Goal: Complete application form

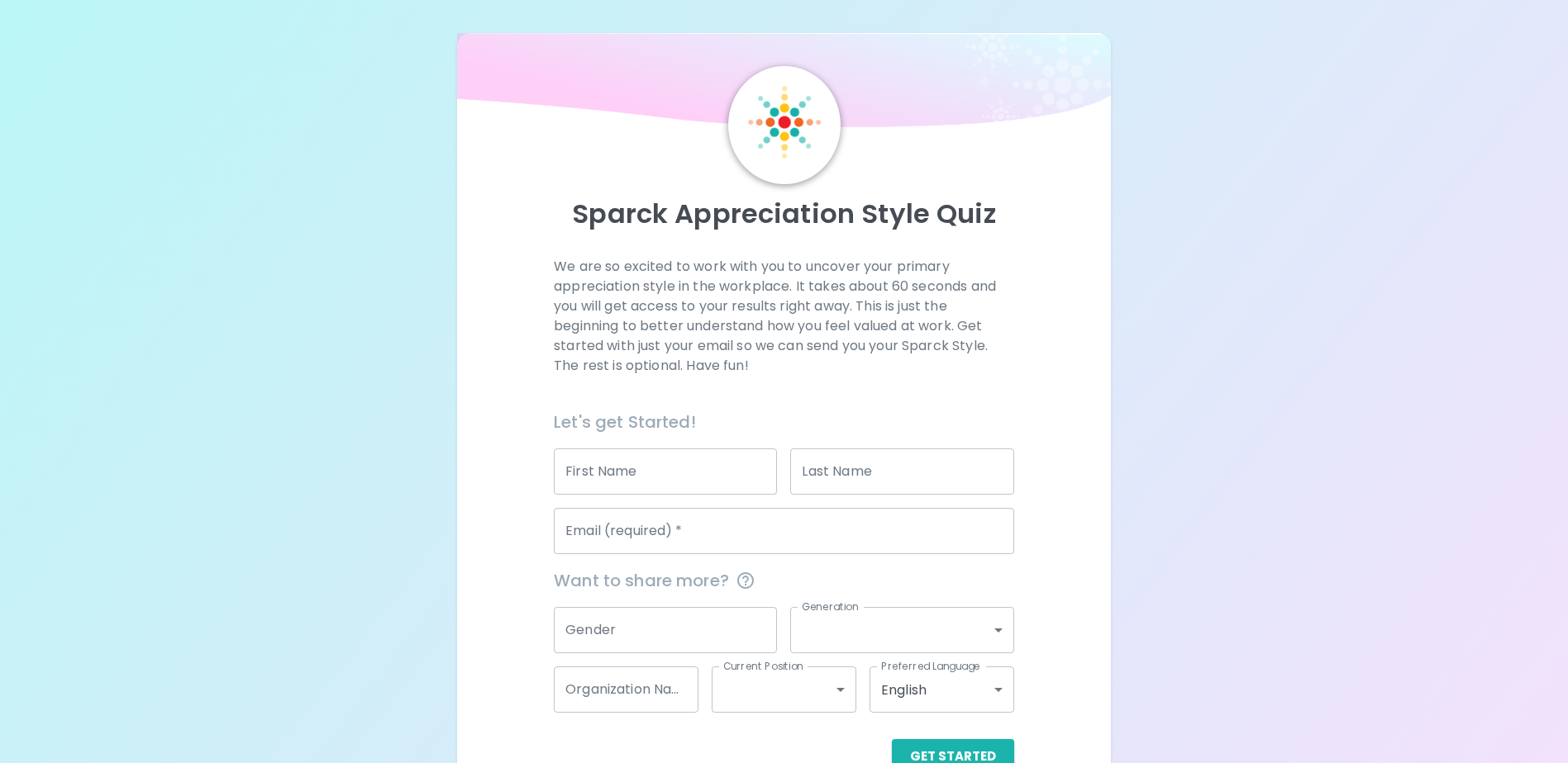
scroll to position [44, 0]
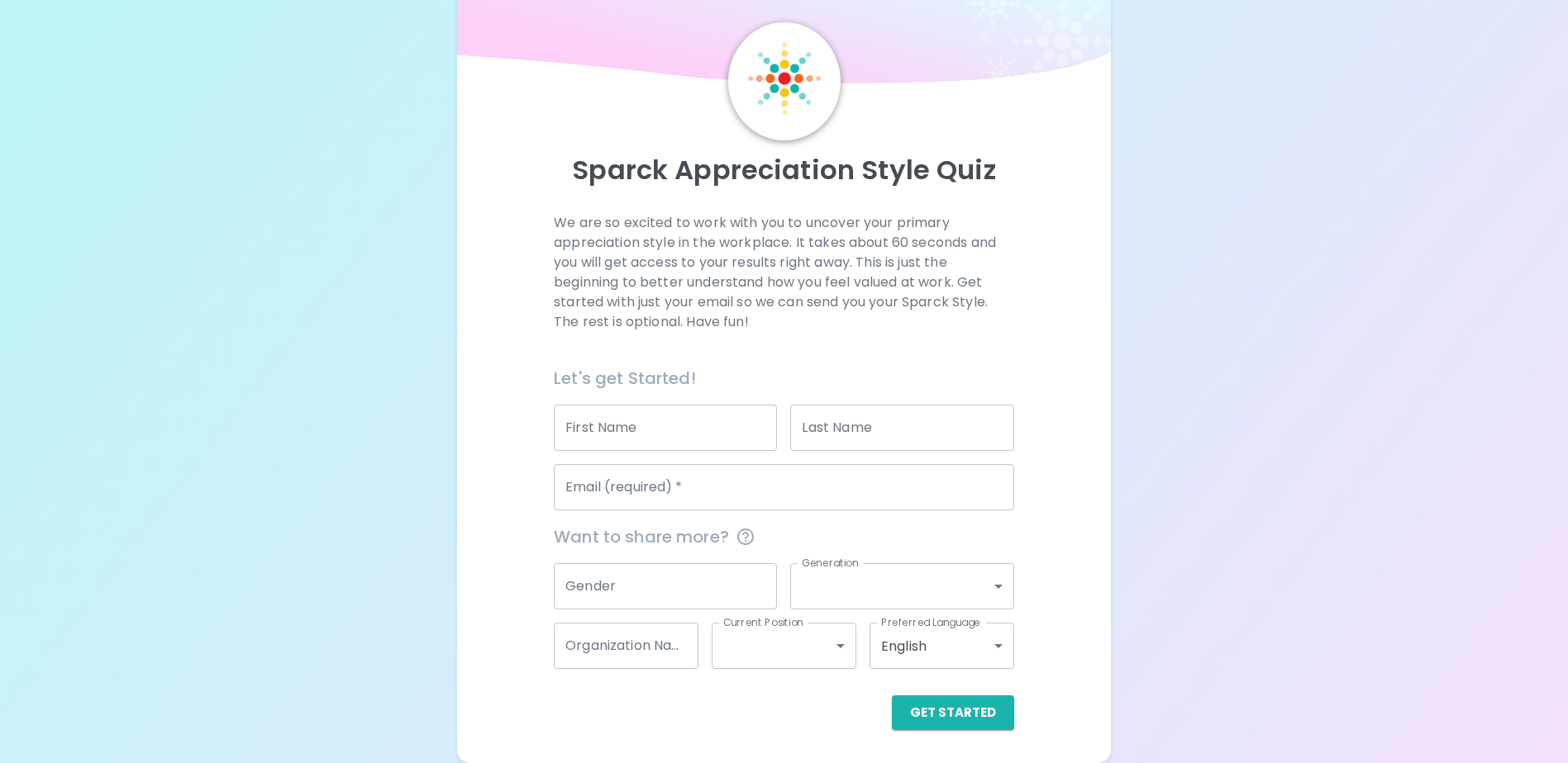
click at [758, 420] on input "First Name" at bounding box center [666, 427] width 223 height 46
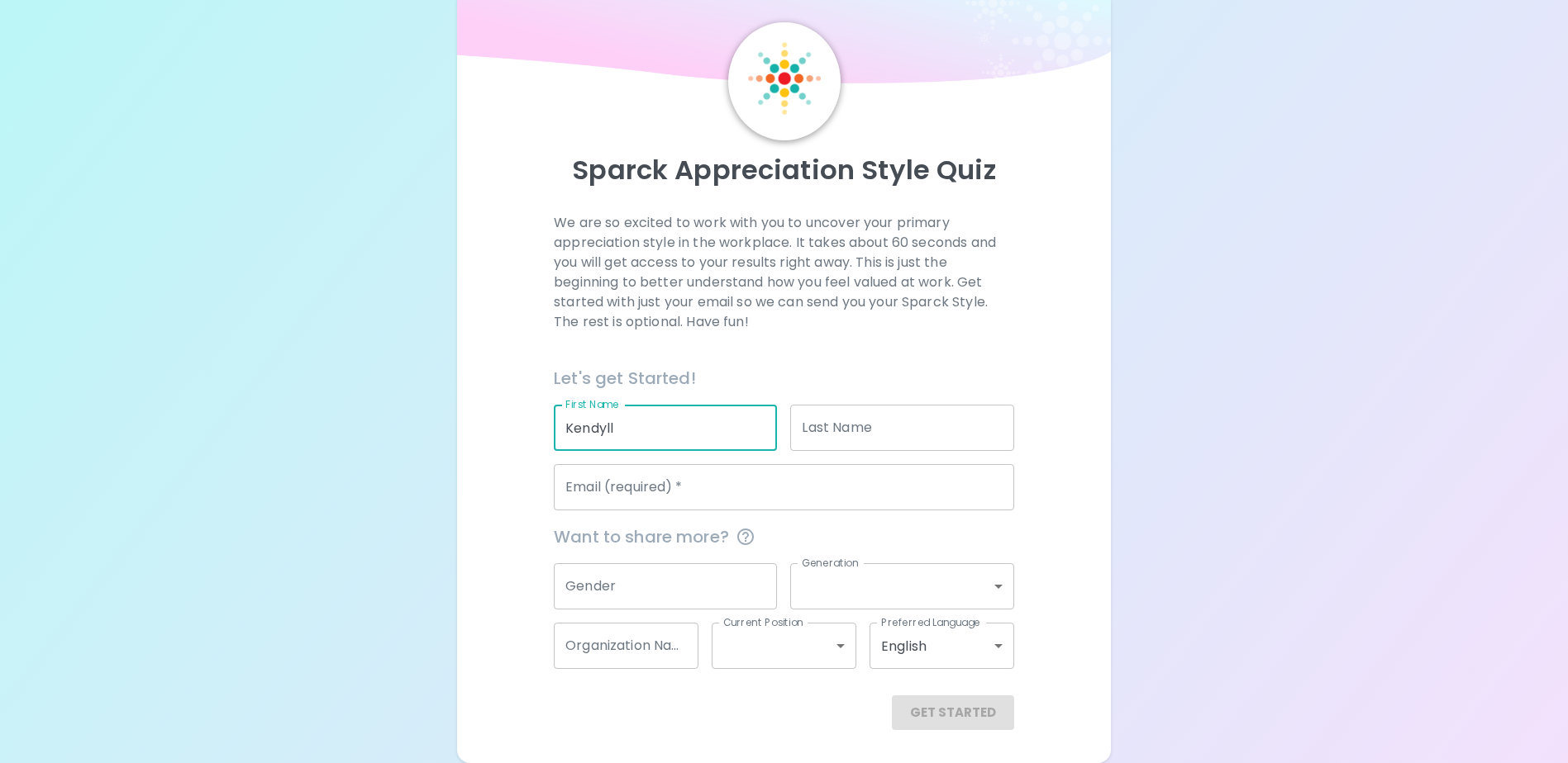
type input "Kendyll"
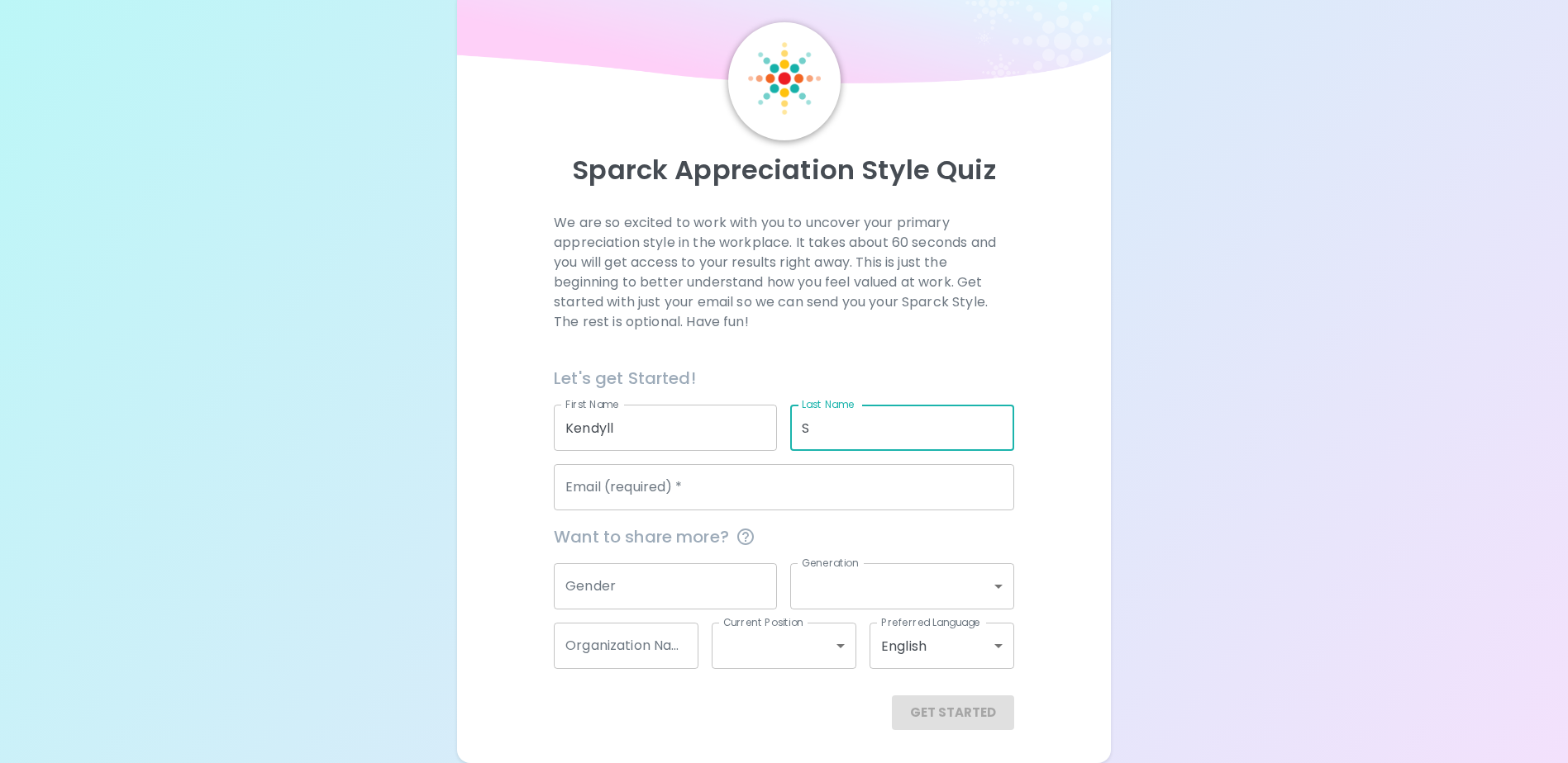
type input "S"
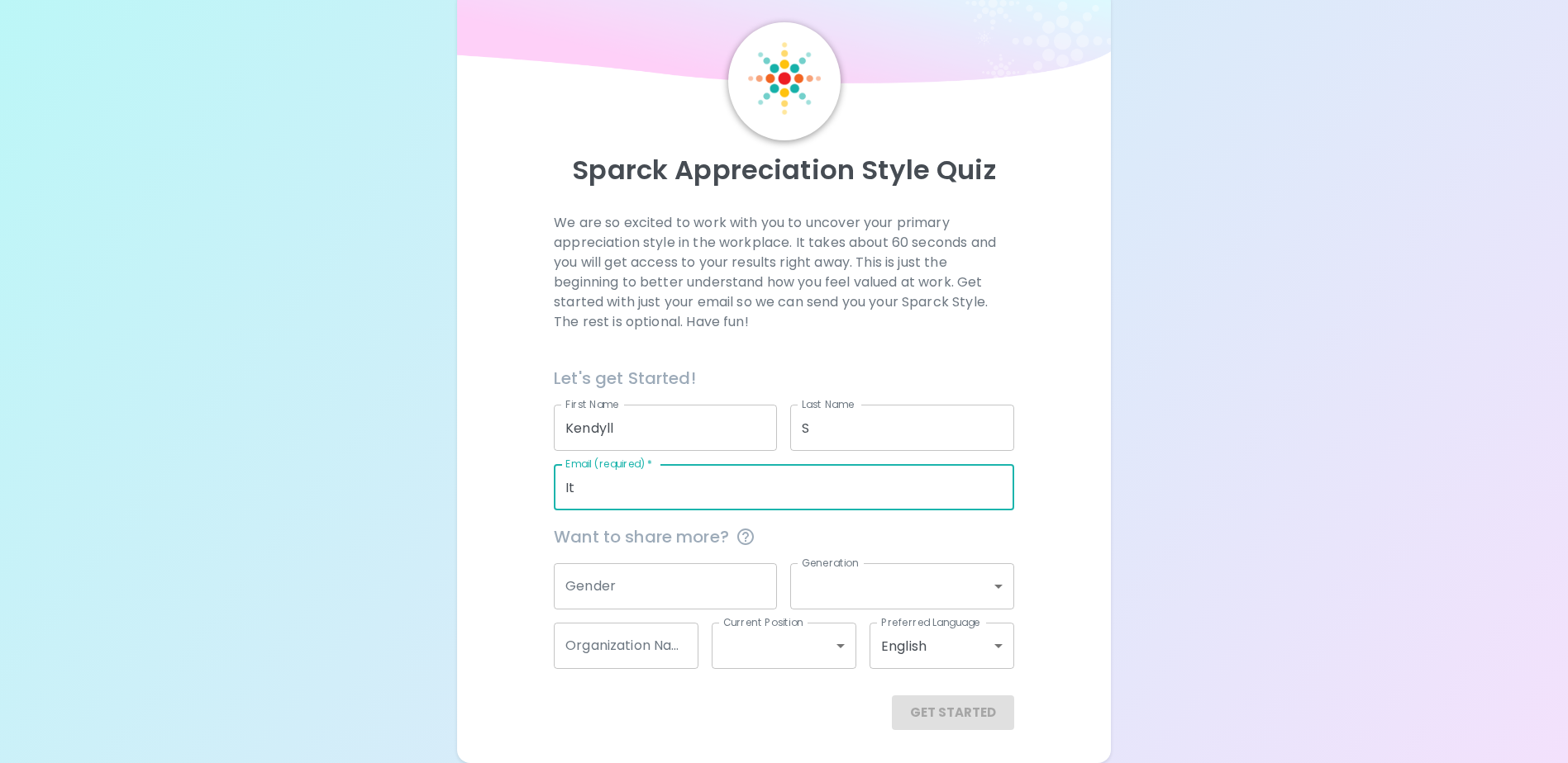
type input "I"
type input "[EMAIL_ADDRESS][DOMAIN_NAME]"
click at [967, 727] on button "Get Started" at bounding box center [953, 713] width 122 height 35
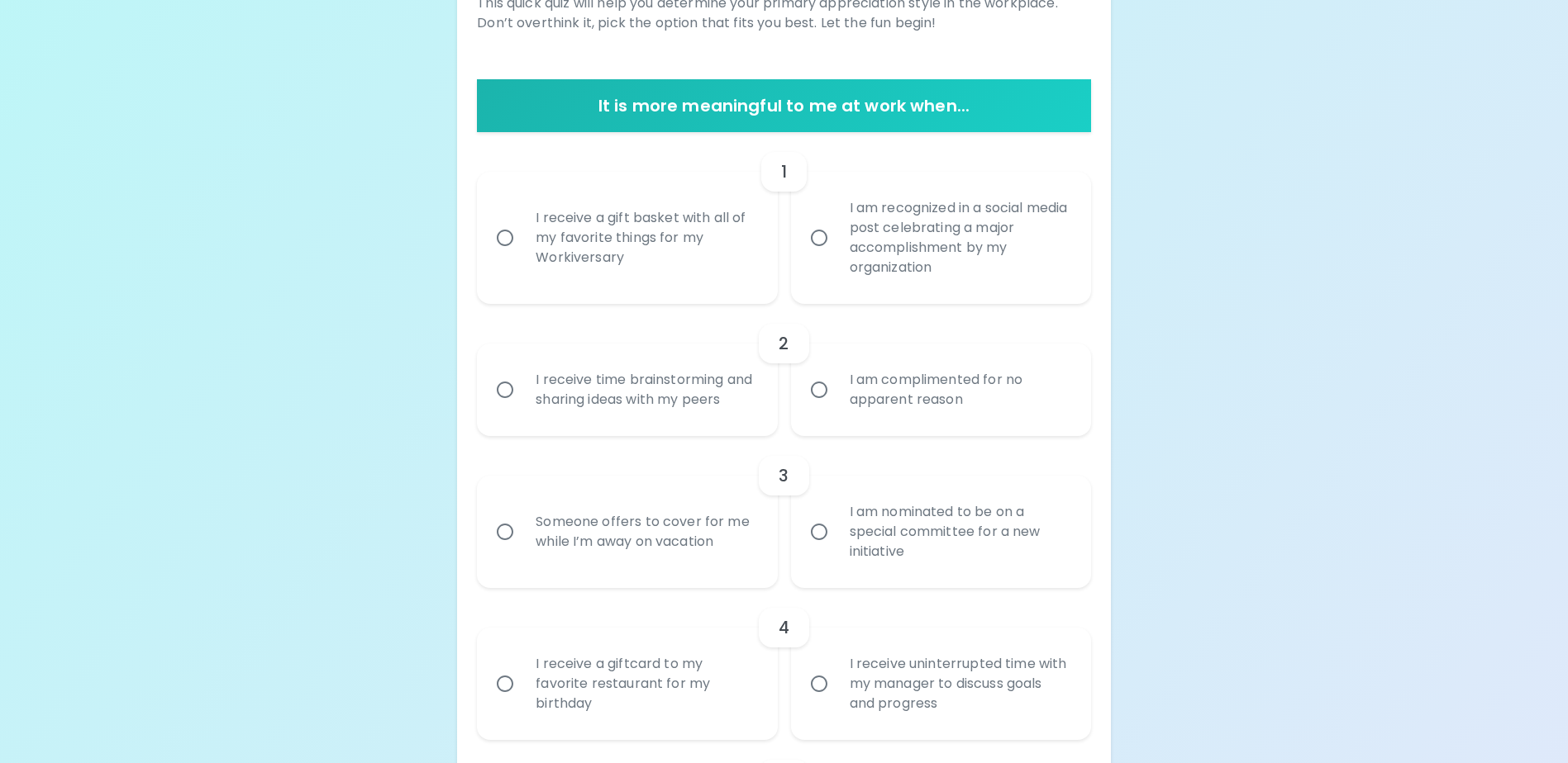
scroll to position [291, 0]
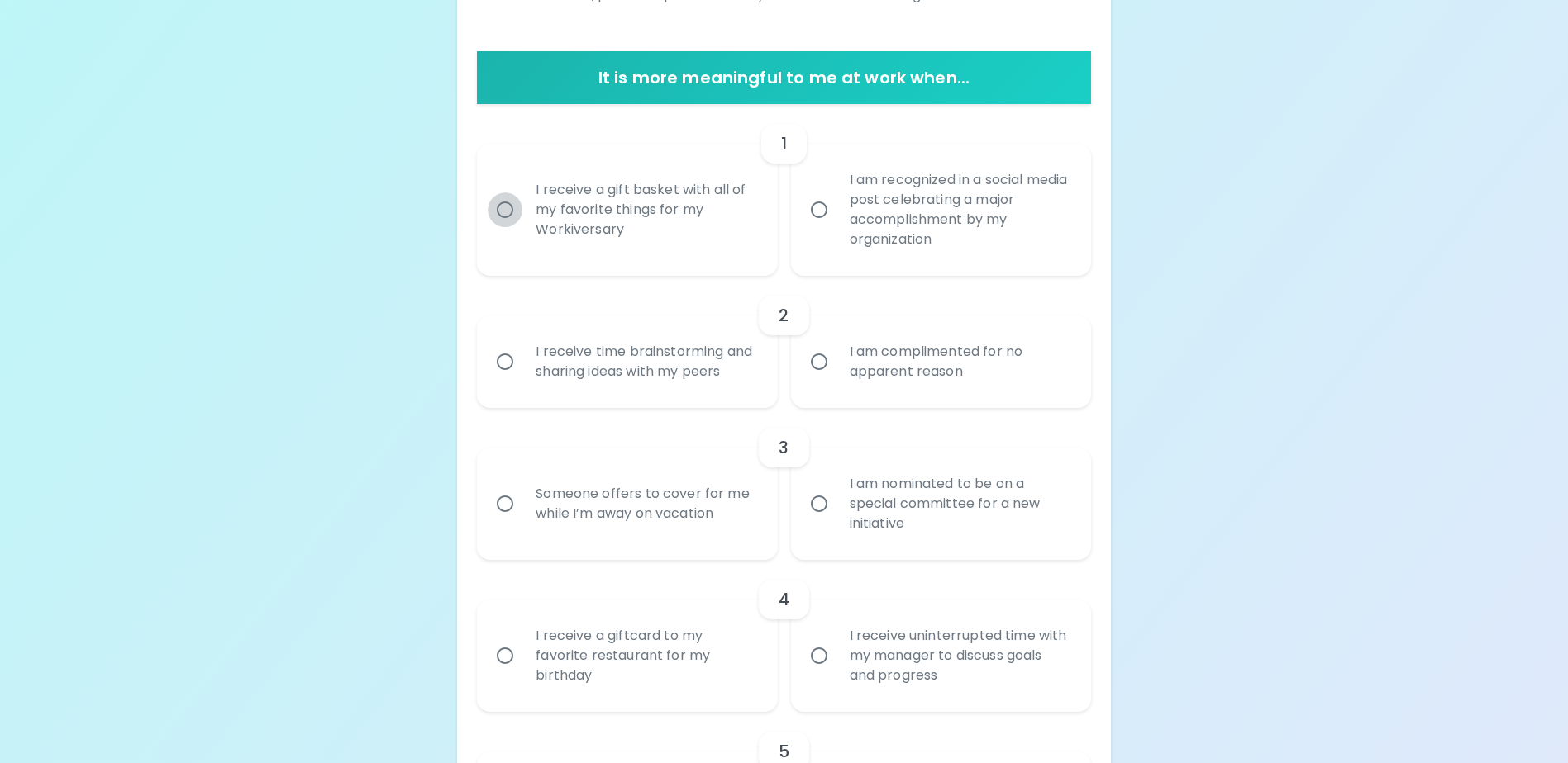
click at [504, 215] on input "I receive a gift basket with all of my favorite things for my Workiversary" at bounding box center [505, 210] width 35 height 35
radio input "true"
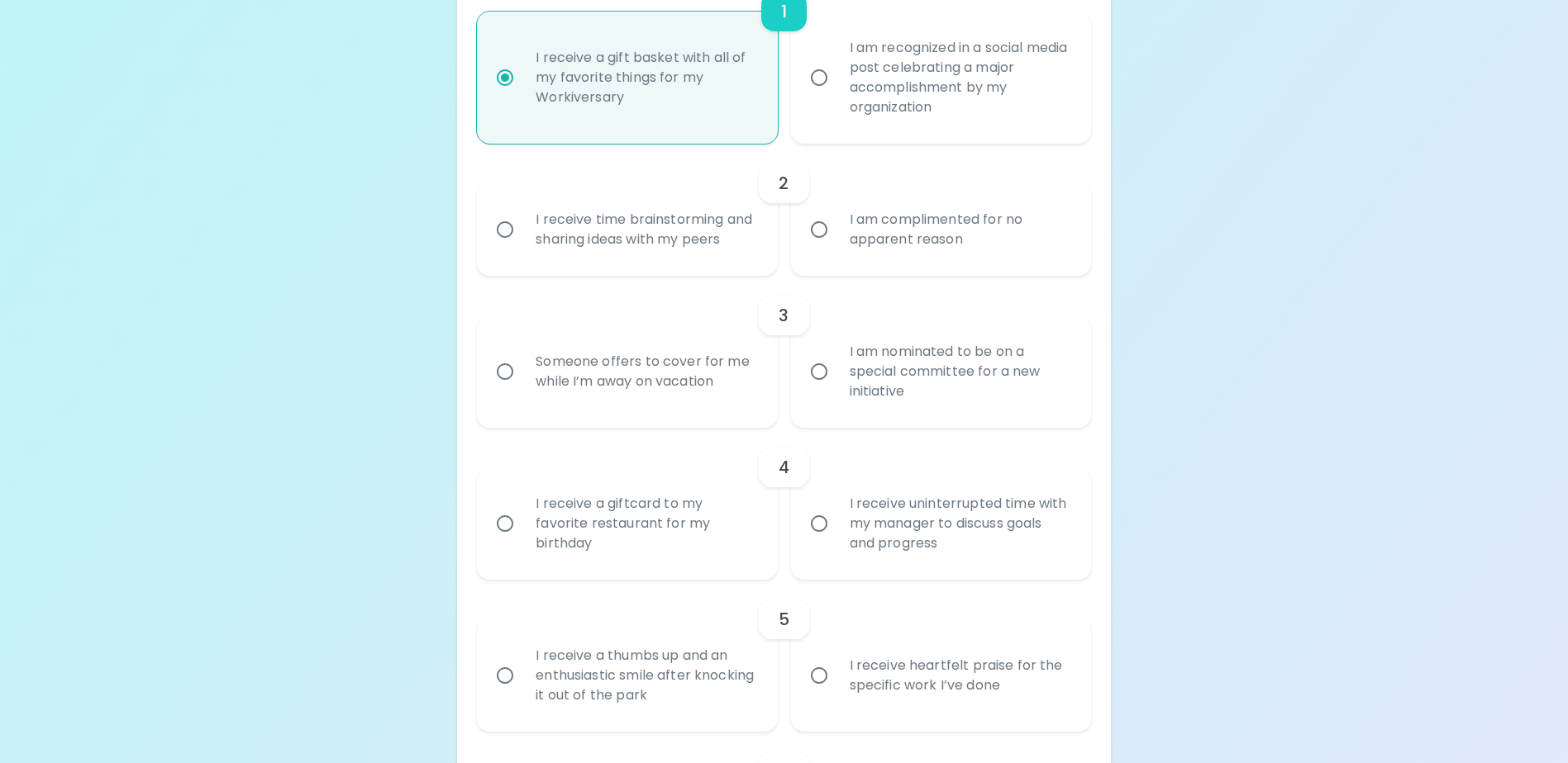
scroll to position [507, 0]
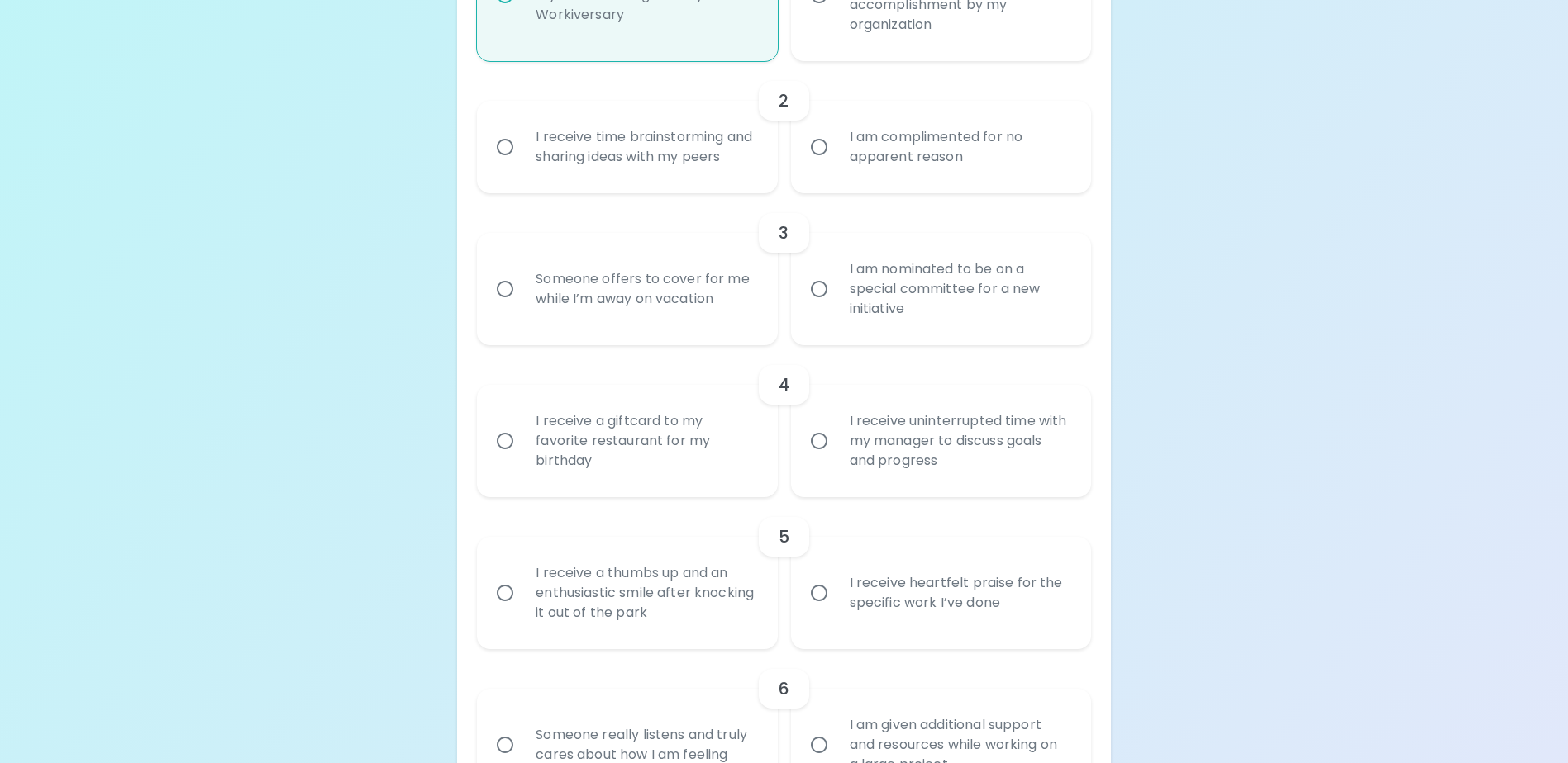
click at [581, 180] on div "I receive time brainstorming and sharing ideas with my peers" at bounding box center [645, 146] width 245 height 79
click at [523, 164] on input "I receive time brainstorming and sharing ideas with my peers" at bounding box center [505, 147] width 35 height 35
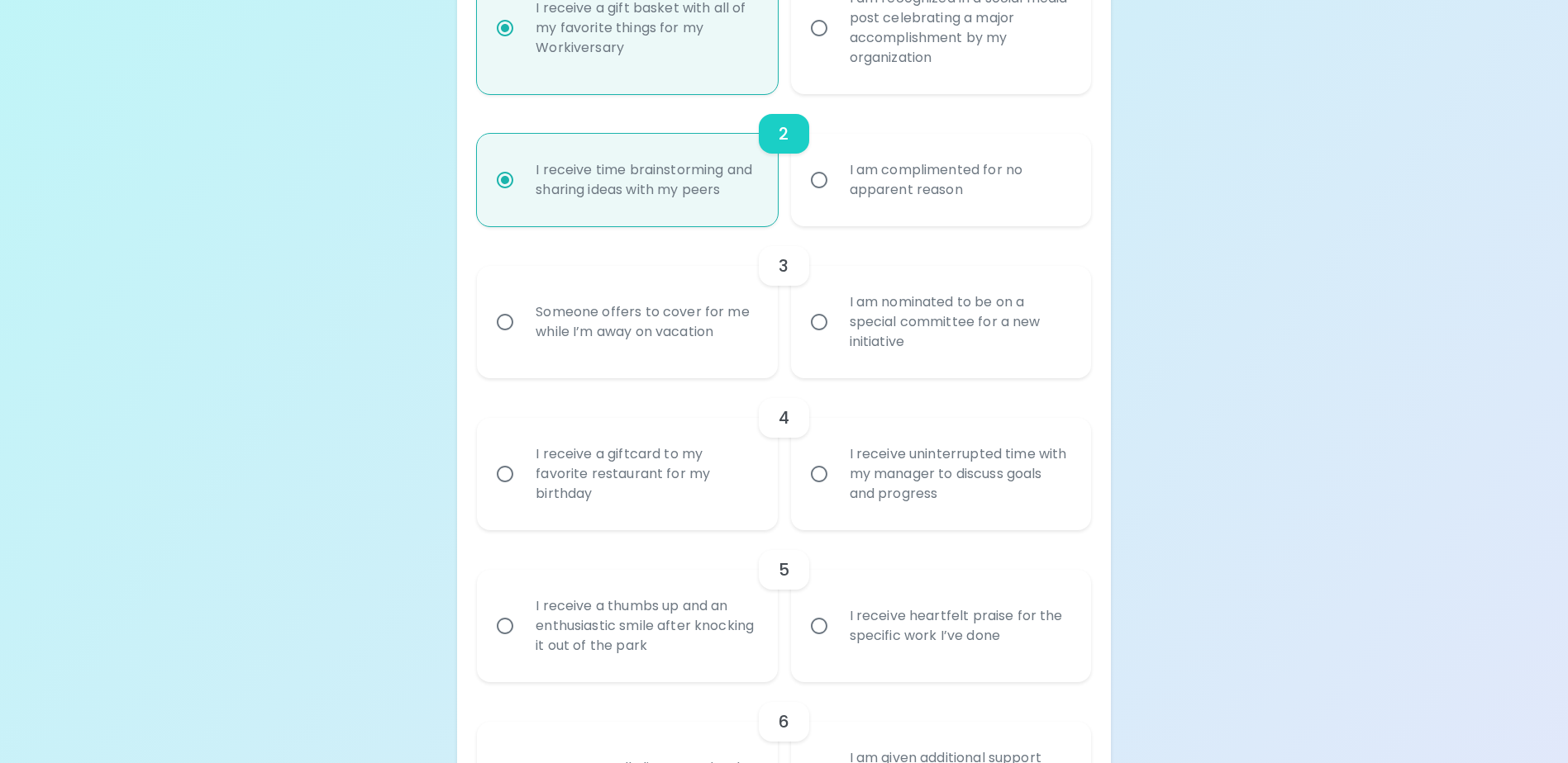
scroll to position [555, 0]
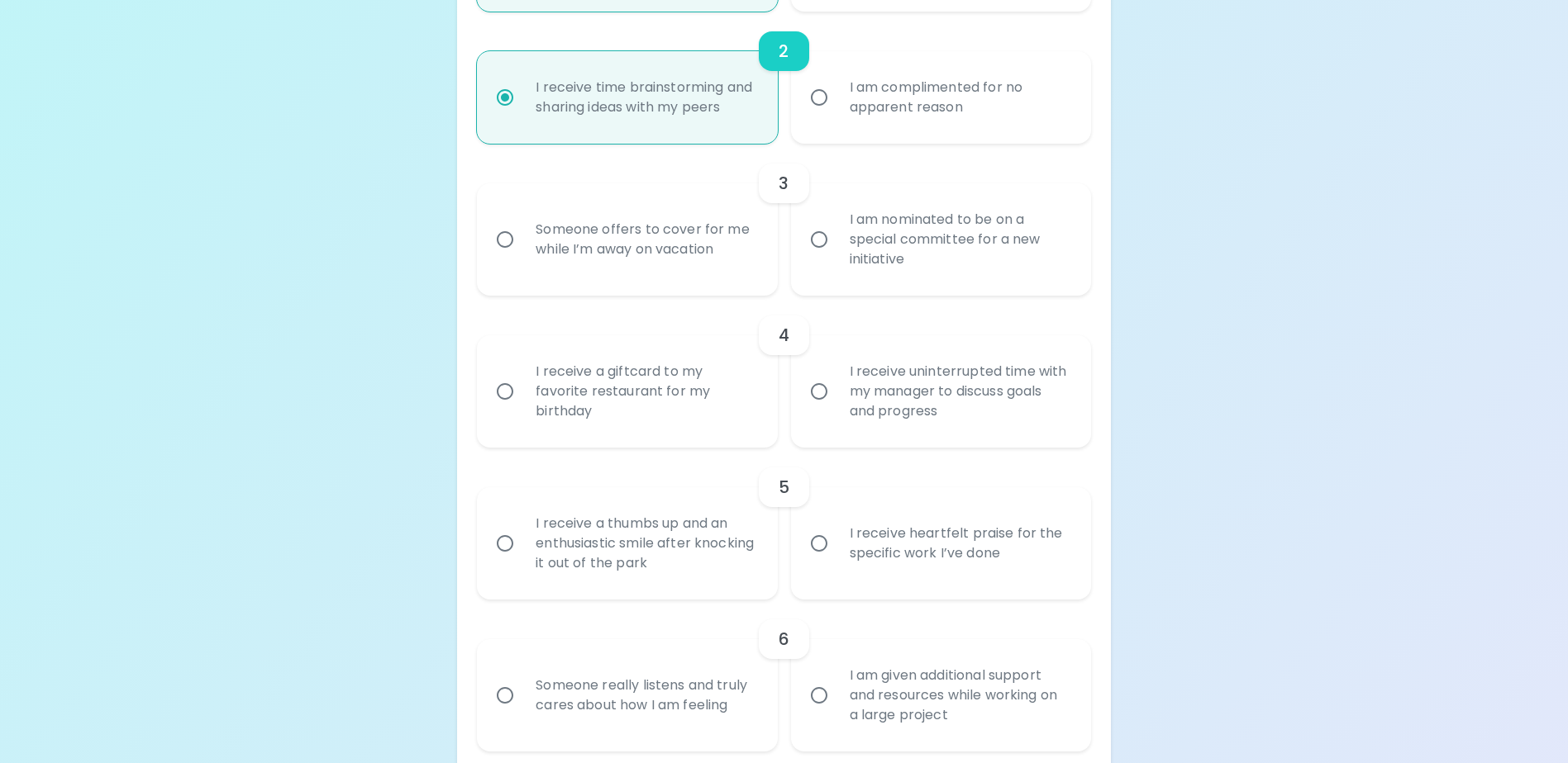
radio input "true"
click at [641, 279] on div "Someone offers to cover for me while I’m away on vacation" at bounding box center [645, 239] width 245 height 79
click at [523, 257] on input "Someone offers to cover for me while I’m away on vacation" at bounding box center [505, 240] width 35 height 35
radio input "false"
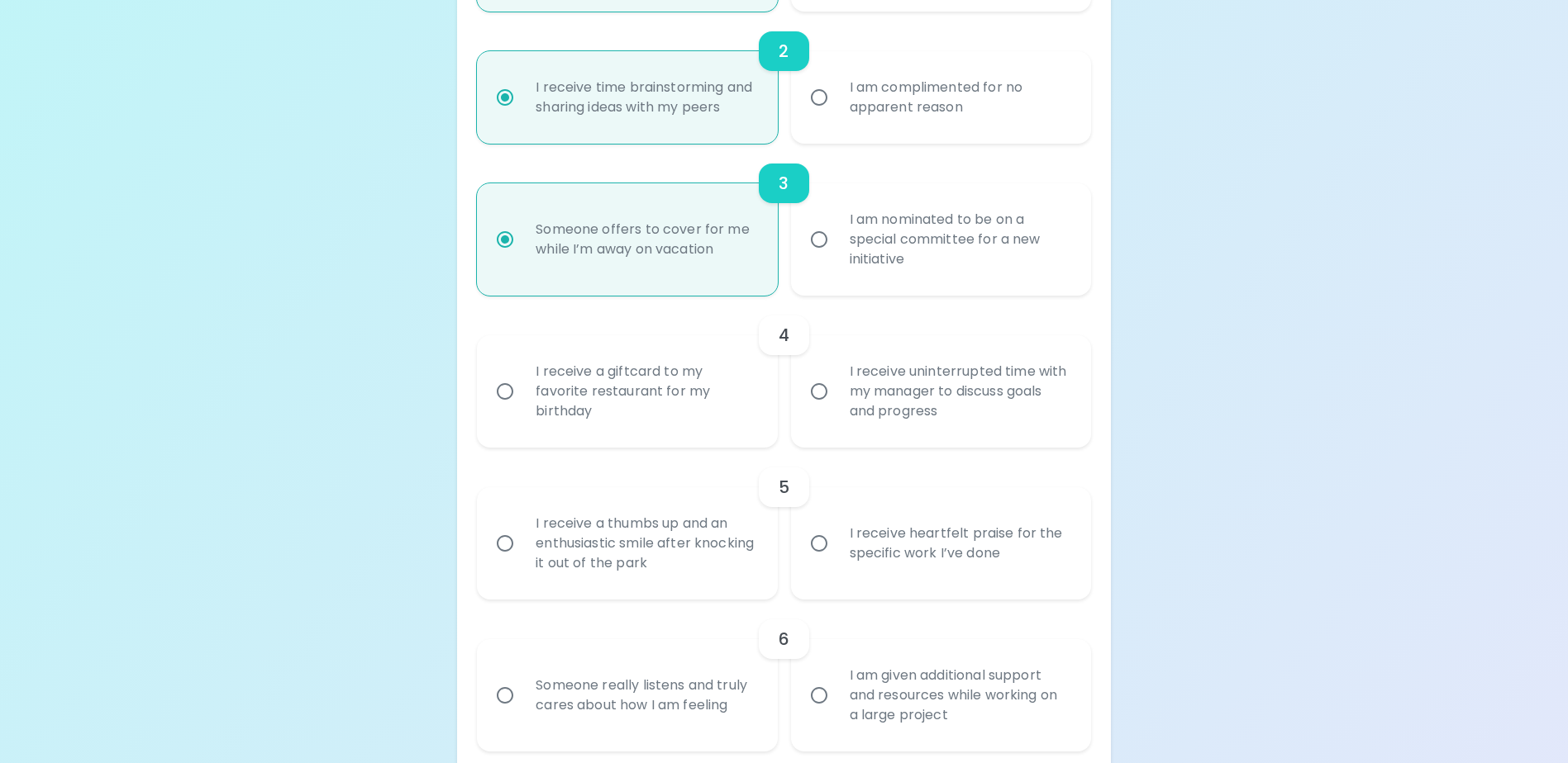
scroll to position [688, 0]
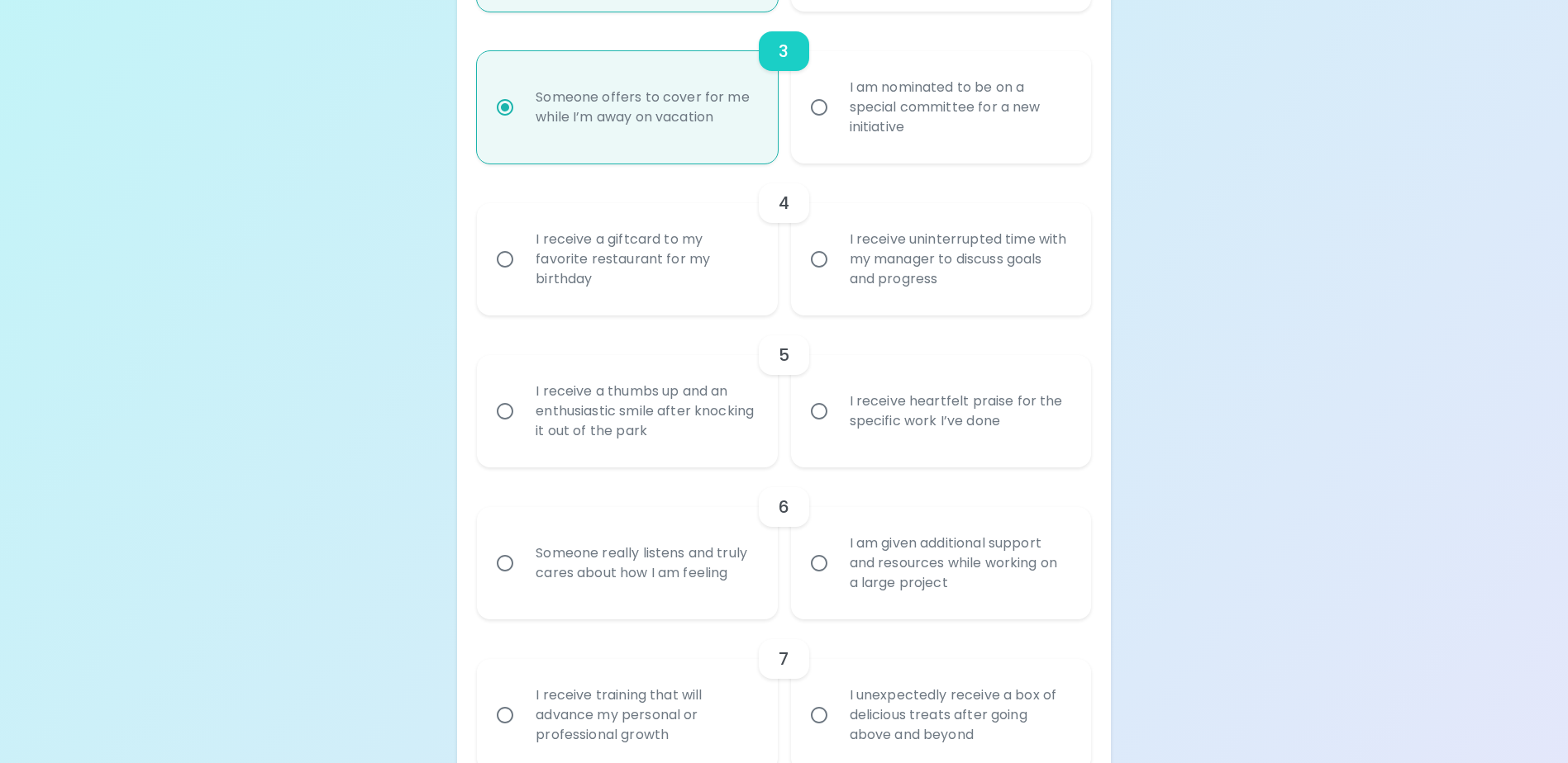
radio input "true"
click at [649, 309] on div "I receive a giftcard to my favorite restaurant for my birthday" at bounding box center [645, 260] width 245 height 99
click at [523, 276] on input "I receive a giftcard to my favorite restaurant for my birthday" at bounding box center [505, 260] width 35 height 35
radio input "false"
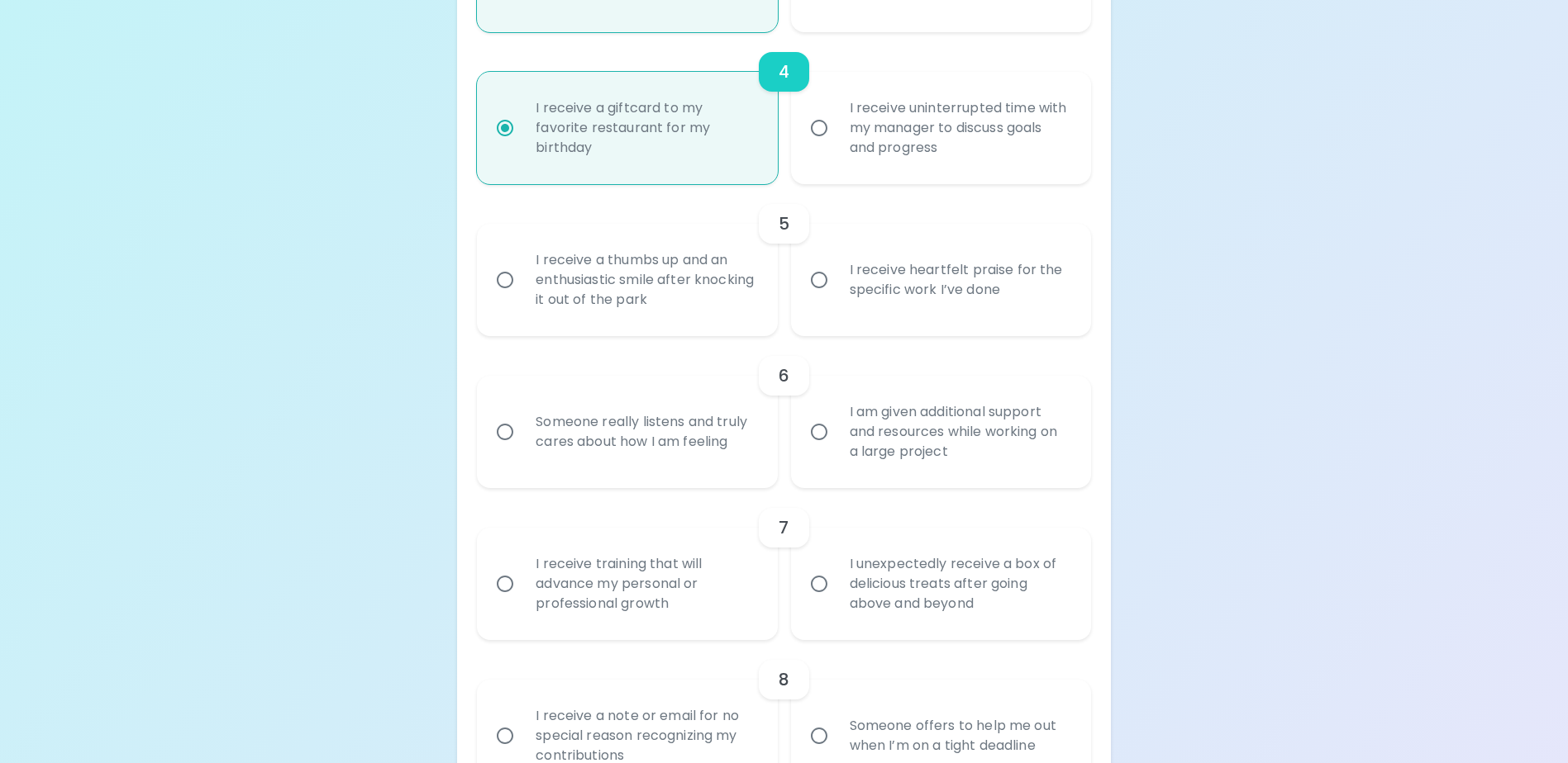
scroll to position [821, 0]
radio input "true"
click at [918, 308] on div "I receive heartfelt praise for the specific work I’ve done" at bounding box center [959, 279] width 245 height 79
click at [837, 296] on input "I receive heartfelt praise for the specific work I’ve done" at bounding box center [819, 279] width 35 height 35
radio input "false"
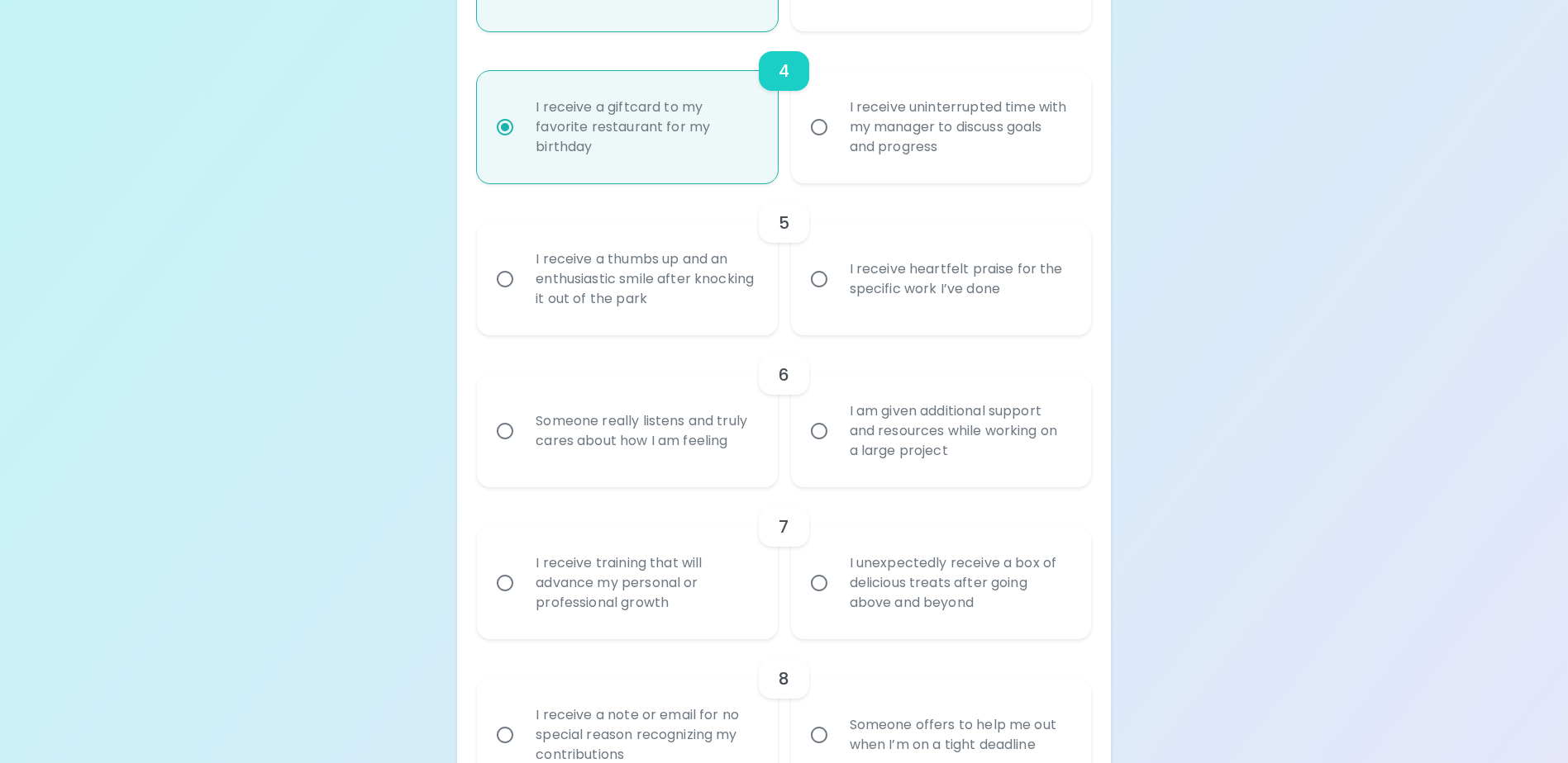
radio input "false"
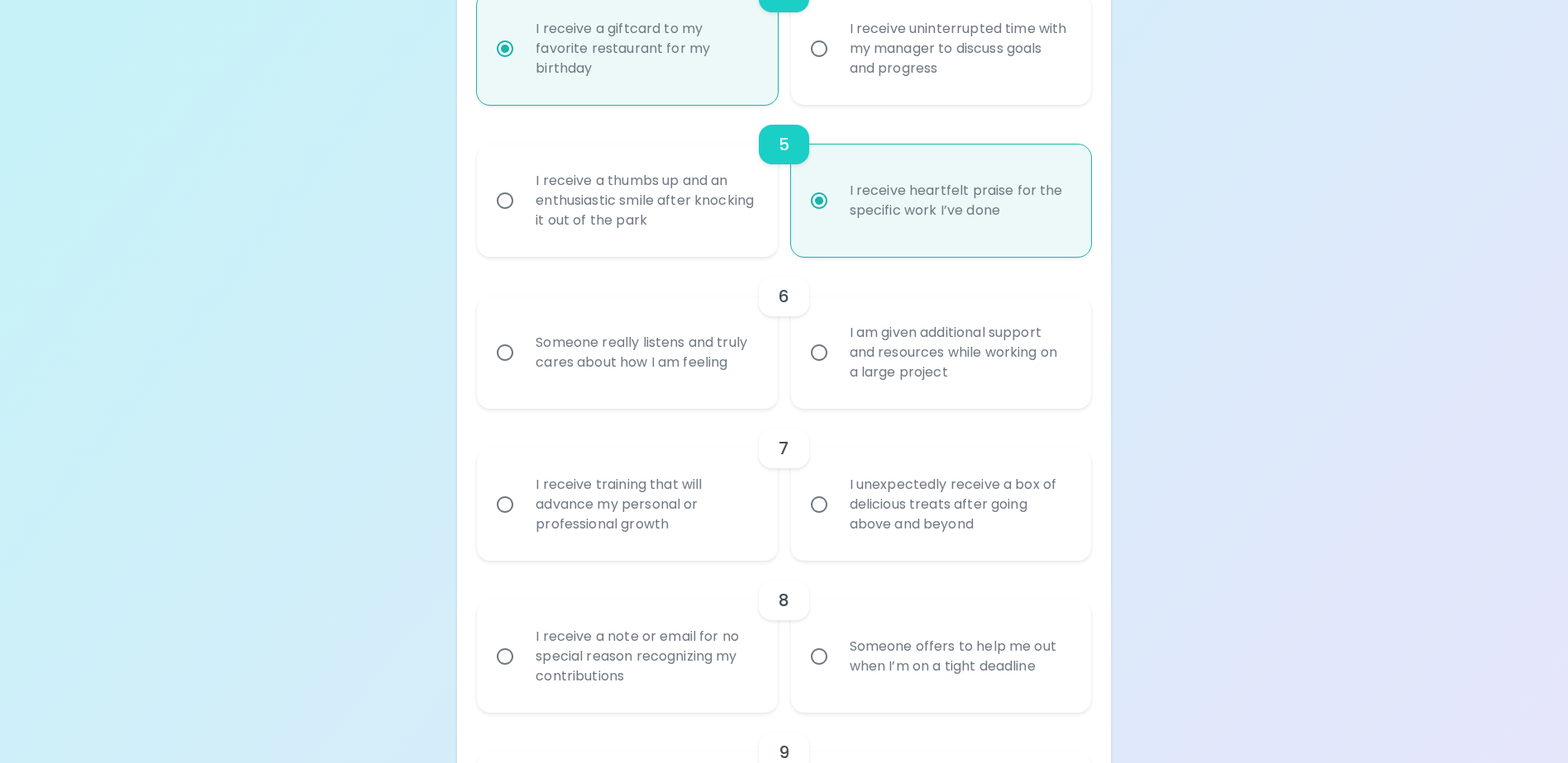
scroll to position [952, 0]
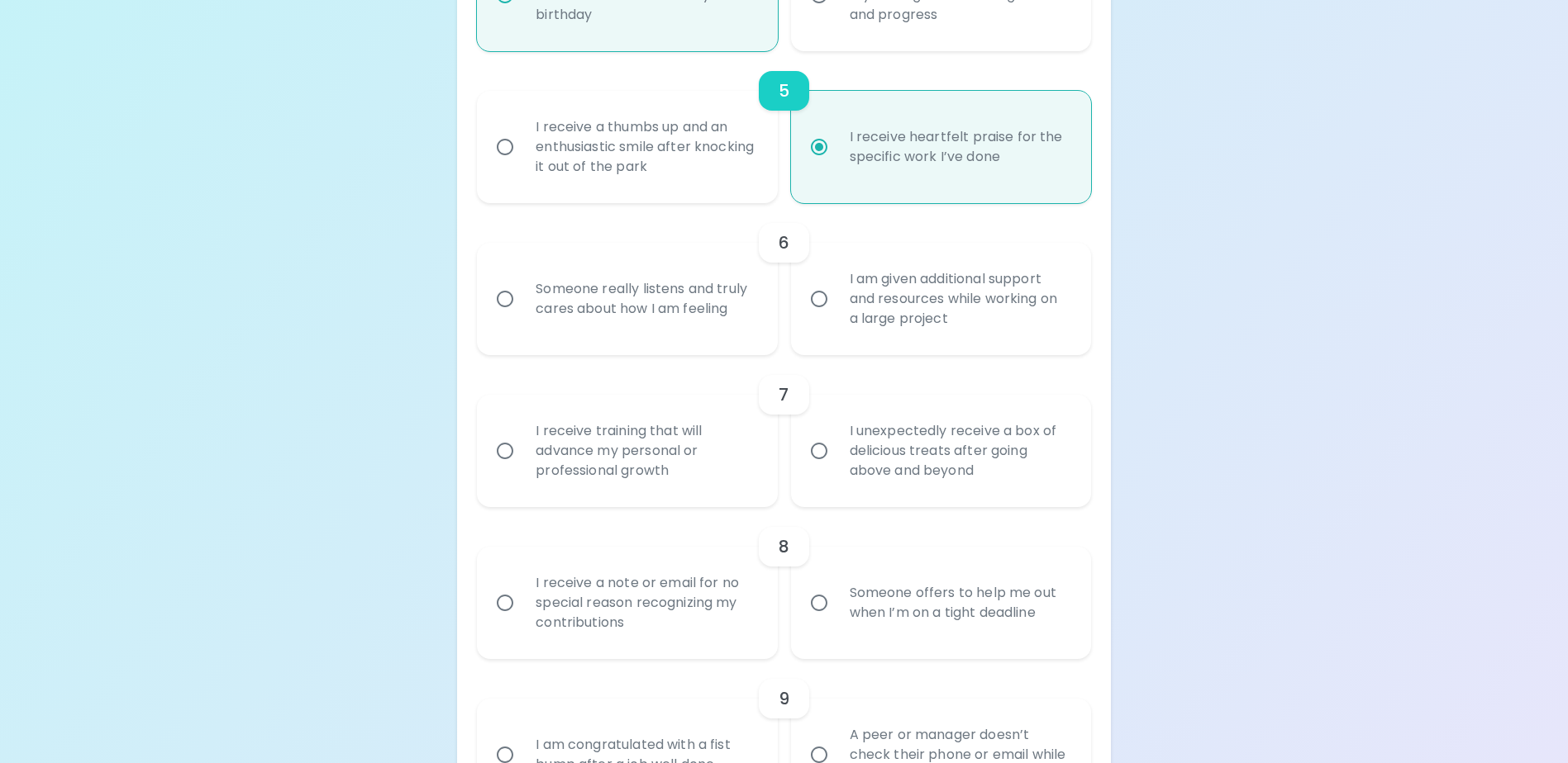
radio input "true"
click at [813, 345] on label "I am given additional support and resources while working on a large project" at bounding box center [932, 298] width 300 height 112
click at [813, 317] on input "I am given additional support and resources while working on a large project" at bounding box center [819, 299] width 35 height 35
radio input "false"
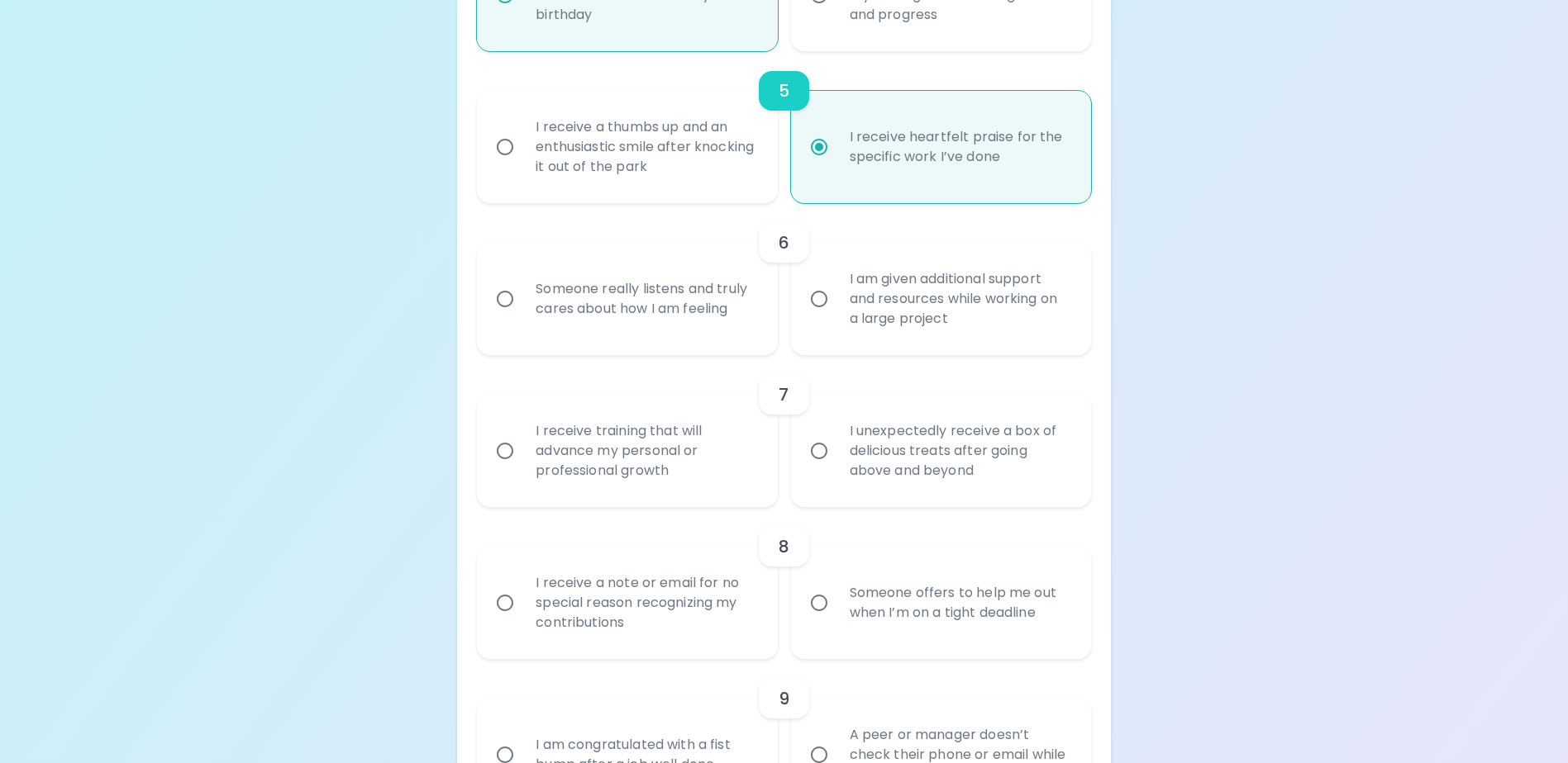
radio input "false"
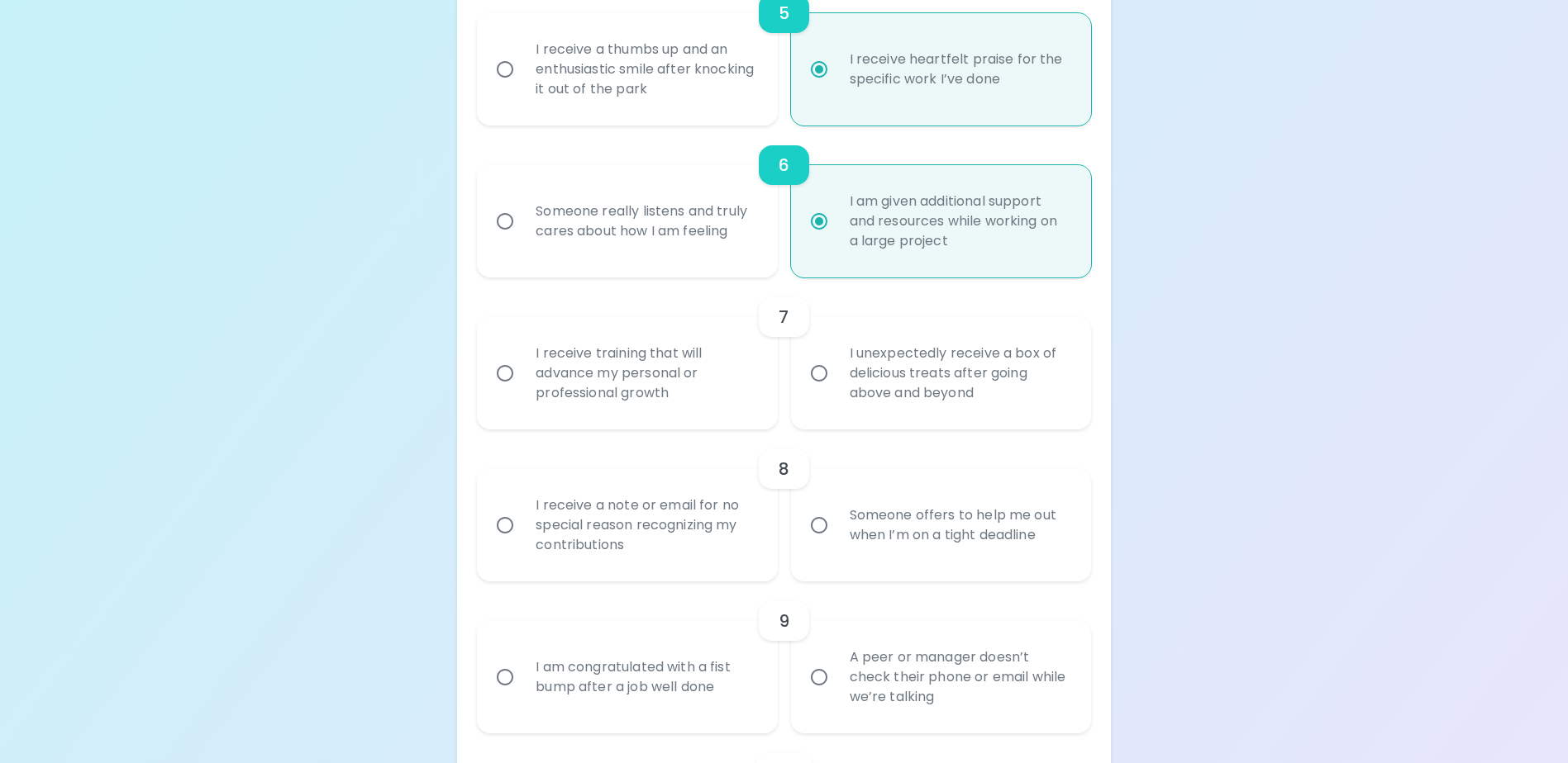
scroll to position [1085, 0]
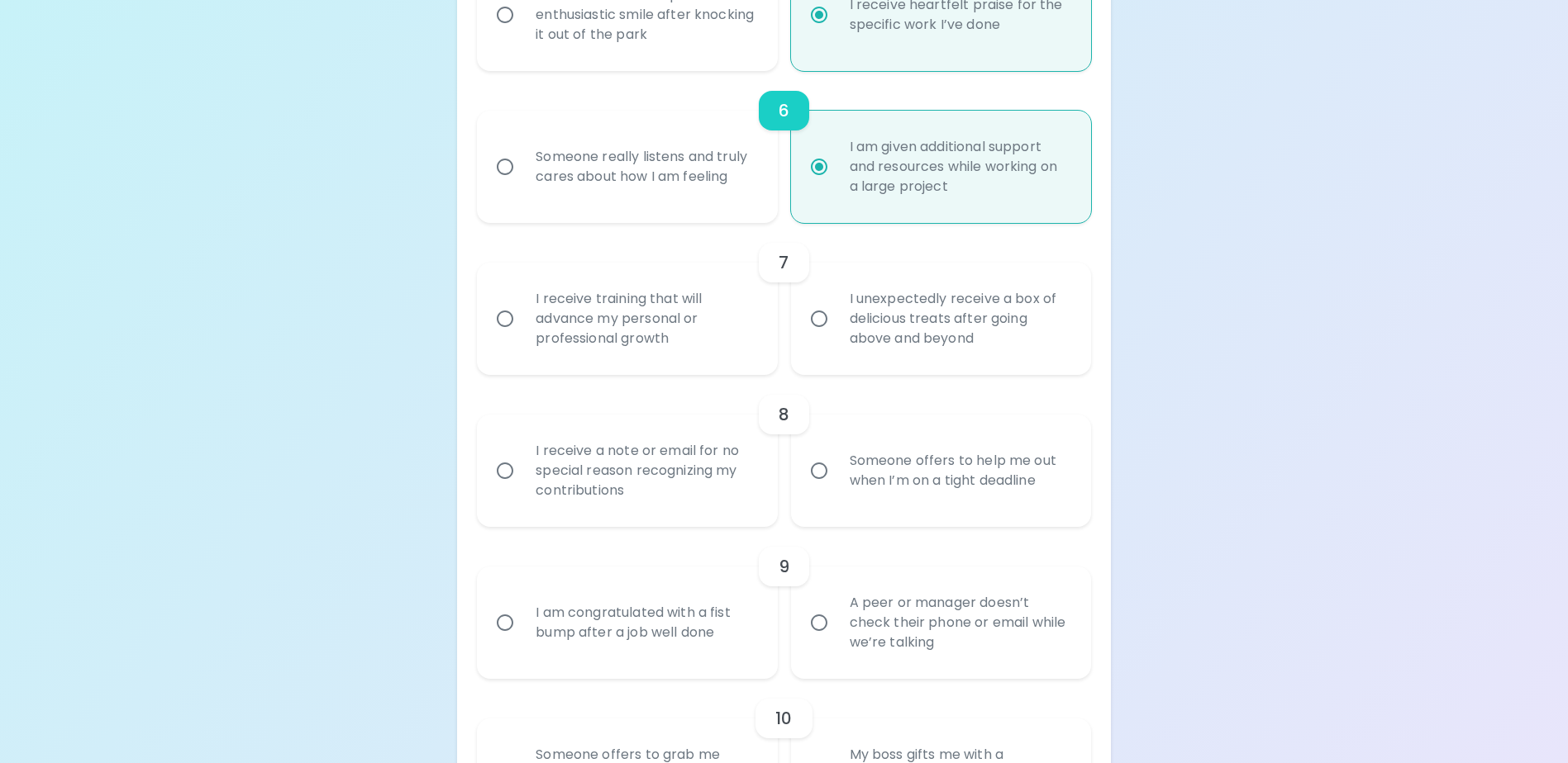
radio input "true"
click at [653, 344] on div "I receive training that will advance my personal or professional growth" at bounding box center [645, 319] width 245 height 99
click at [523, 337] on input "I receive training that will advance my personal or professional growth" at bounding box center [505, 319] width 35 height 35
radio input "false"
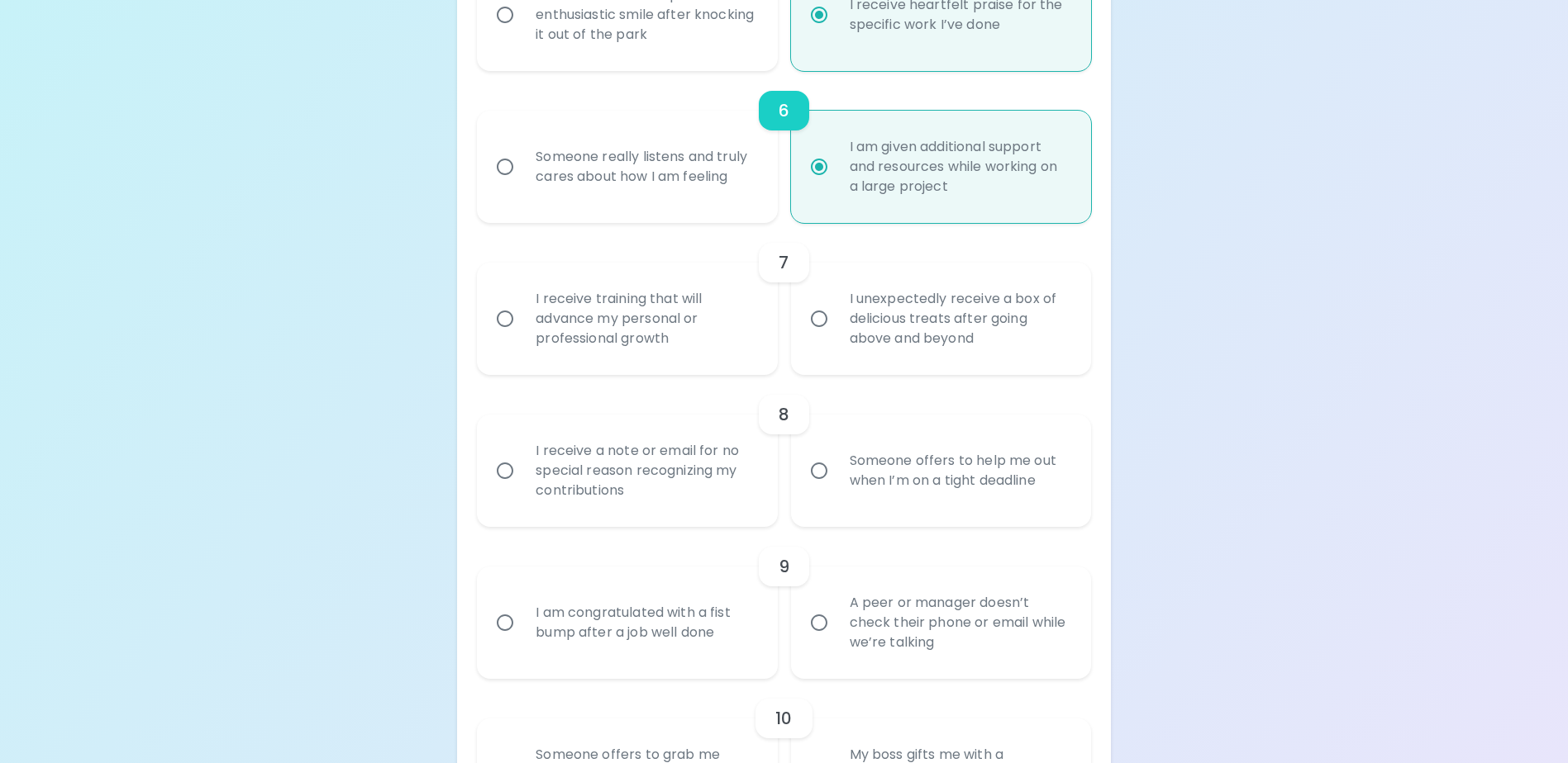
radio input "false"
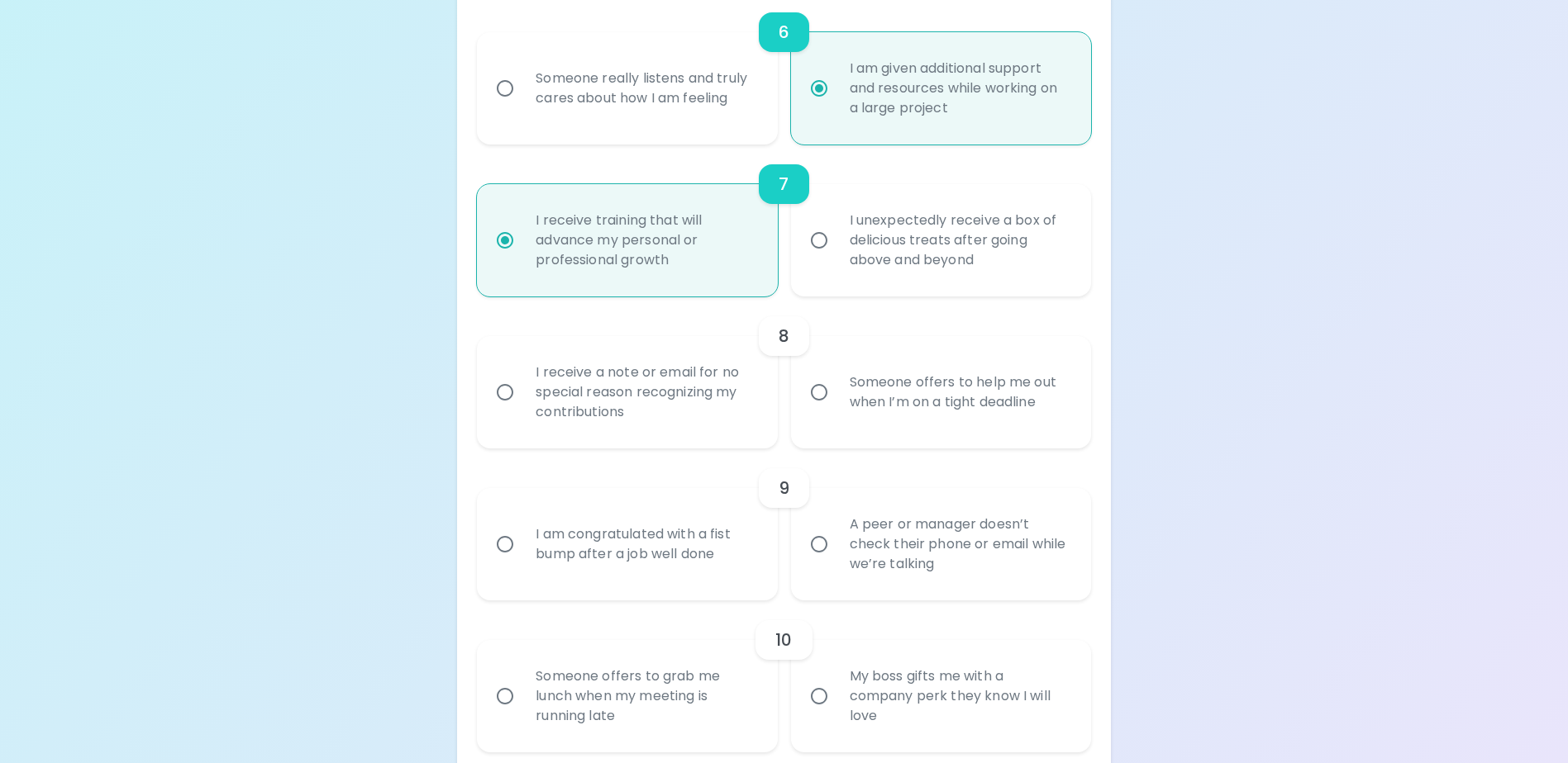
scroll to position [1216, 0]
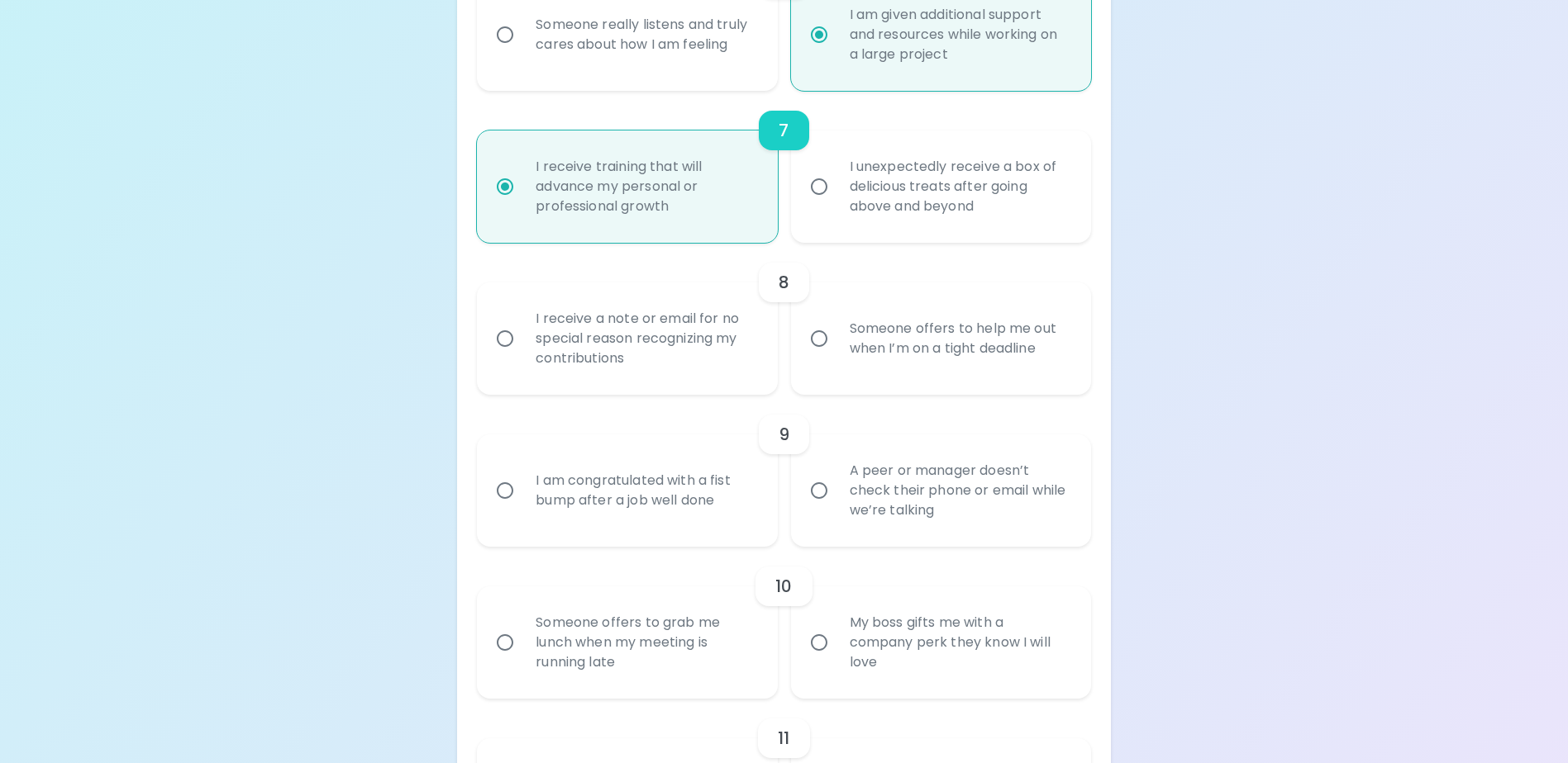
radio input "true"
click at [878, 367] on div "Someone offers to help me out when I’m on a tight deadline" at bounding box center [959, 338] width 245 height 79
click at [837, 356] on input "Someone offers to help me out when I’m on a tight deadline" at bounding box center [819, 338] width 35 height 35
radio input "false"
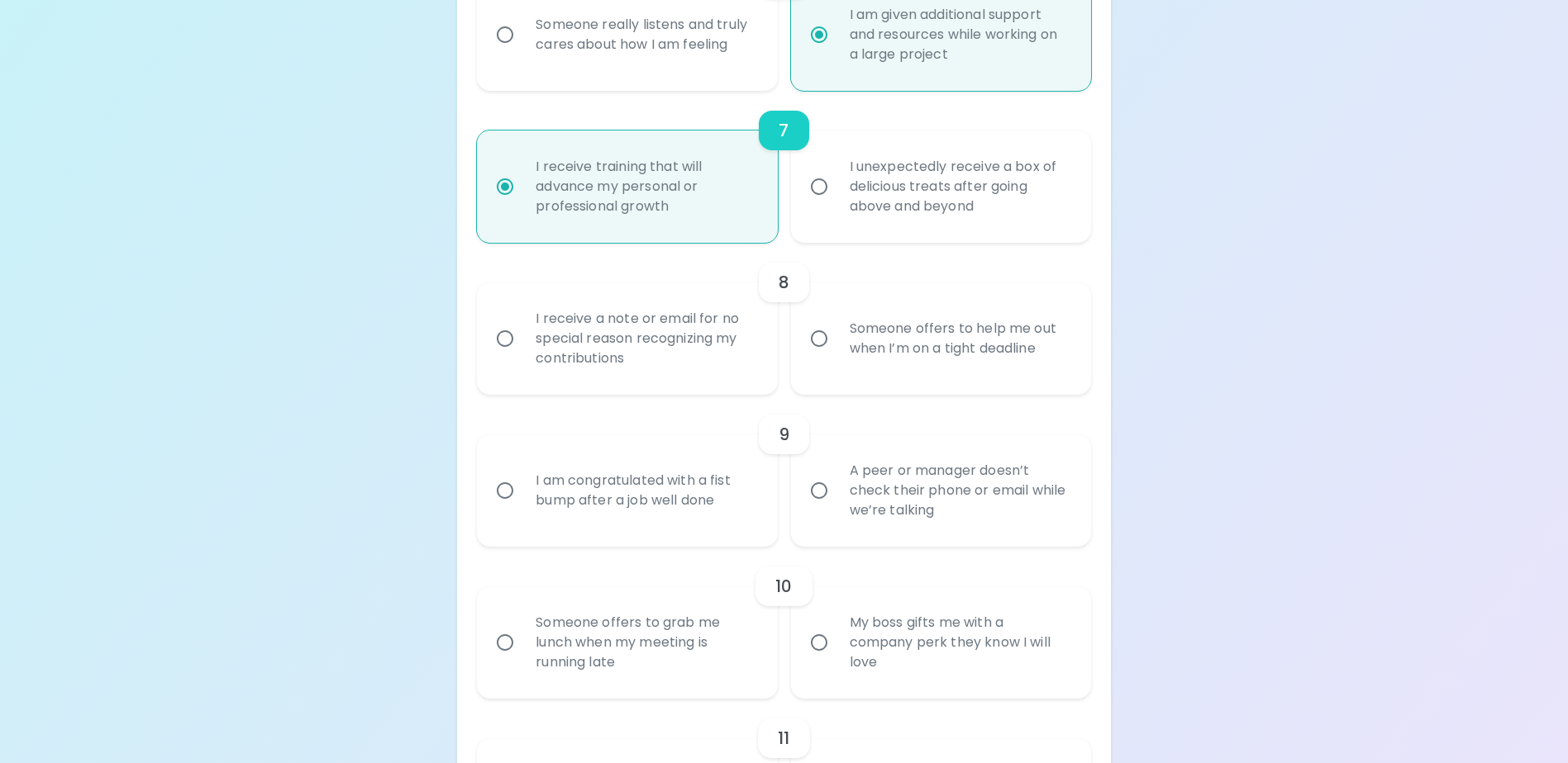
radio input "false"
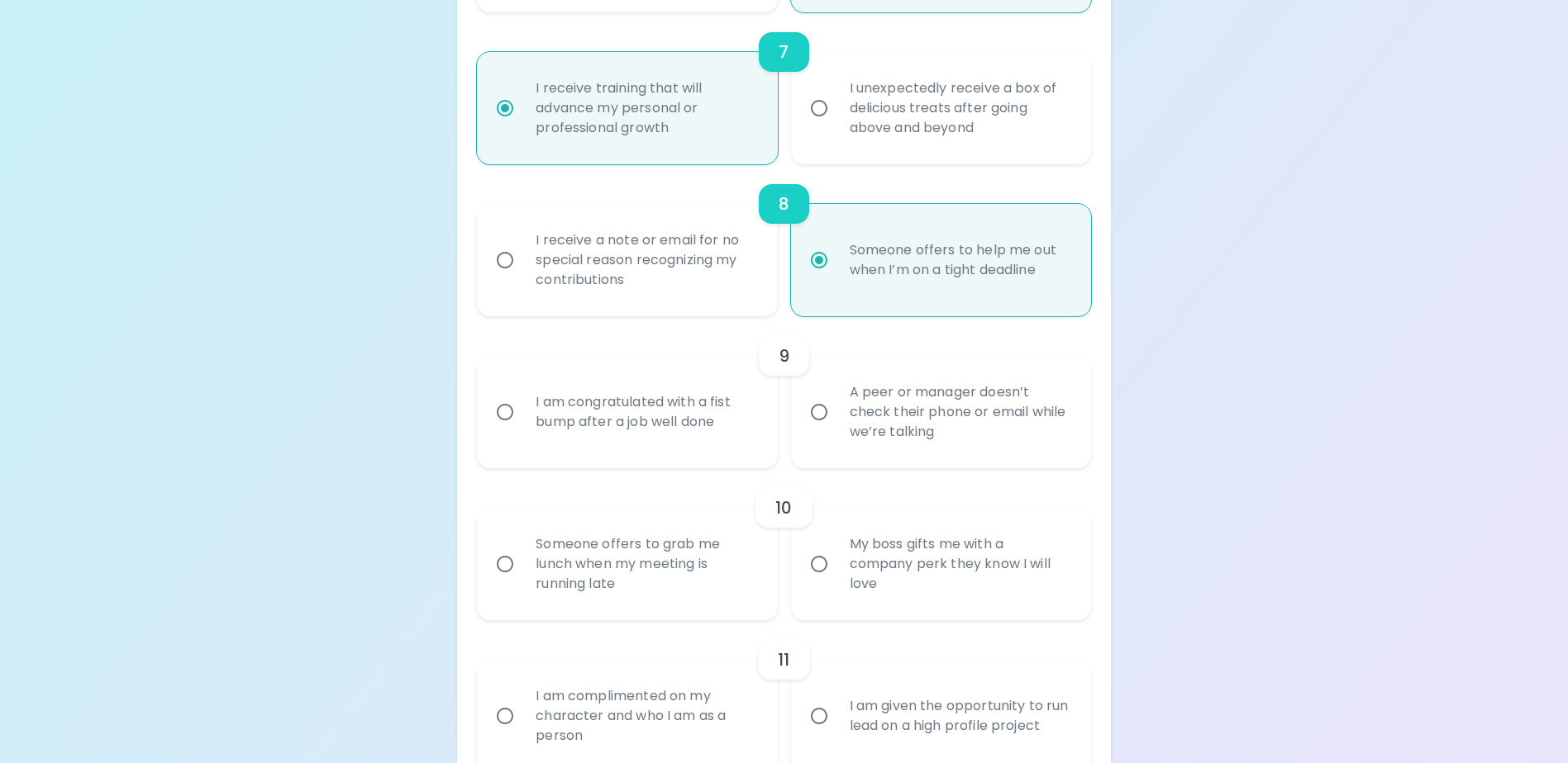
scroll to position [1349, 0]
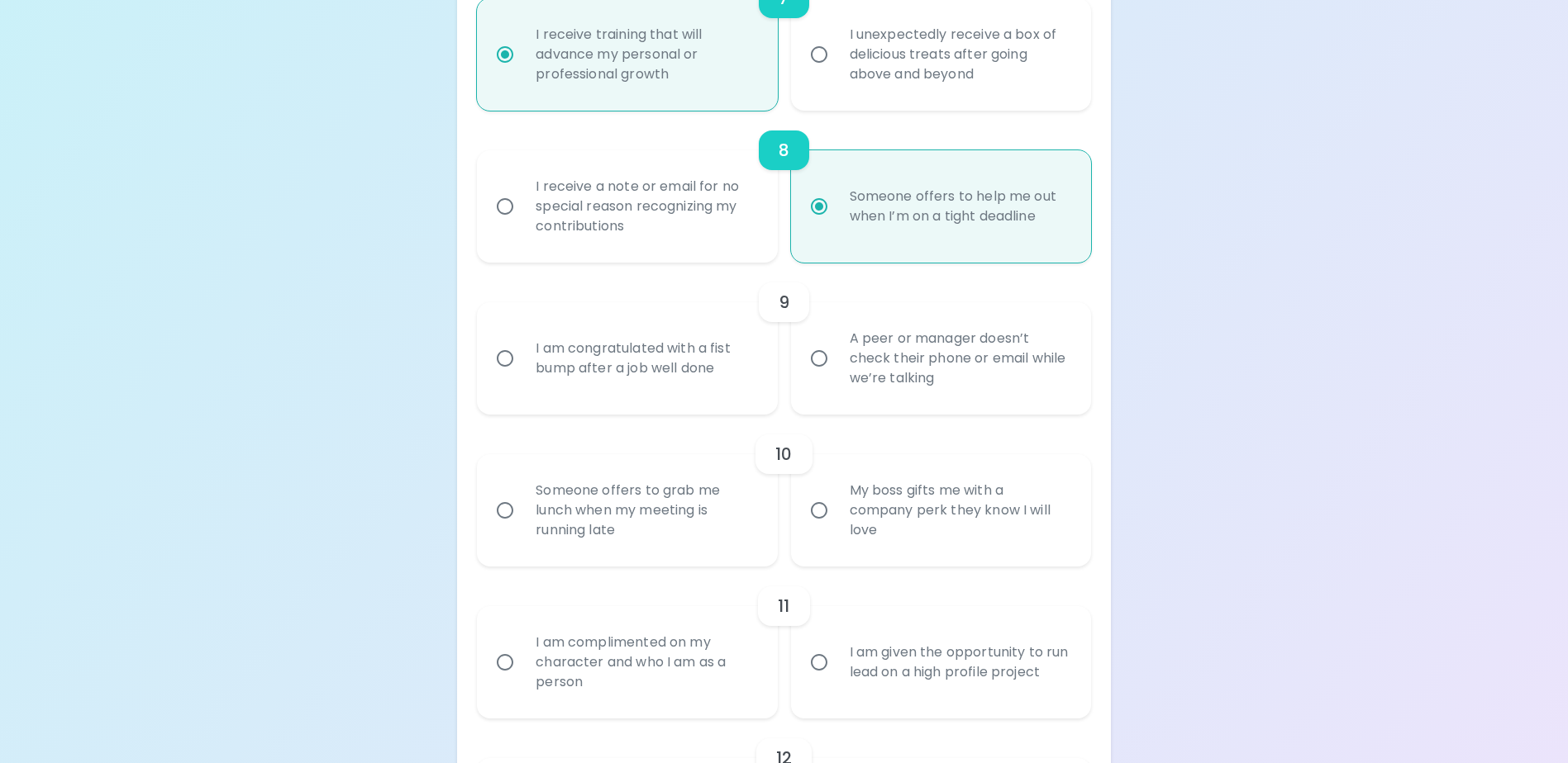
radio input "true"
click at [869, 399] on div "A peer or manager doesn’t check their phone or email while we’re talking" at bounding box center [959, 358] width 245 height 99
click at [837, 376] on input "A peer or manager doesn’t check their phone or email while we’re talking" at bounding box center [819, 358] width 35 height 35
radio input "false"
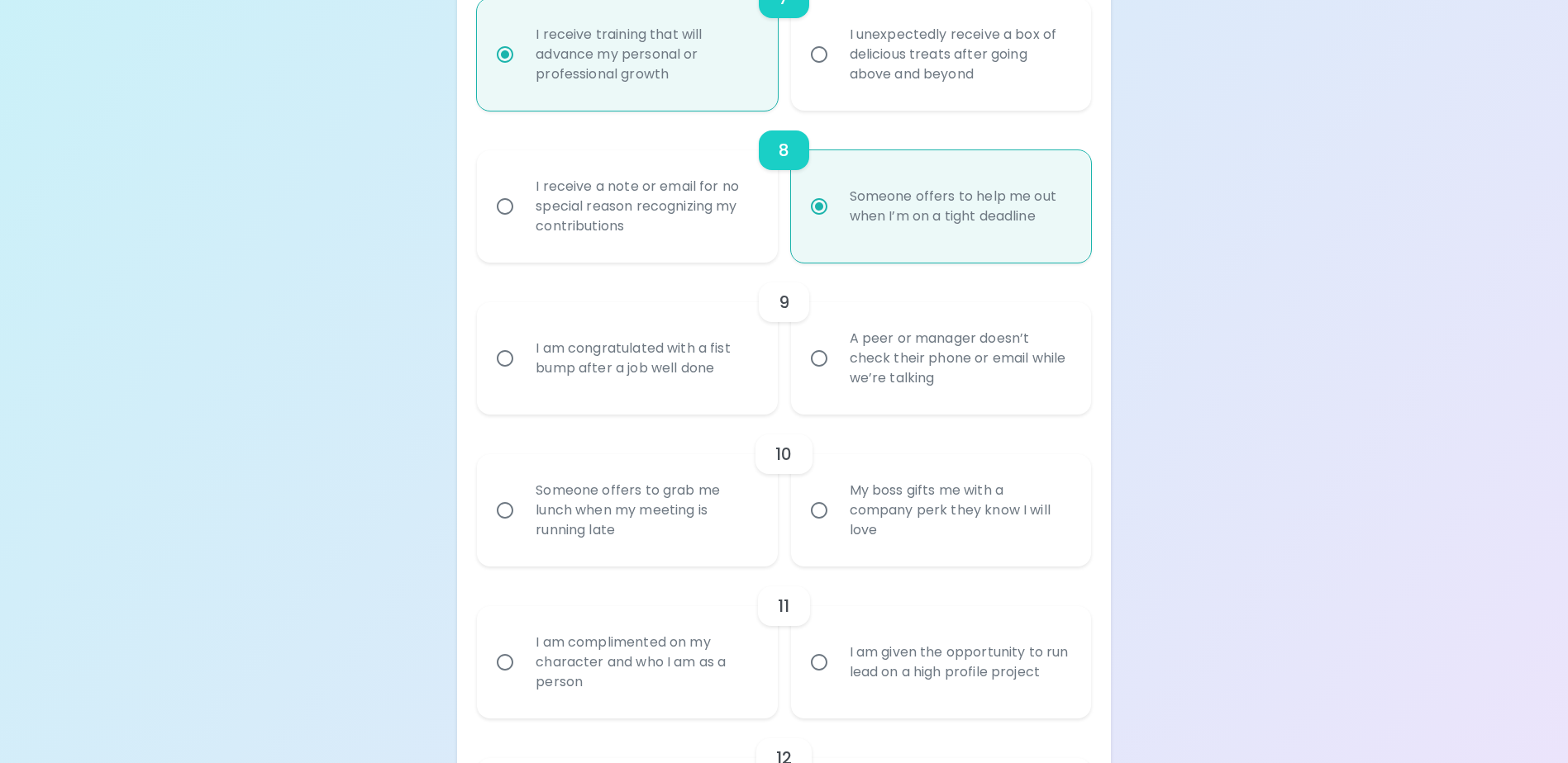
radio input "false"
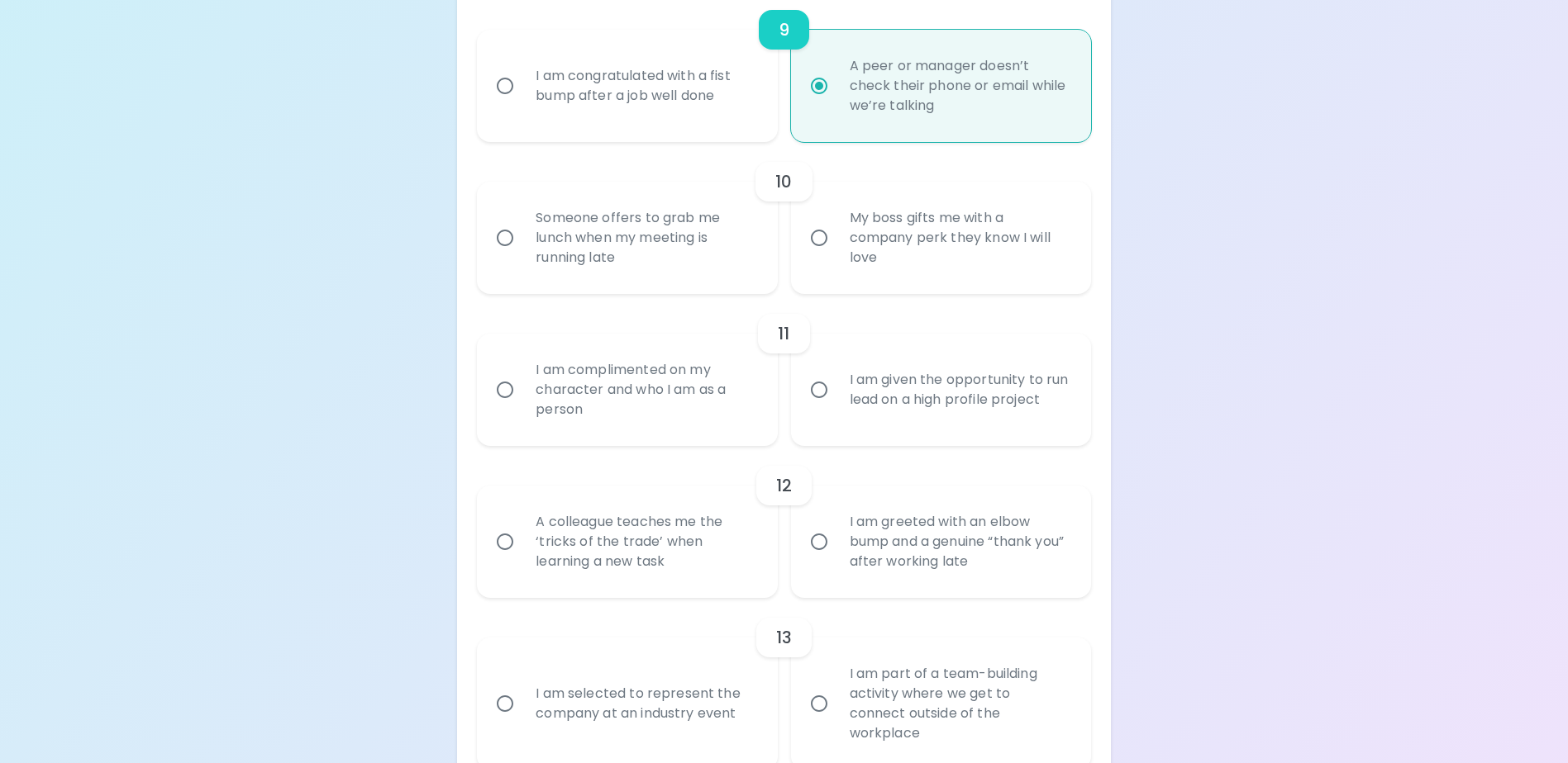
scroll to position [1646, 0]
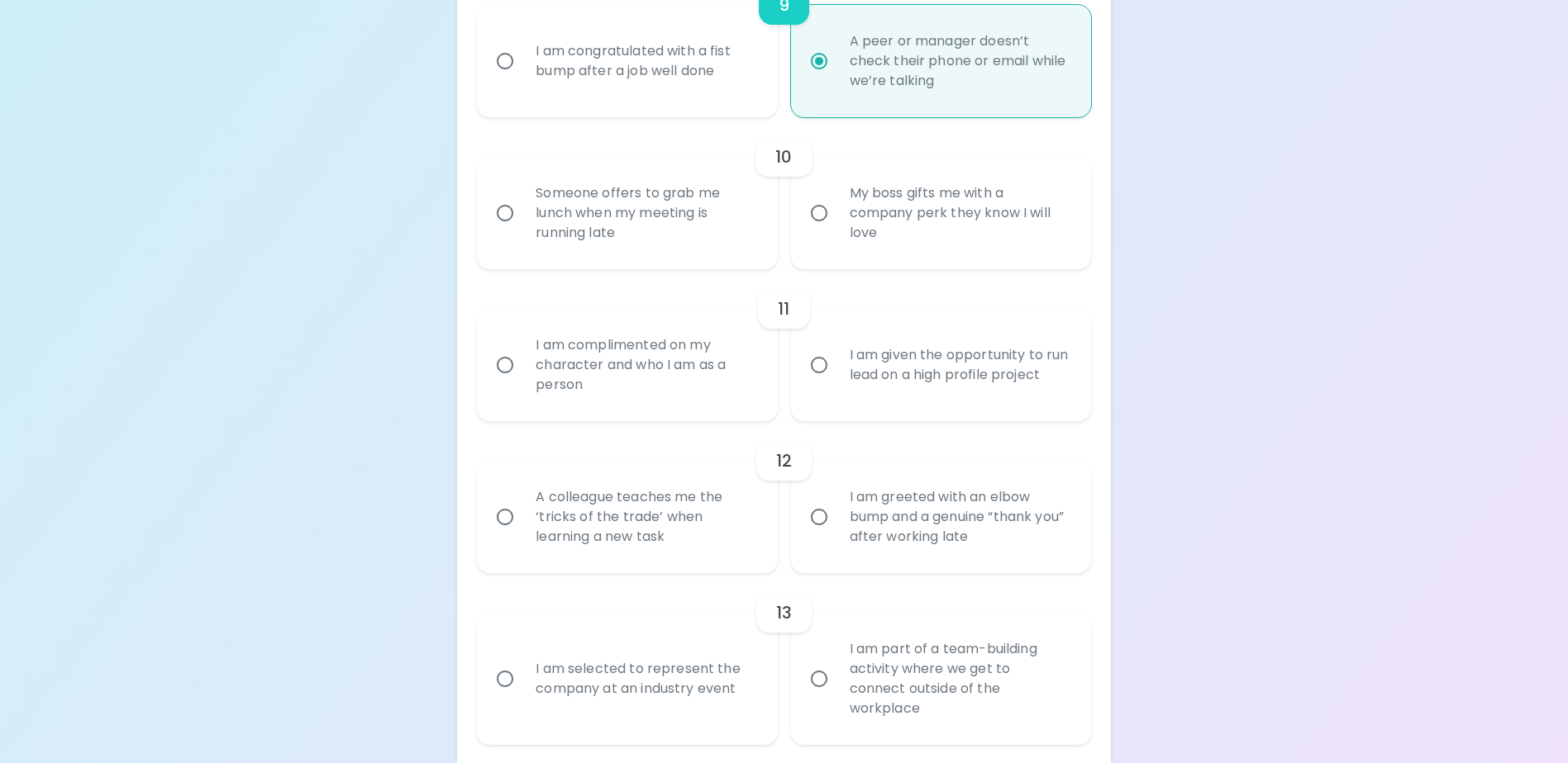
radio input "true"
click at [862, 243] on div "My boss gifts me with a company perk they know I will love" at bounding box center [959, 214] width 245 height 99
click at [837, 230] on input "My boss gifts me with a company perk they know I will love" at bounding box center [819, 213] width 35 height 35
radio input "false"
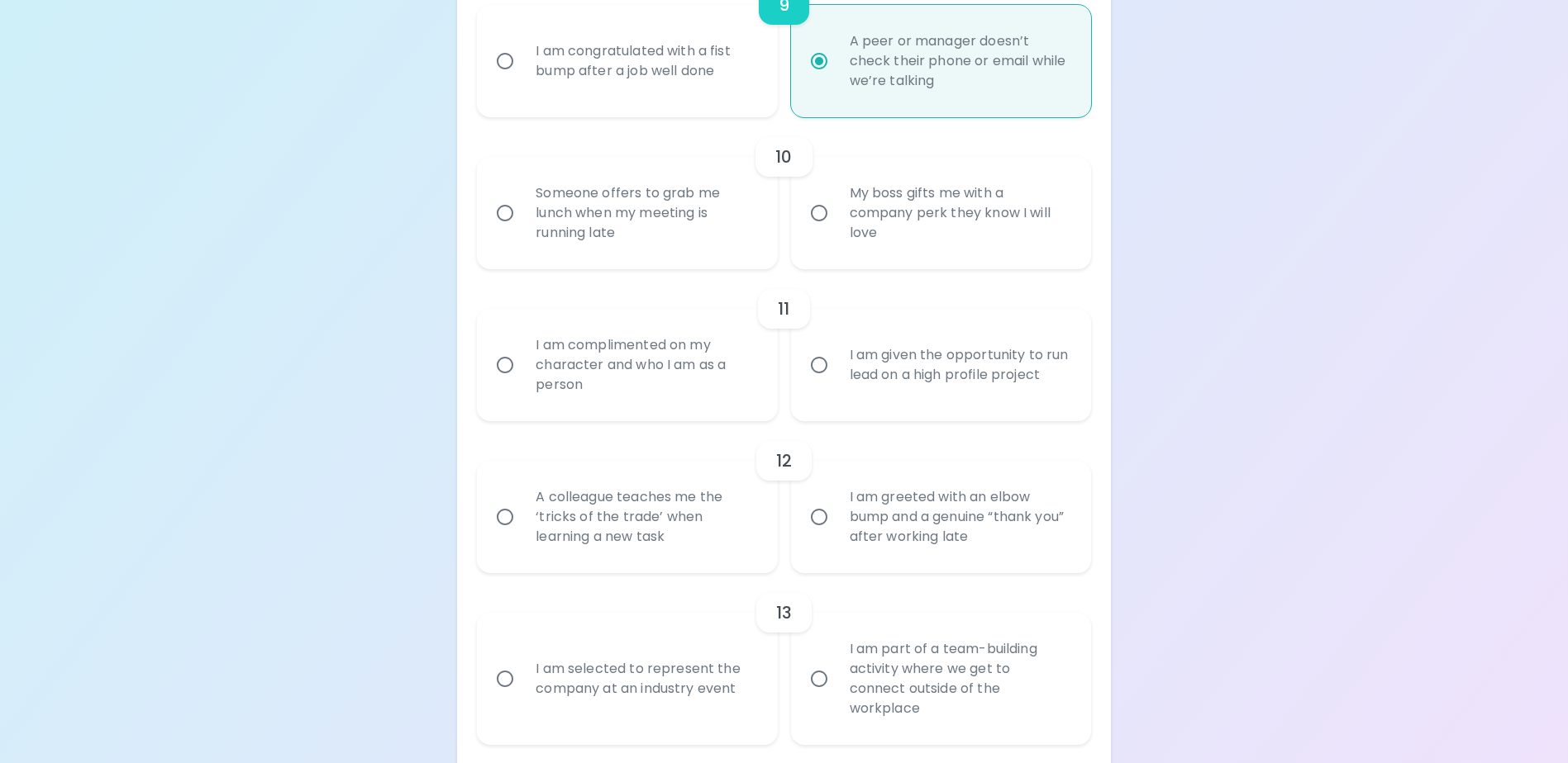
radio input "false"
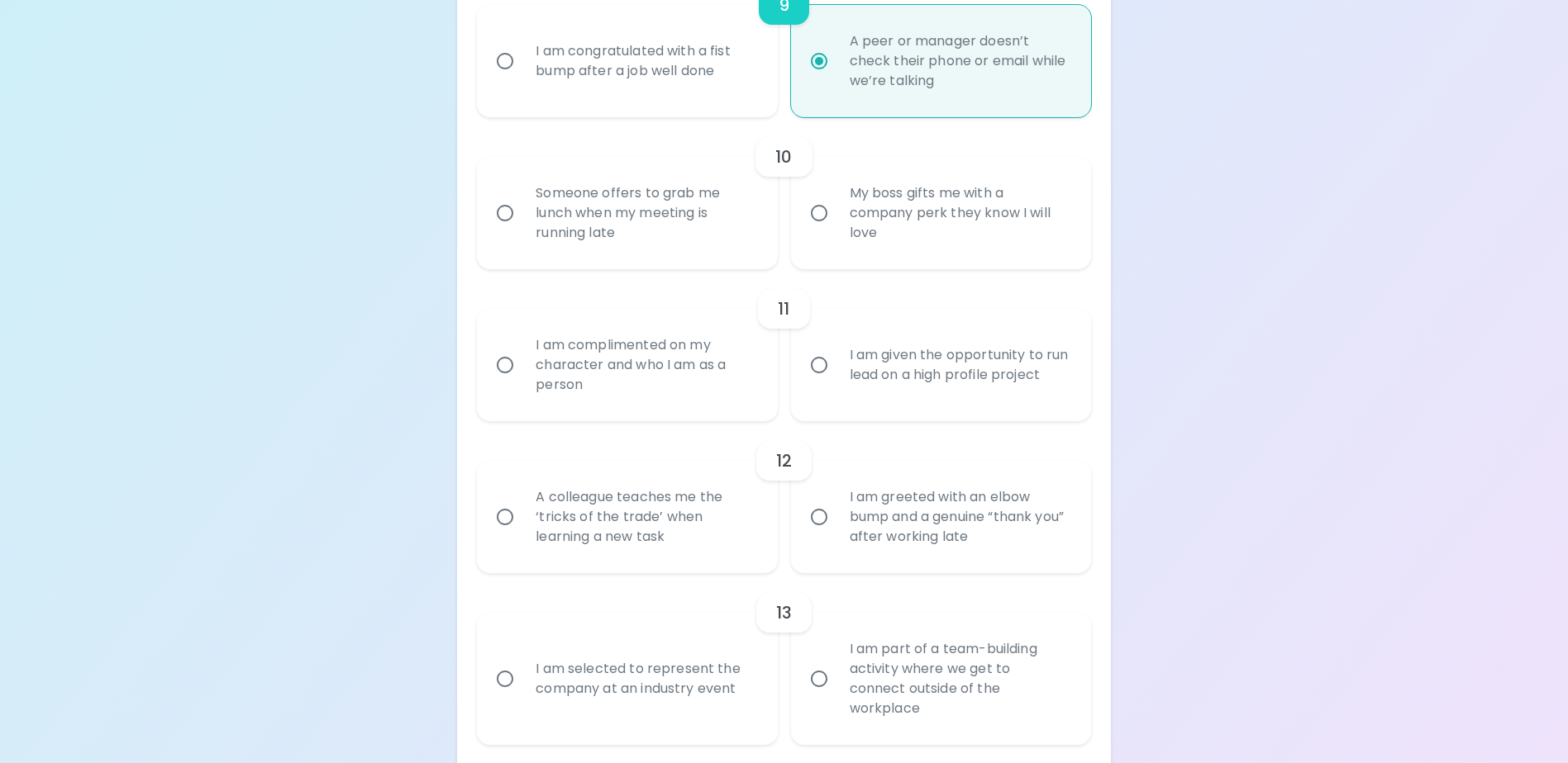
radio input "false"
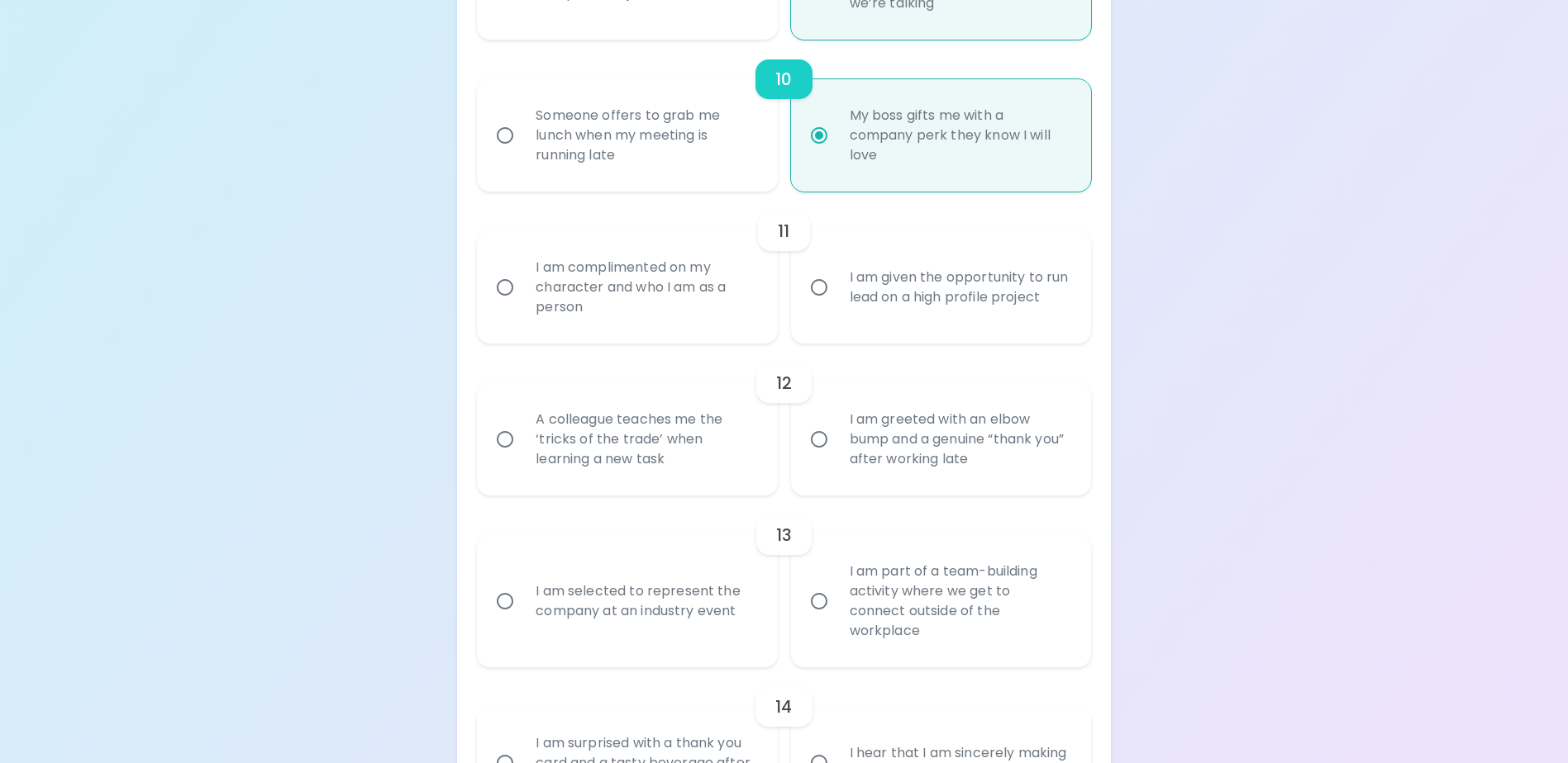
scroll to position [1778, 0]
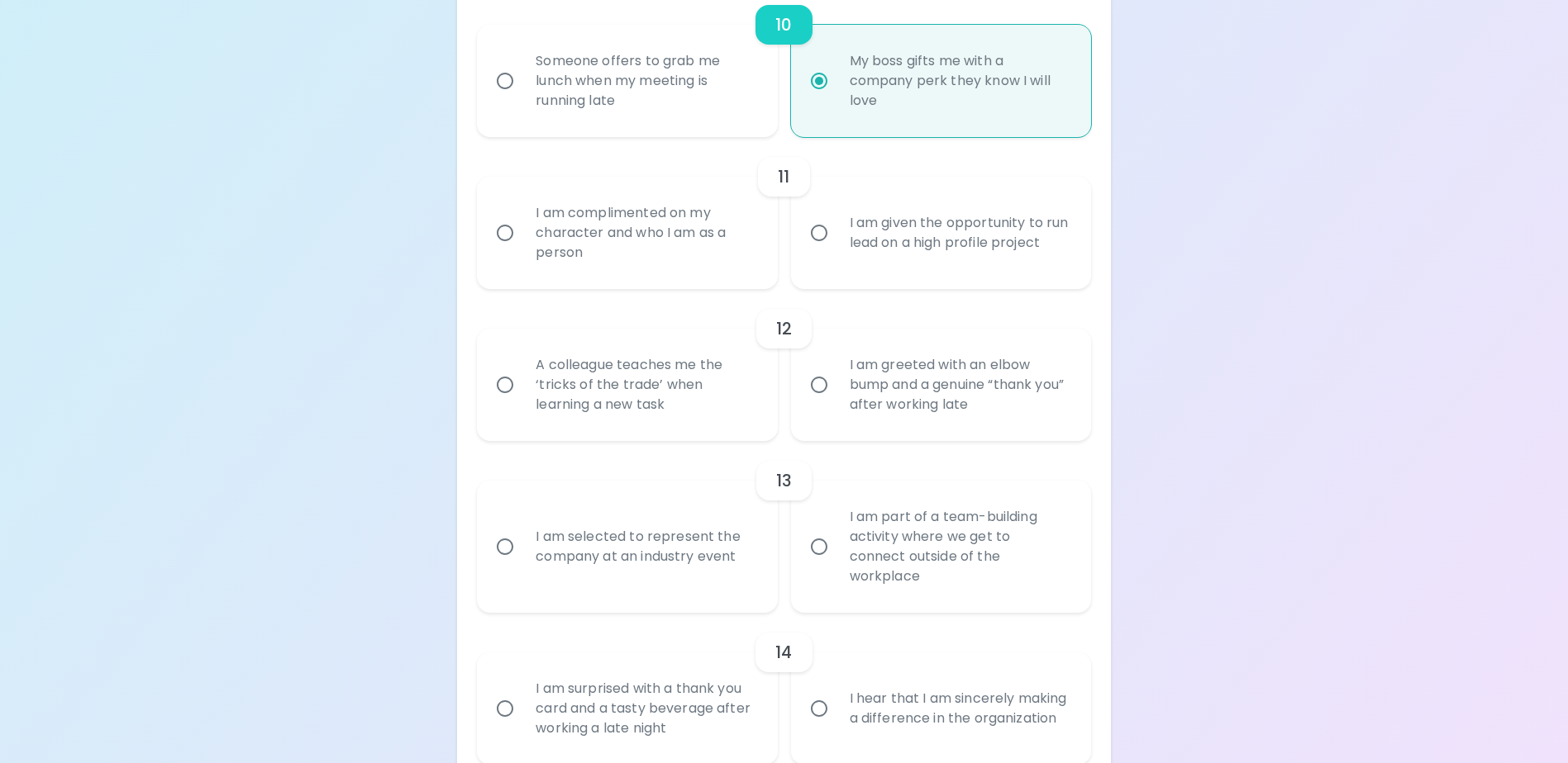
radio input "true"
click at [673, 276] on div "I am complimented on my character and who I am as a person" at bounding box center [645, 233] width 245 height 99
click at [523, 250] on input "I am complimented on my character and who I am as a person" at bounding box center [505, 233] width 35 height 35
radio input "false"
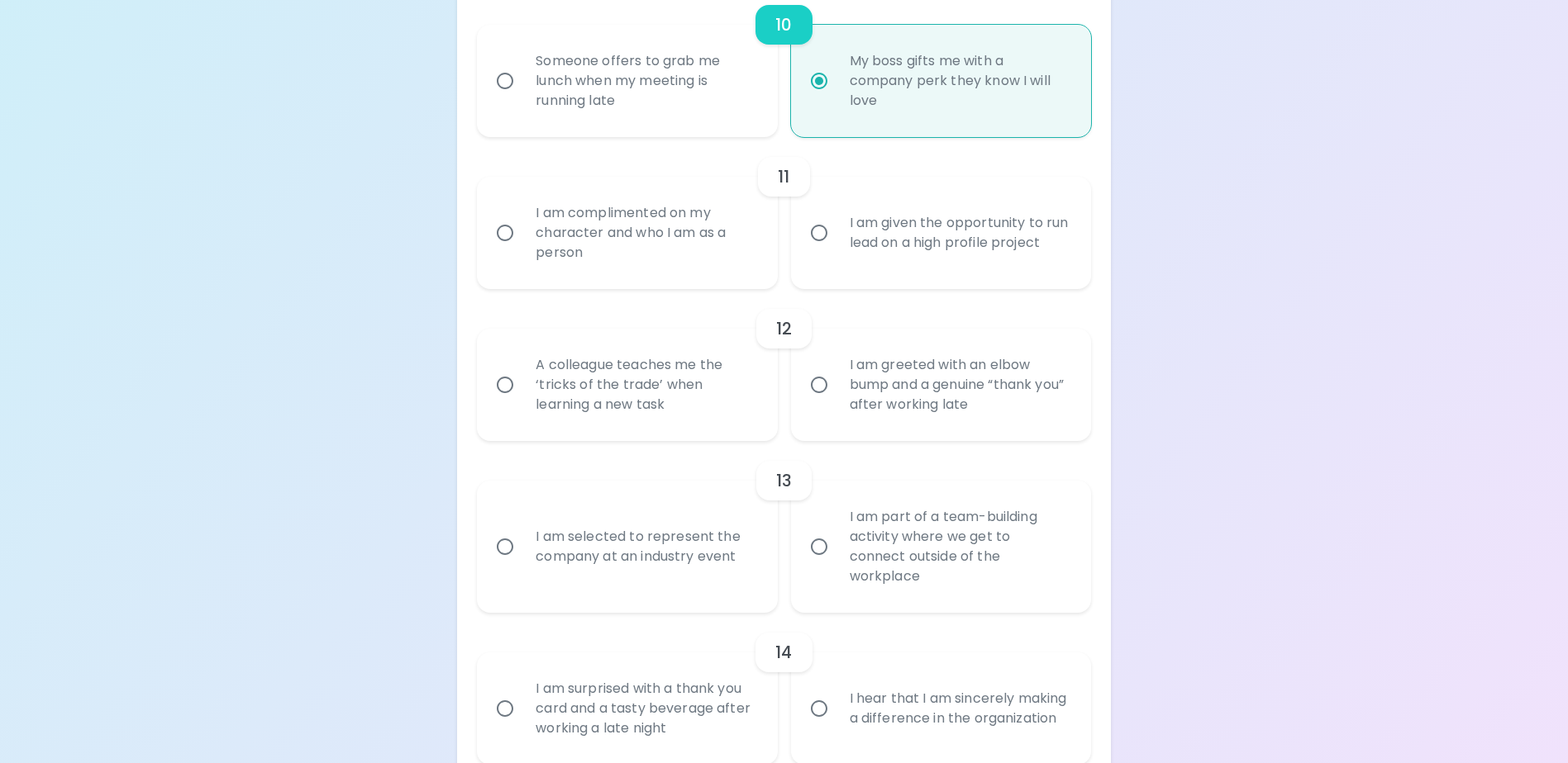
radio input "false"
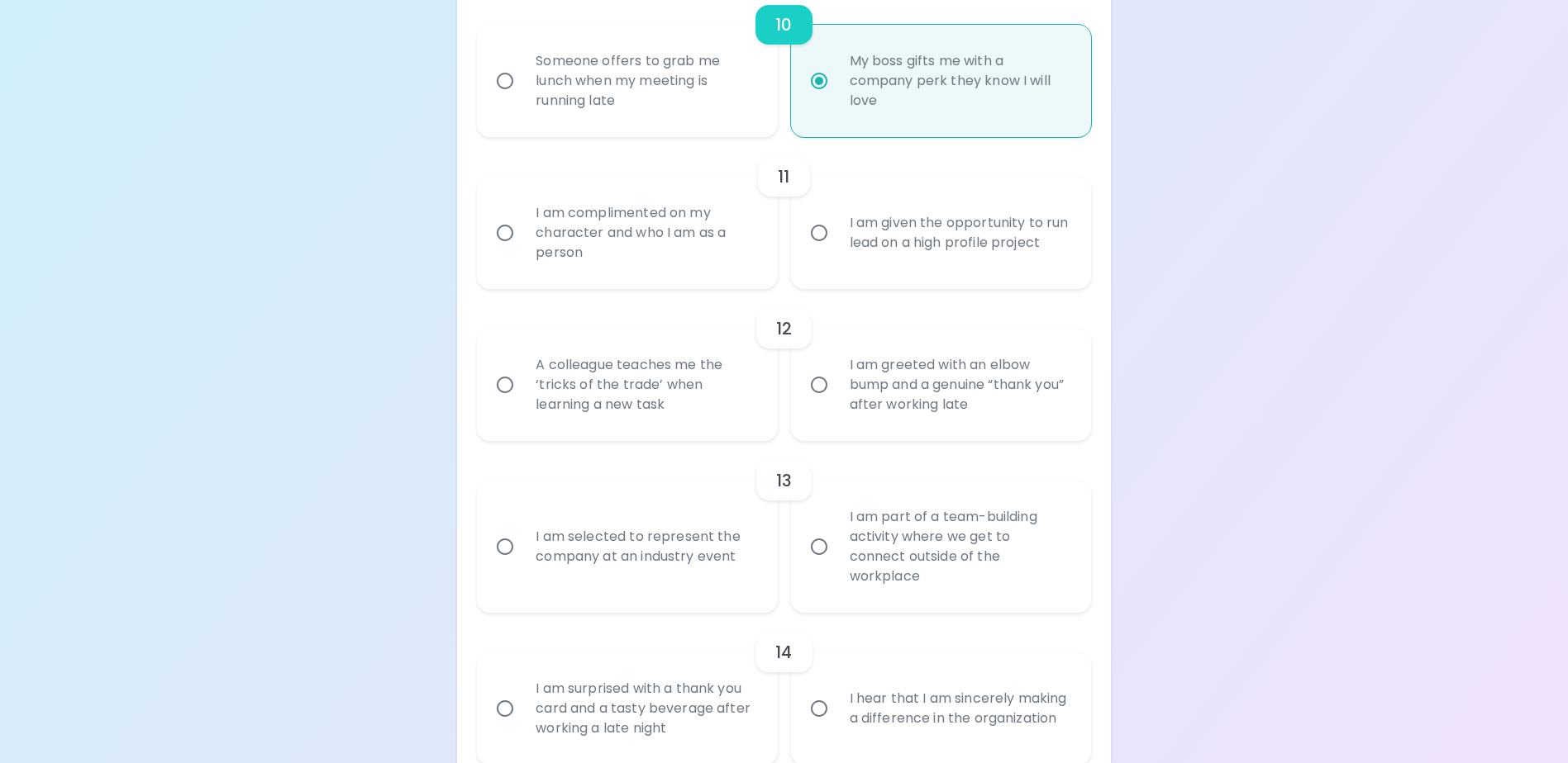
radio input "false"
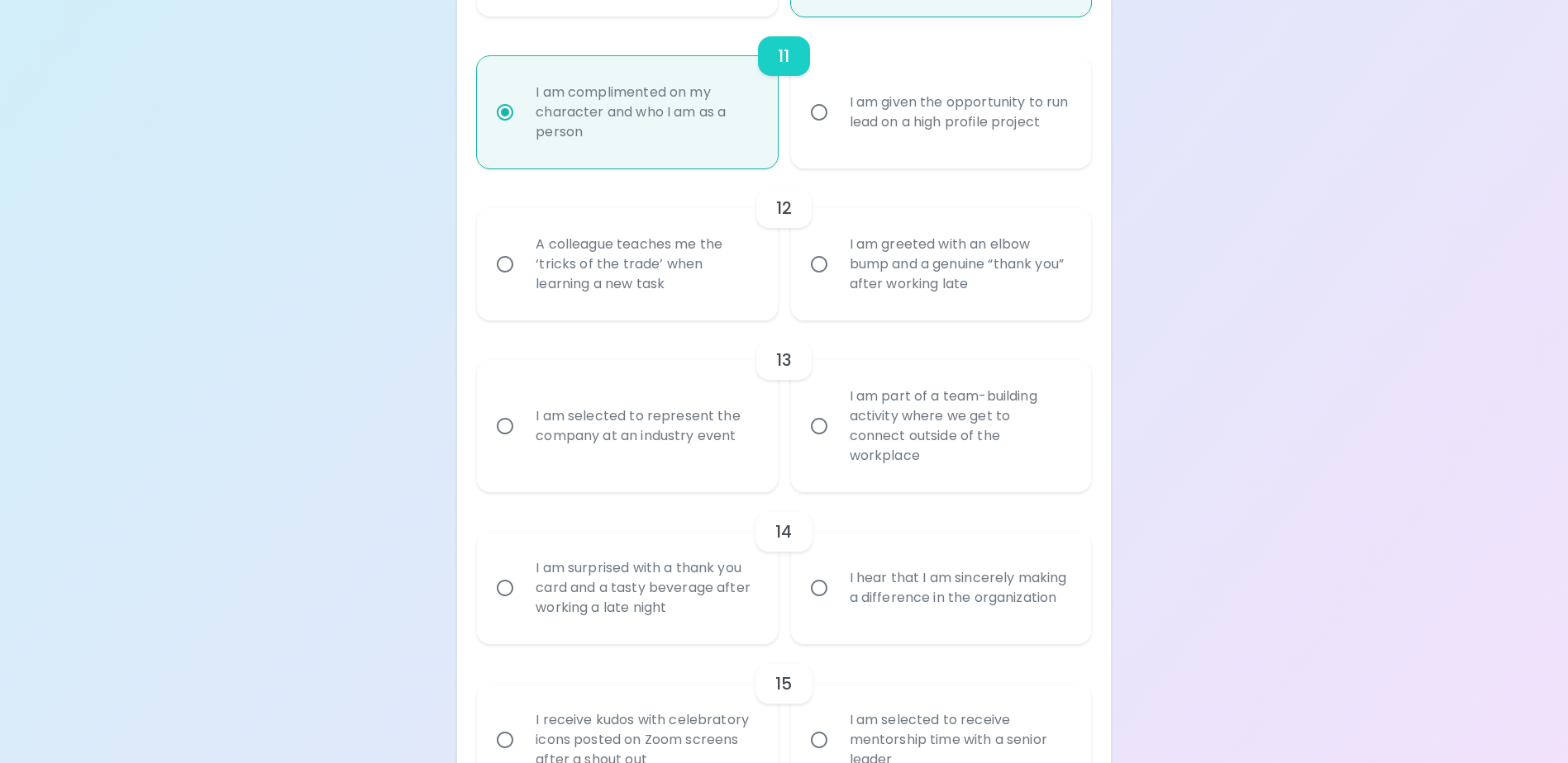
scroll to position [1911, 0]
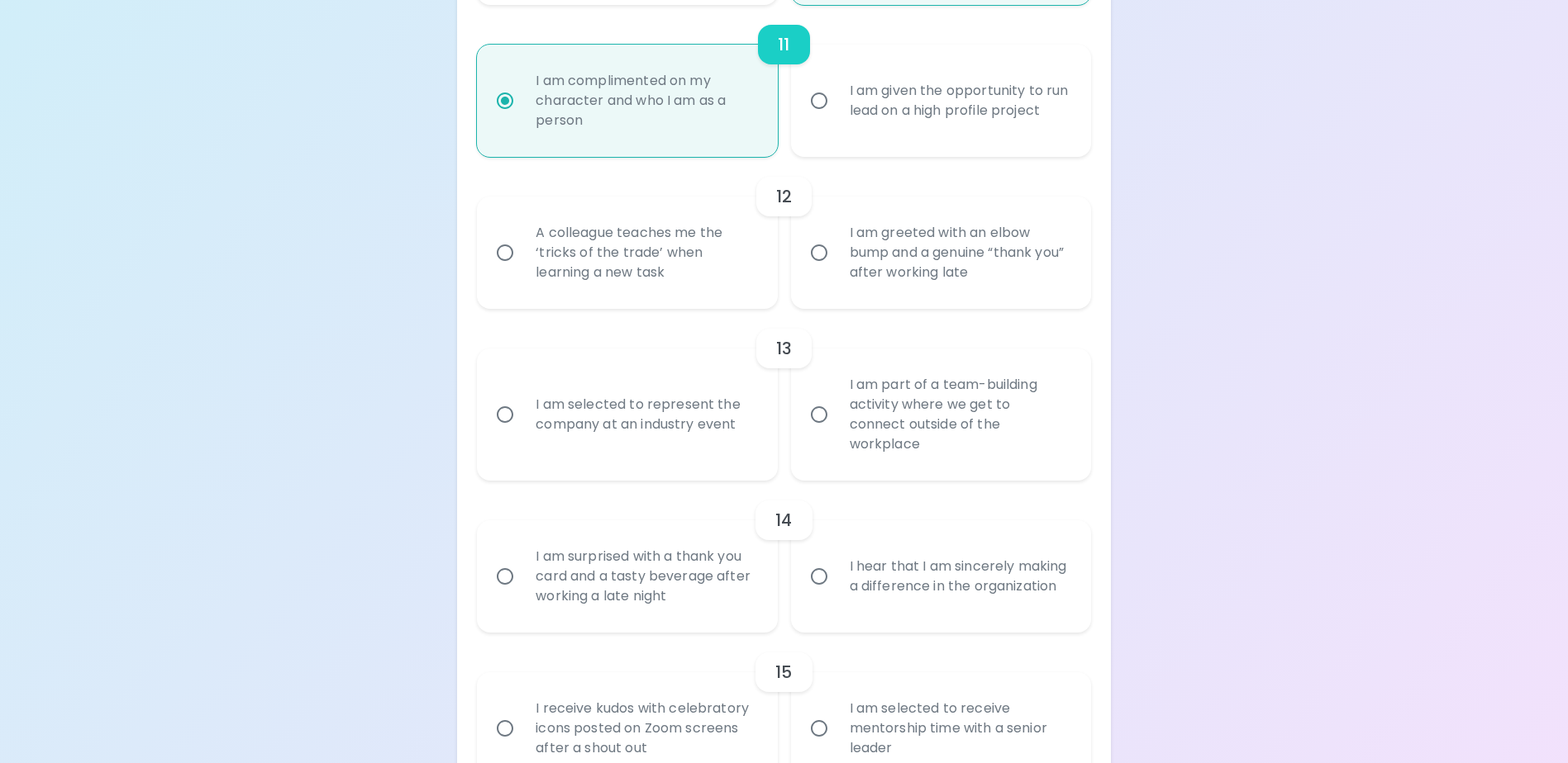
radio input "true"
click at [680, 293] on div "A colleague teaches me the ‘tricks of the trade’ when learning a new task" at bounding box center [645, 253] width 245 height 99
click at [523, 270] on input "A colleague teaches me the ‘tricks of the trade’ when learning a new task" at bounding box center [505, 253] width 35 height 35
radio input "false"
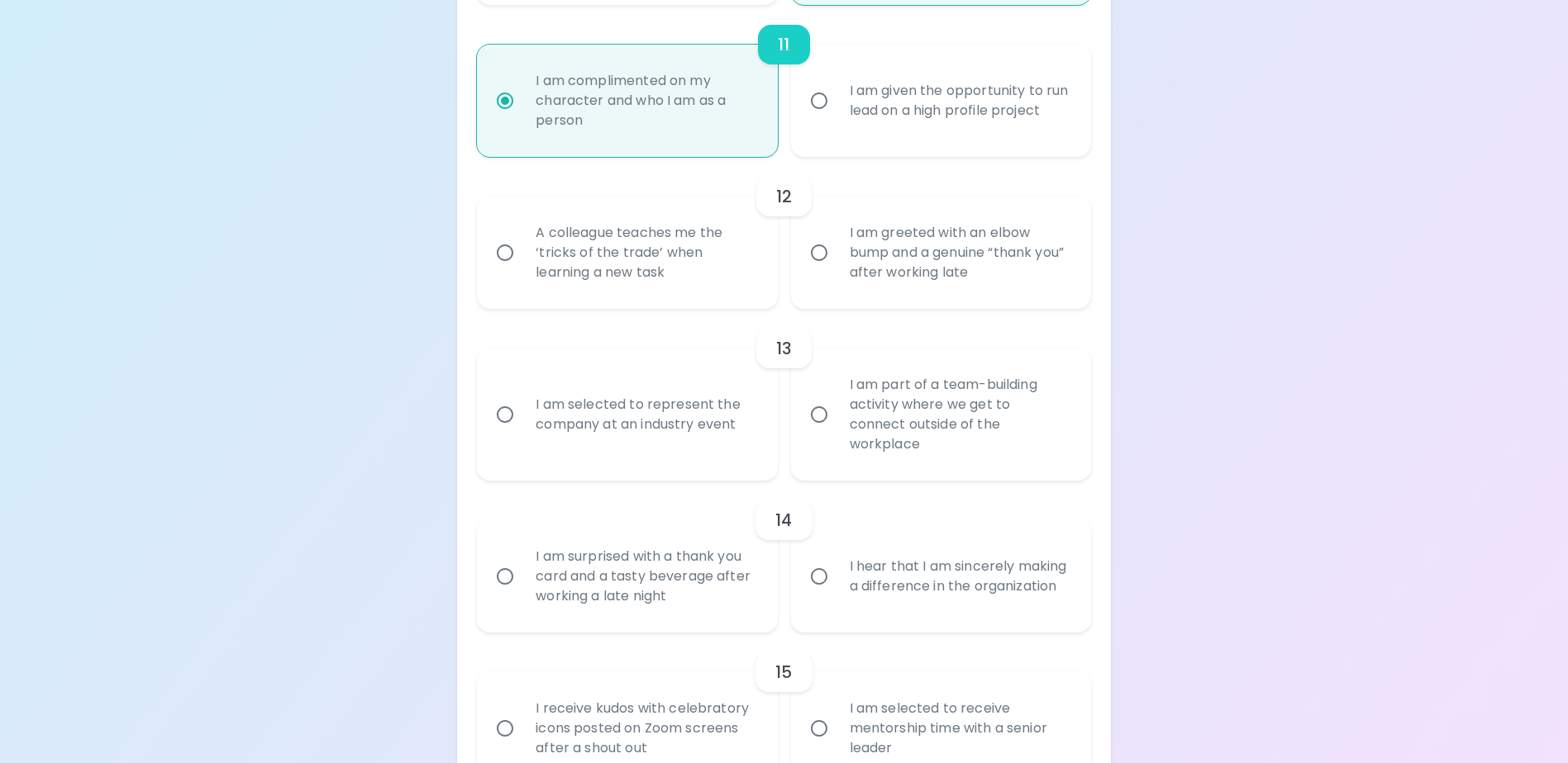
radio input "false"
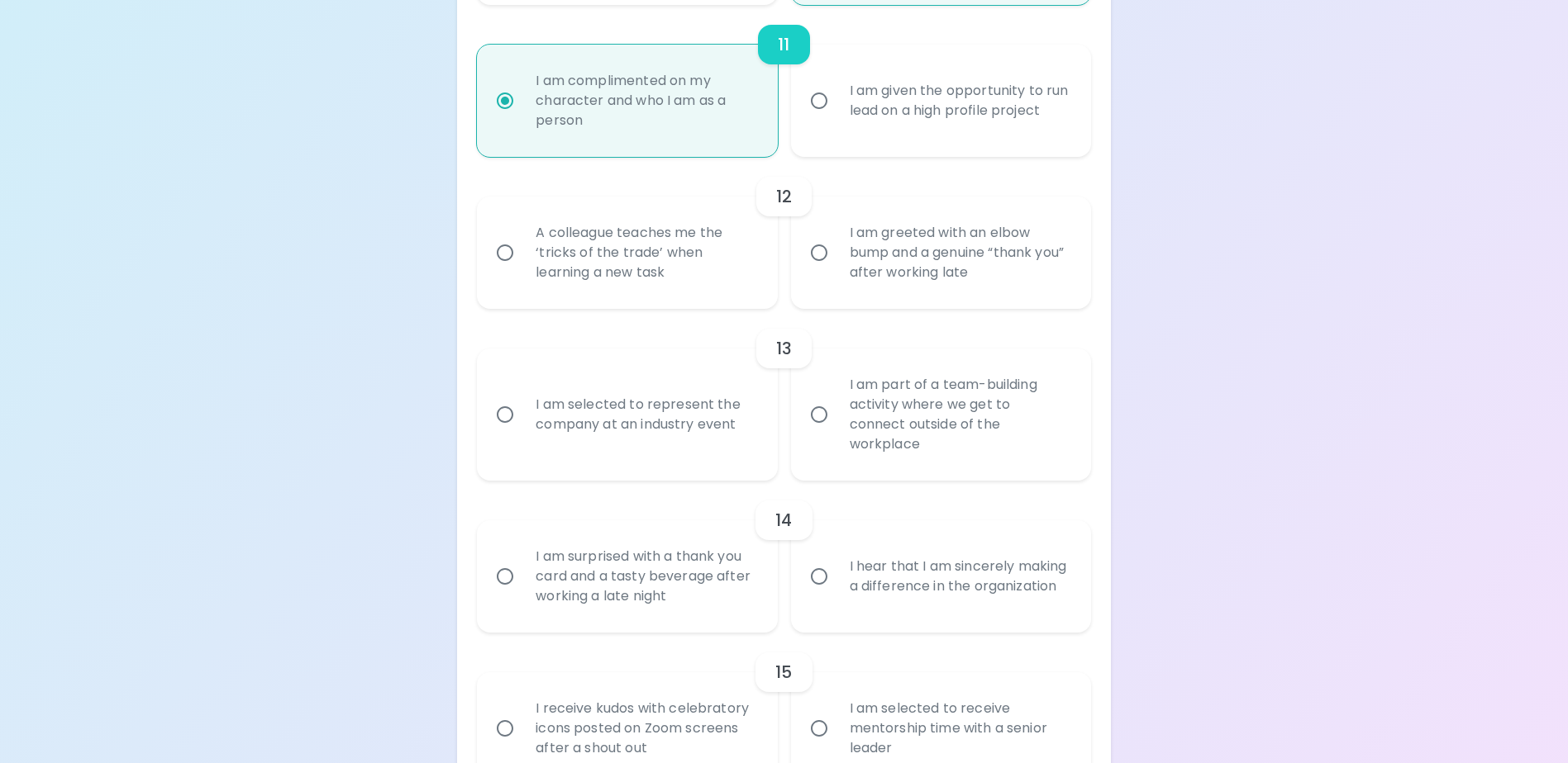
radio input "false"
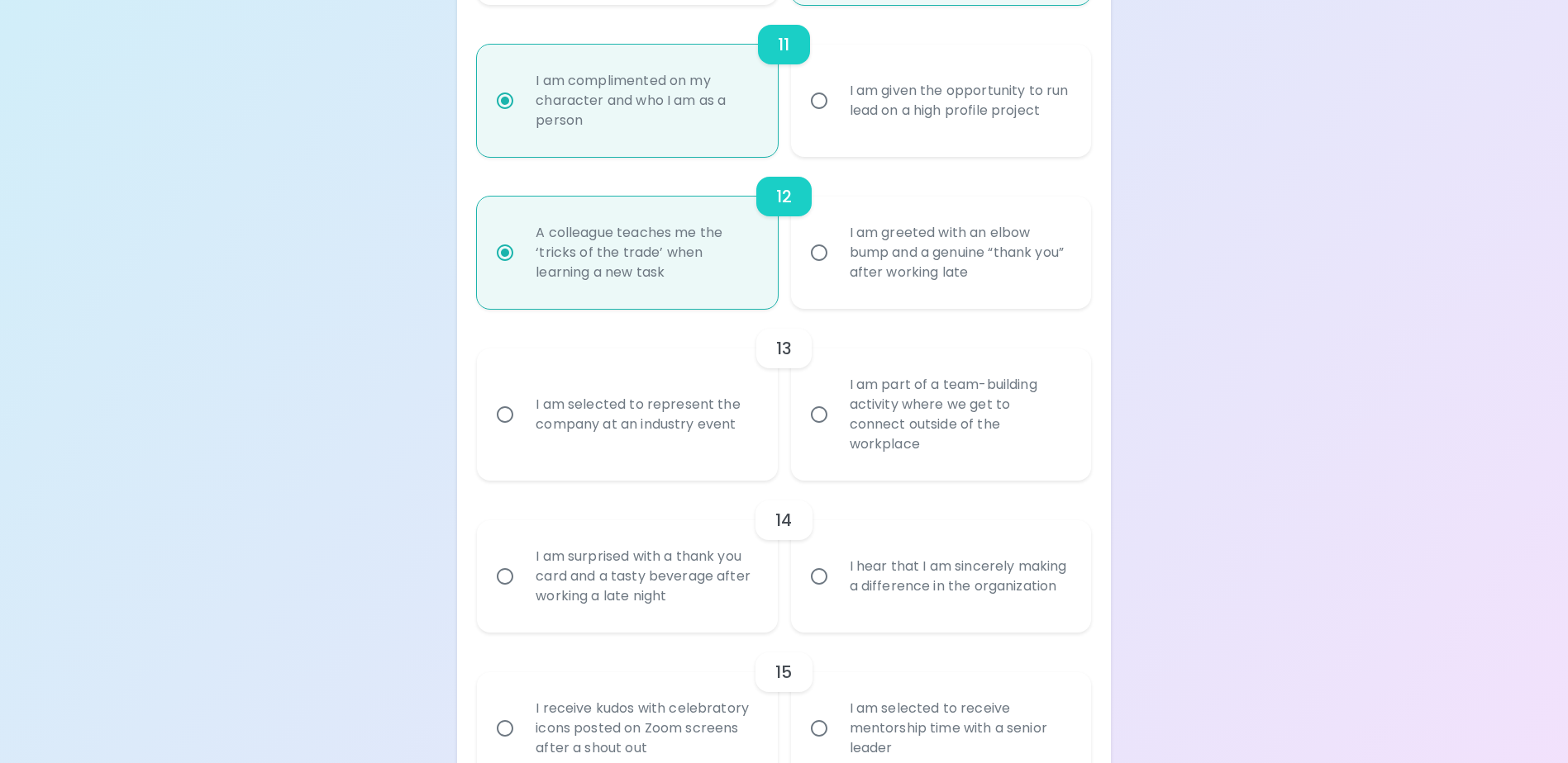
scroll to position [2013, 0]
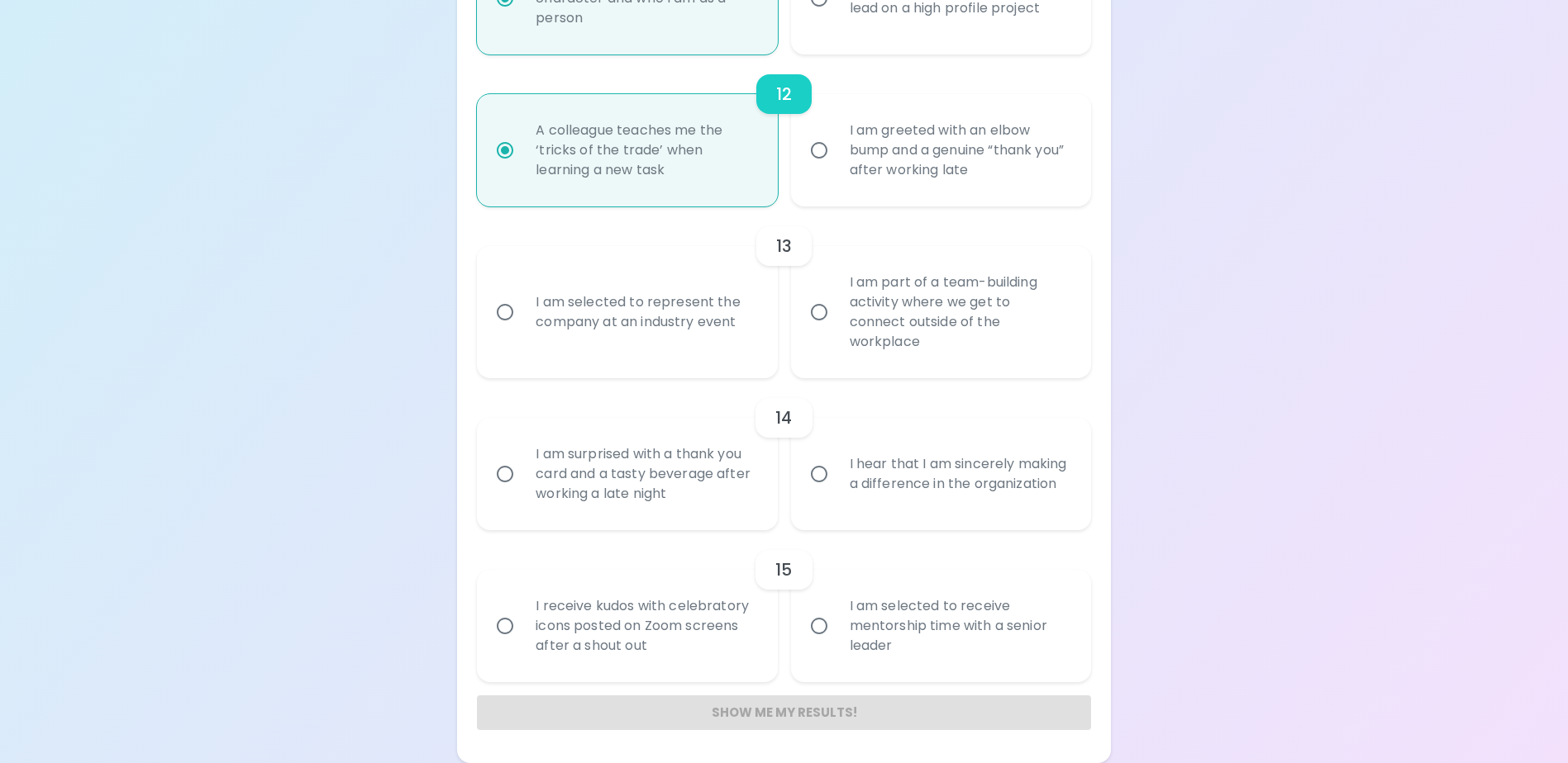
radio input "true"
click at [704, 344] on div "I am selected to represent the company at an industry event" at bounding box center [645, 312] width 245 height 79
click at [523, 330] on input "I am selected to represent the company at an industry event" at bounding box center [505, 312] width 35 height 35
radio input "false"
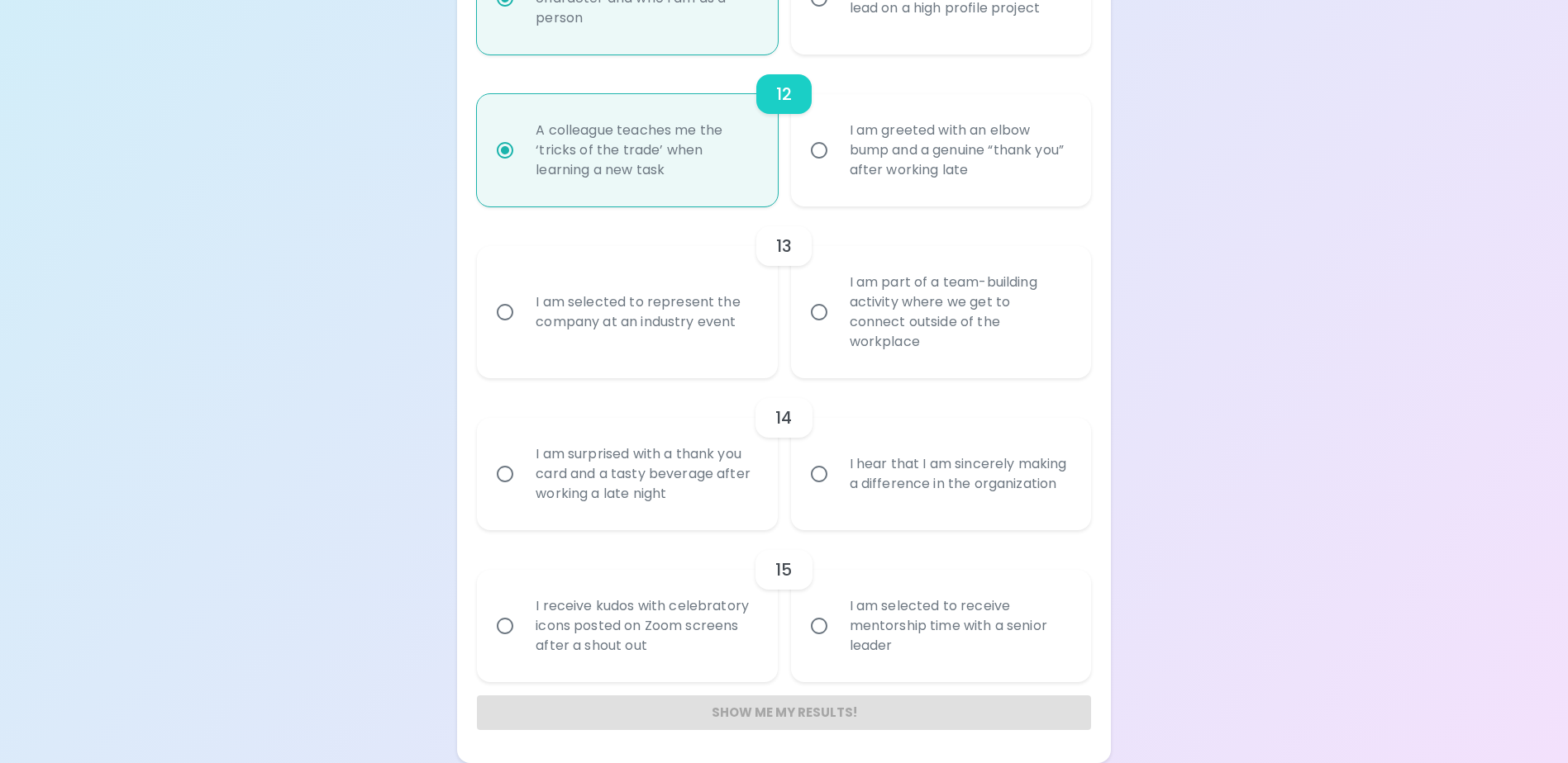
radio input "false"
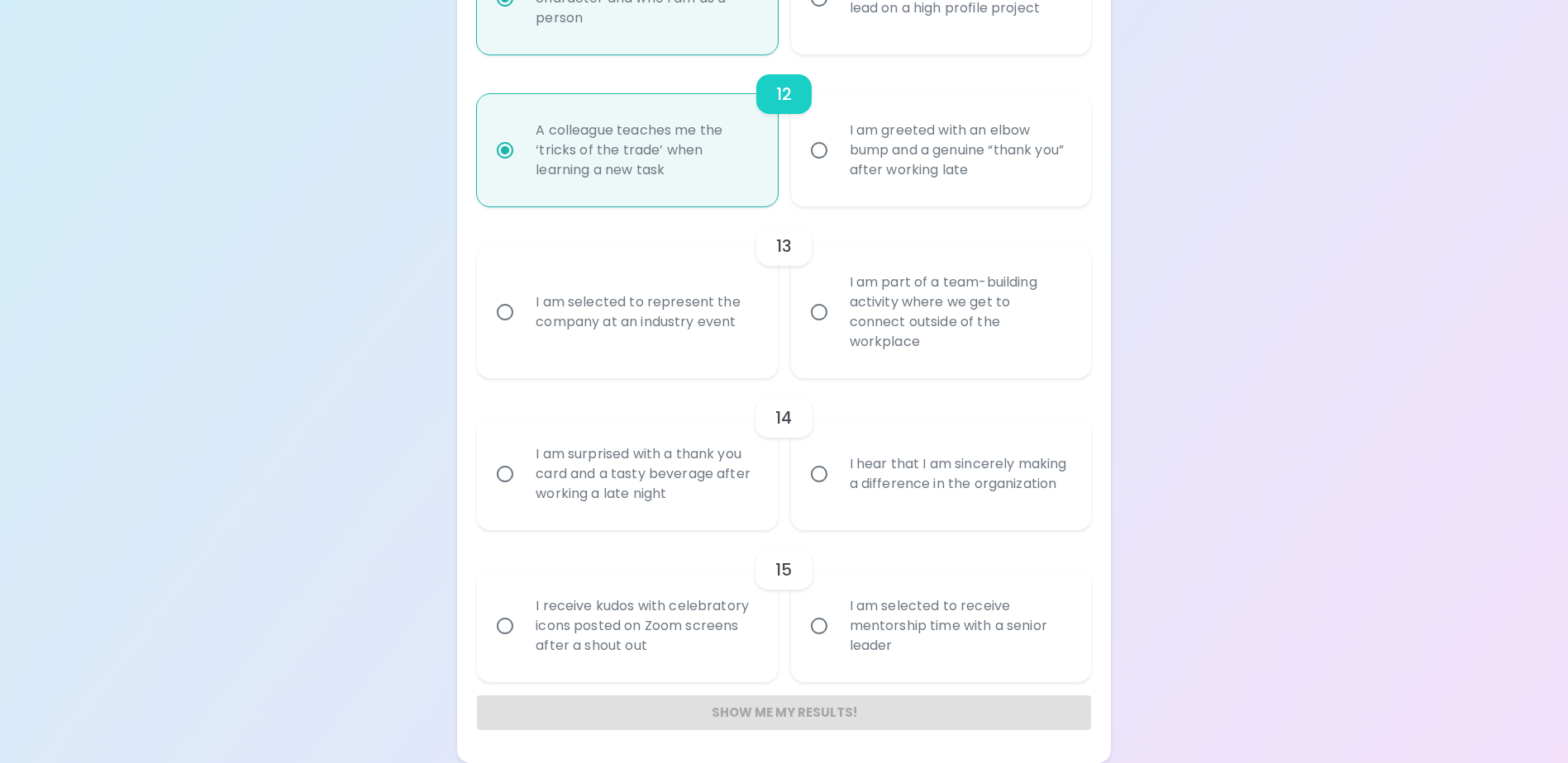
radio input "false"
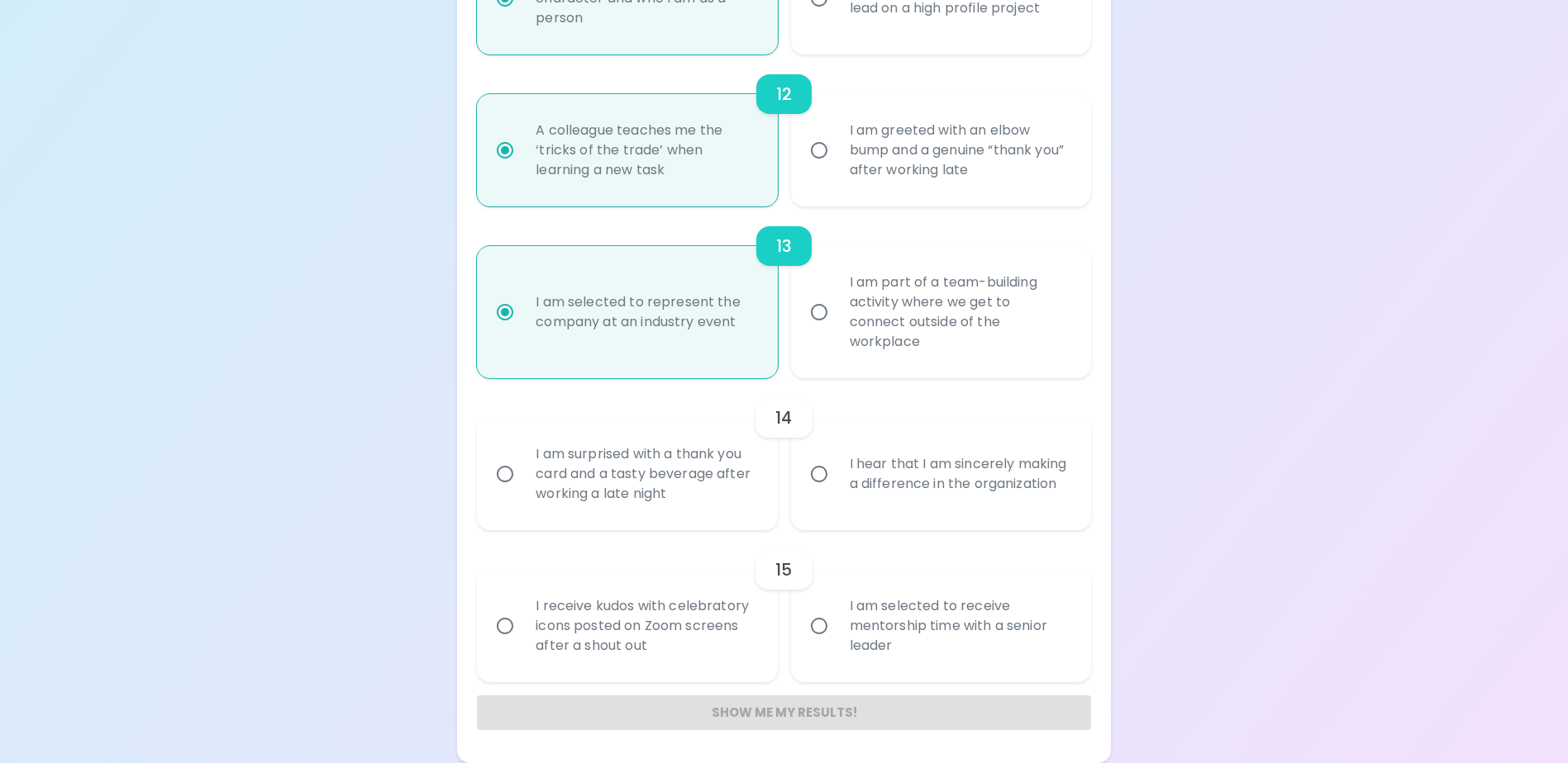
radio input "true"
click at [685, 462] on div "I am surprised with a thank you card and a tasty beverage after working a late …" at bounding box center [645, 474] width 245 height 99
click at [523, 462] on input "I am surprised with a thank you card and a tasty beverage after working a late …" at bounding box center [505, 474] width 35 height 35
radio input "false"
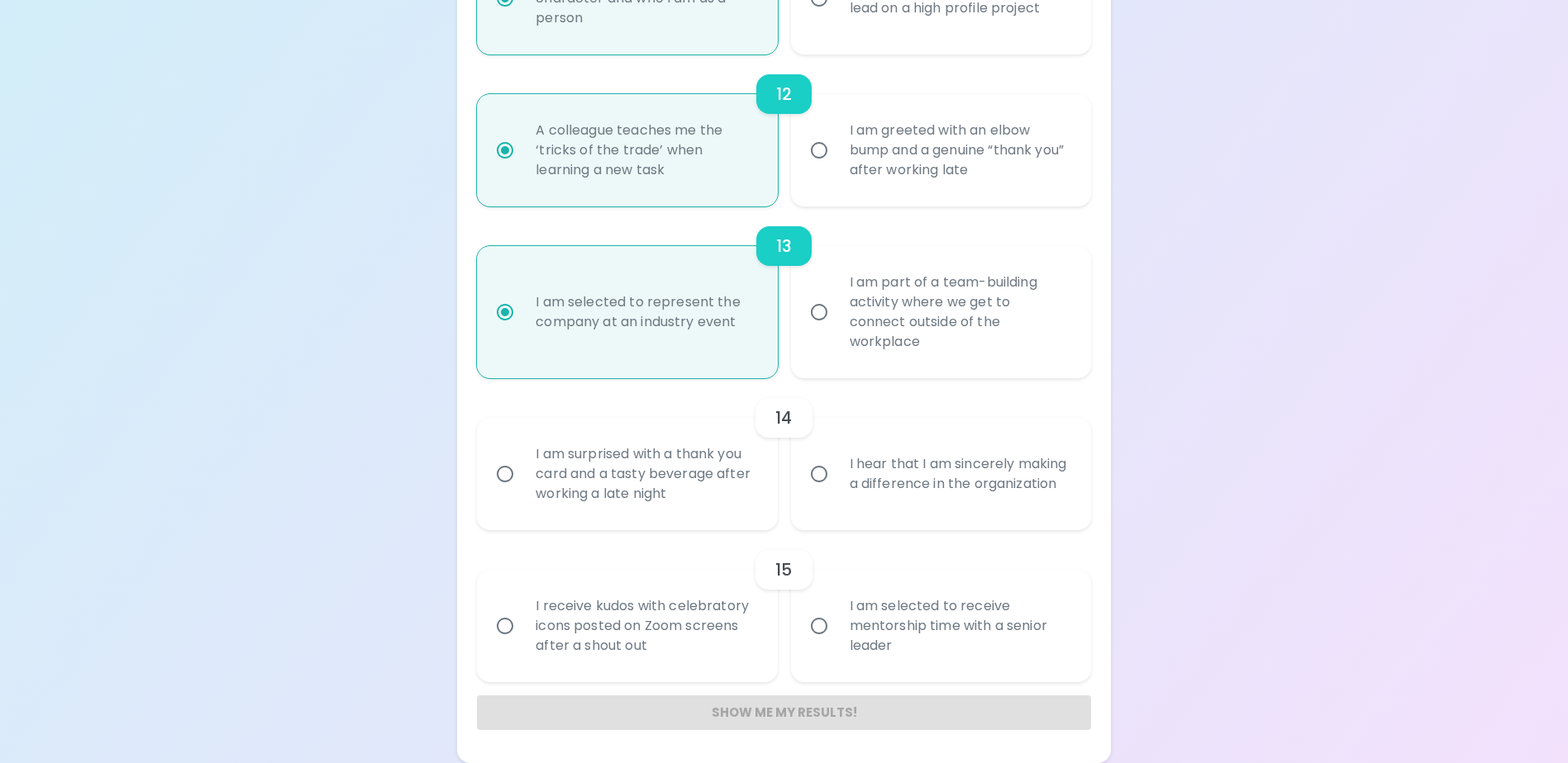
radio input "false"
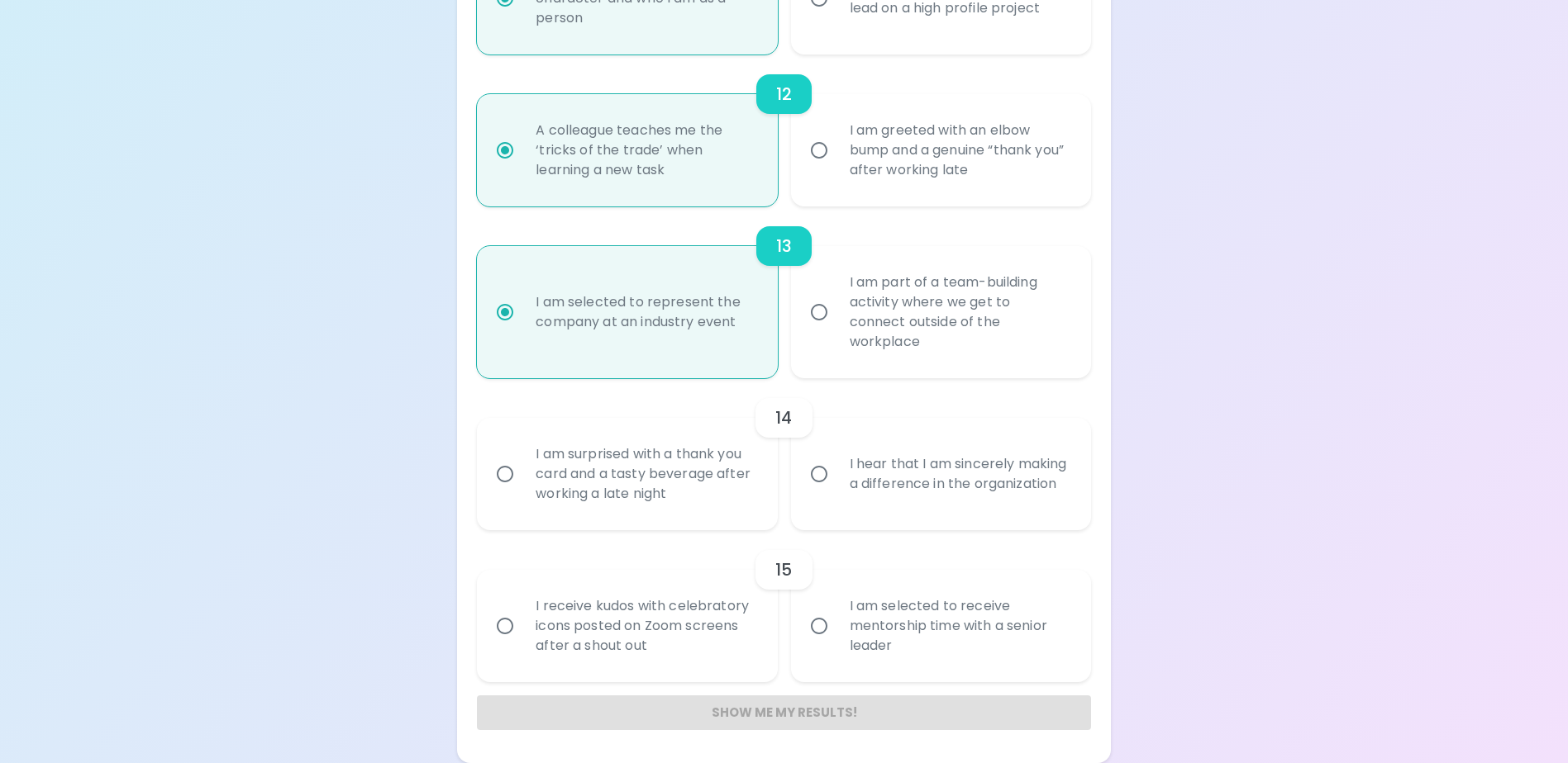
radio input "false"
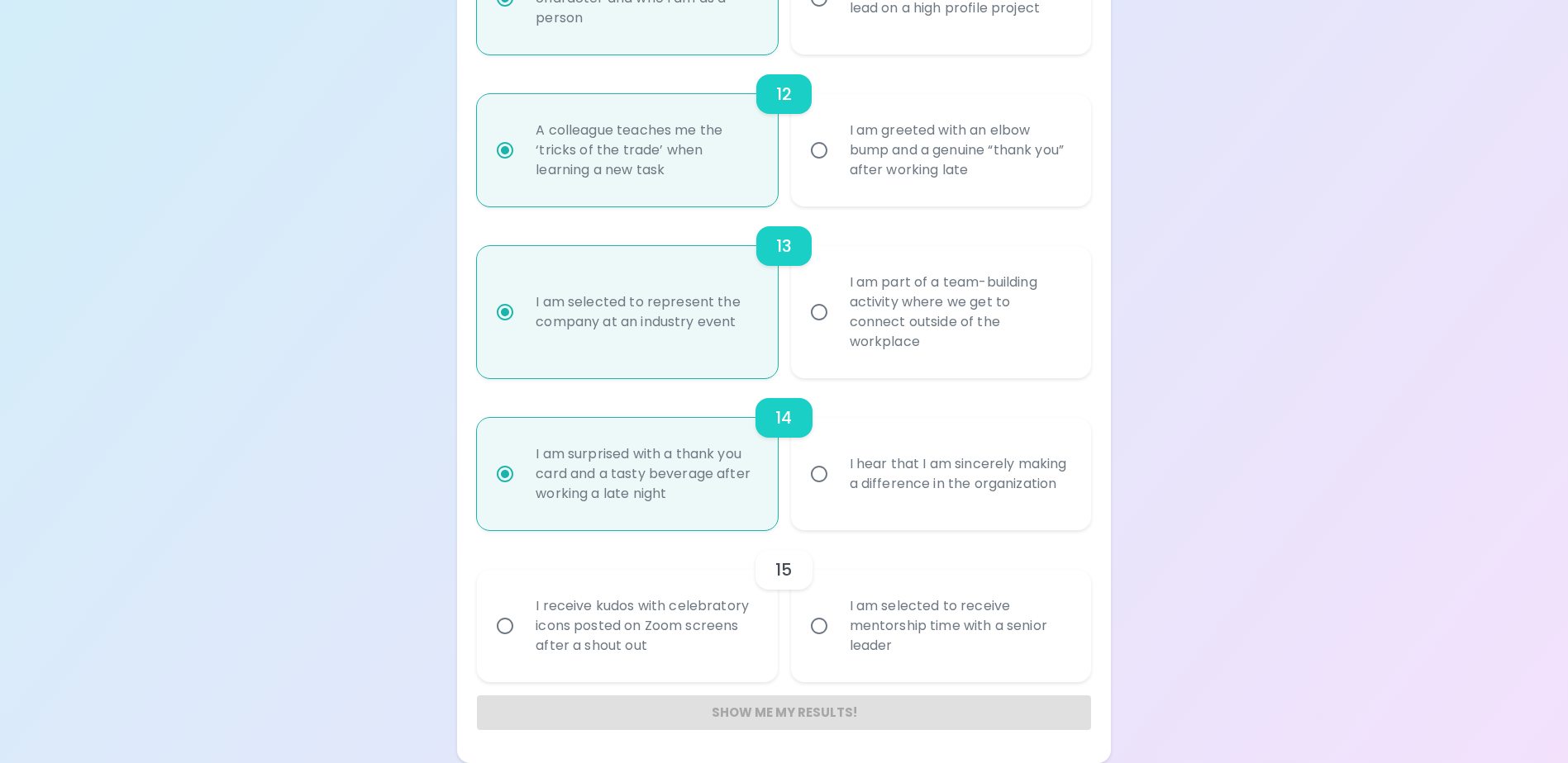
radio input "true"
click at [849, 619] on div "I am selected to receive mentorship time with a senior leader" at bounding box center [959, 626] width 245 height 99
click at [837, 619] on input "I am selected to receive mentorship time with a senior leader" at bounding box center [819, 626] width 35 height 35
radio input "false"
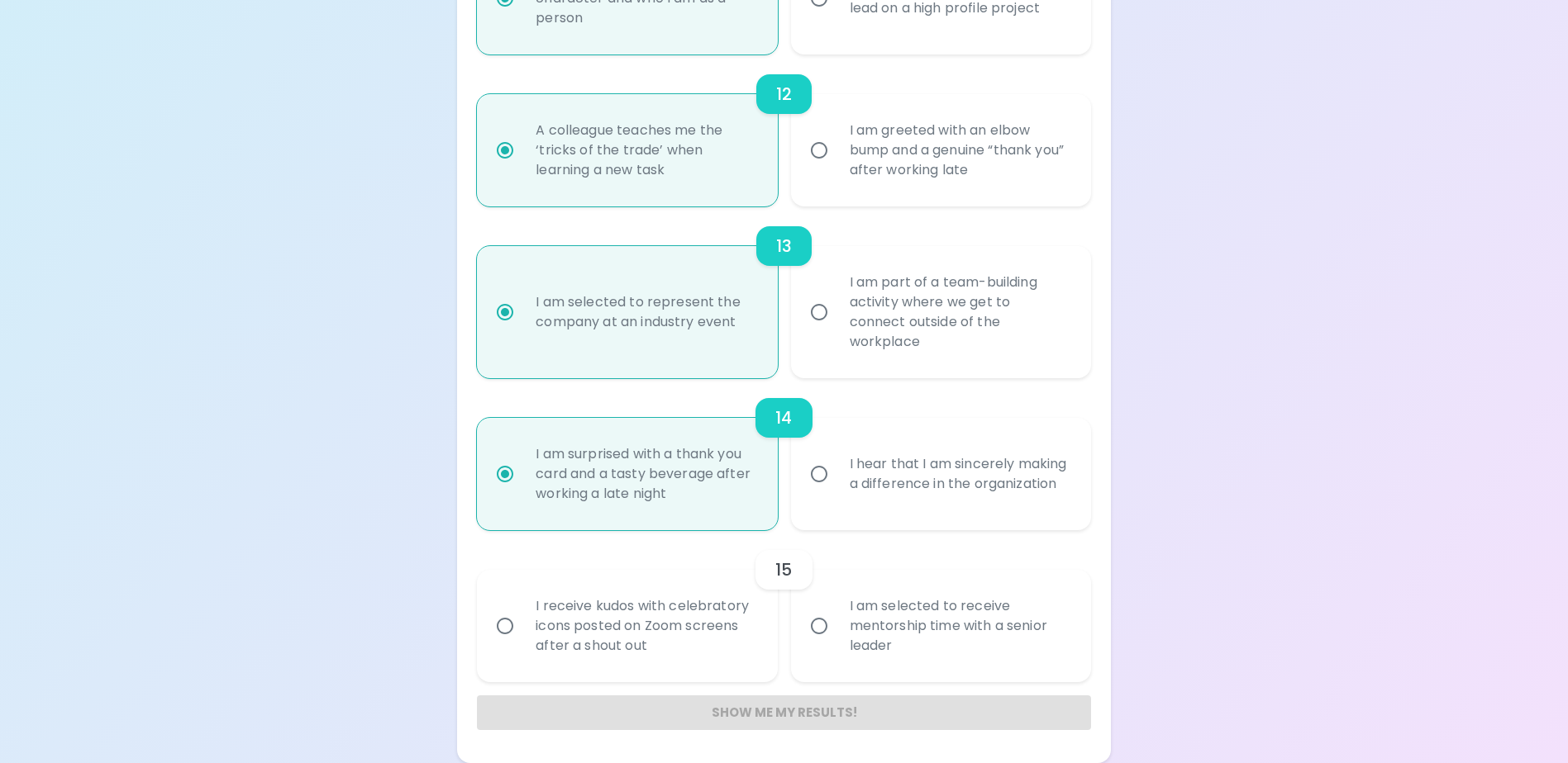
radio input "false"
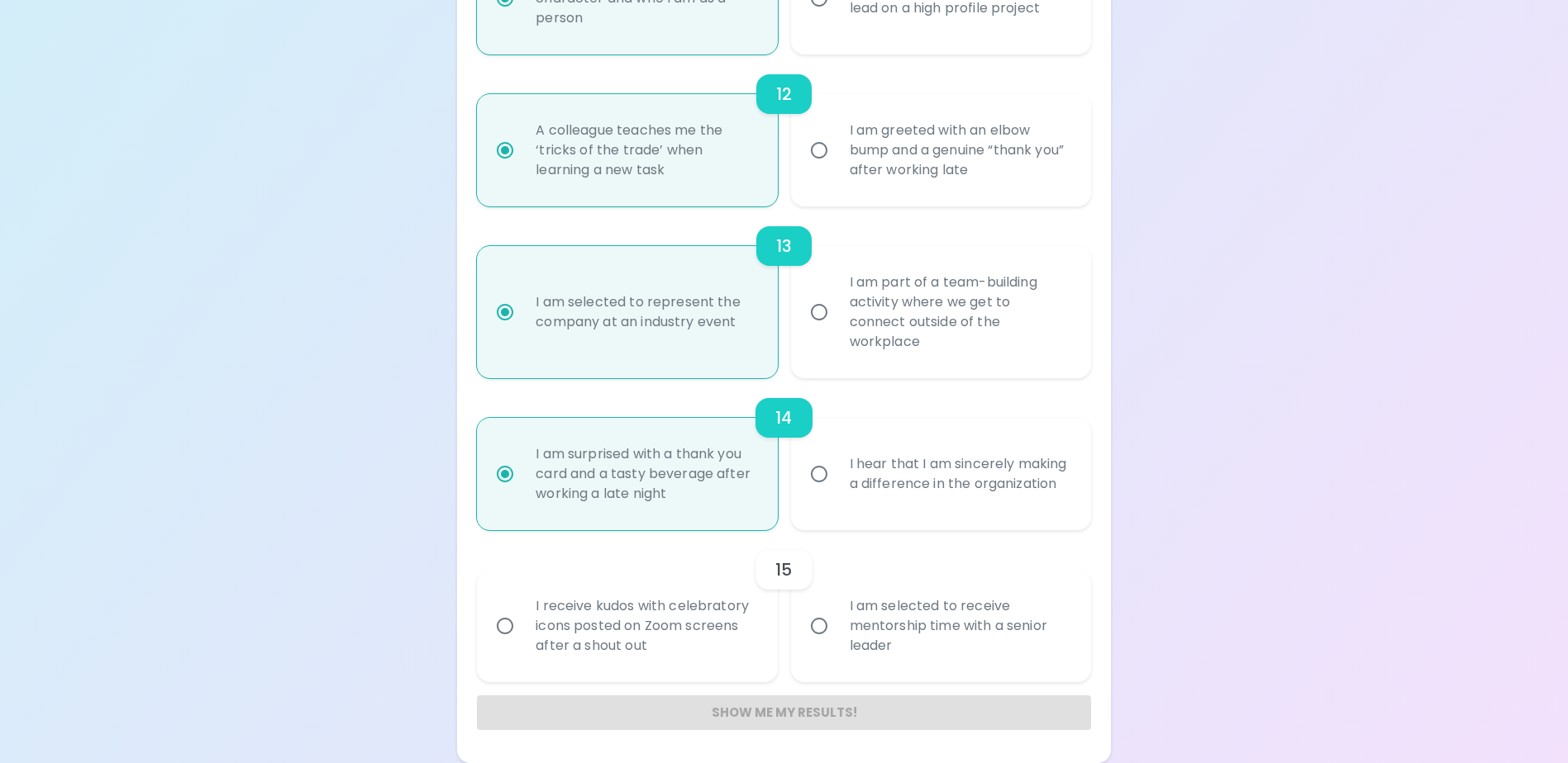
radio input "false"
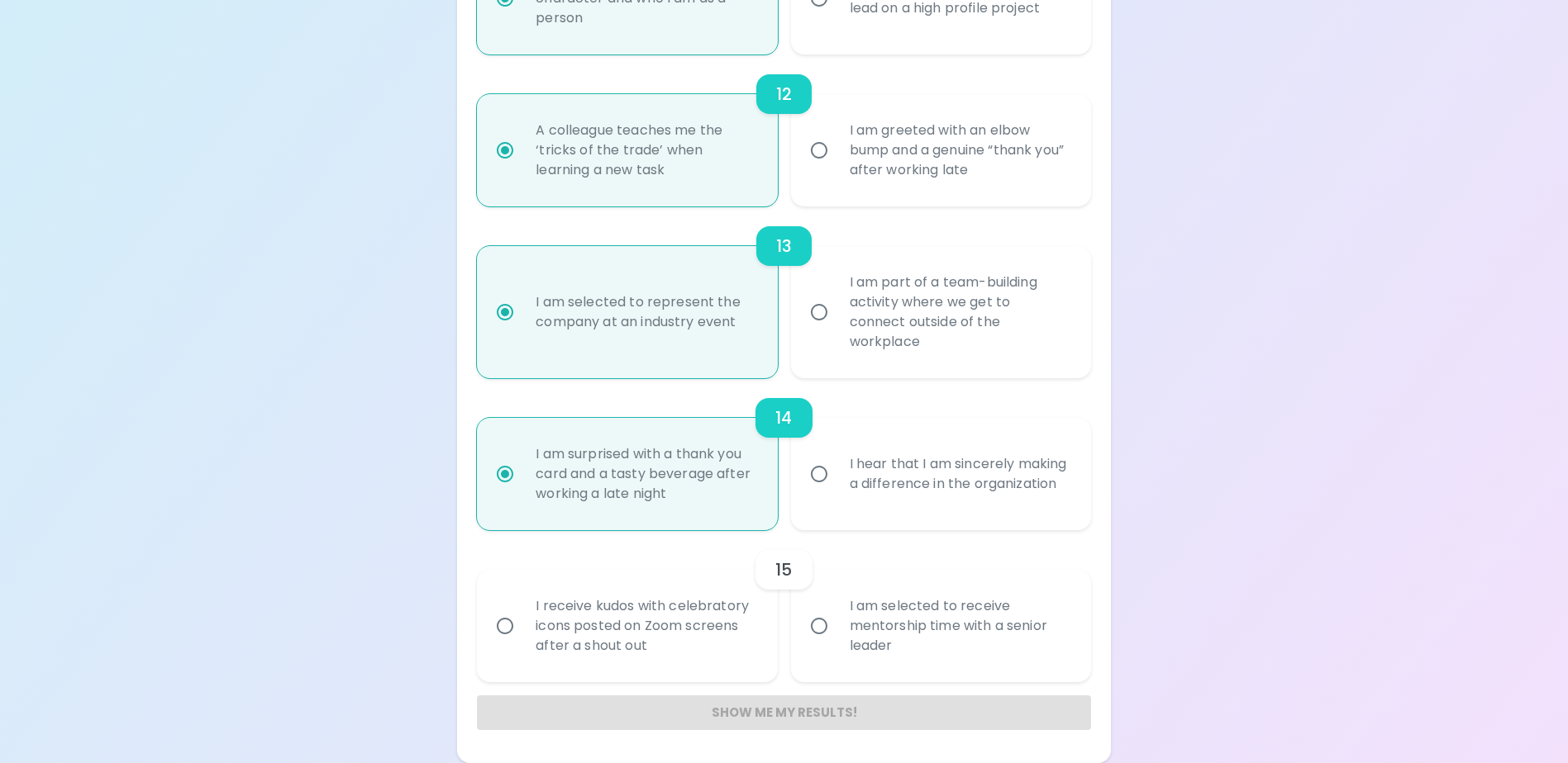
radio input "false"
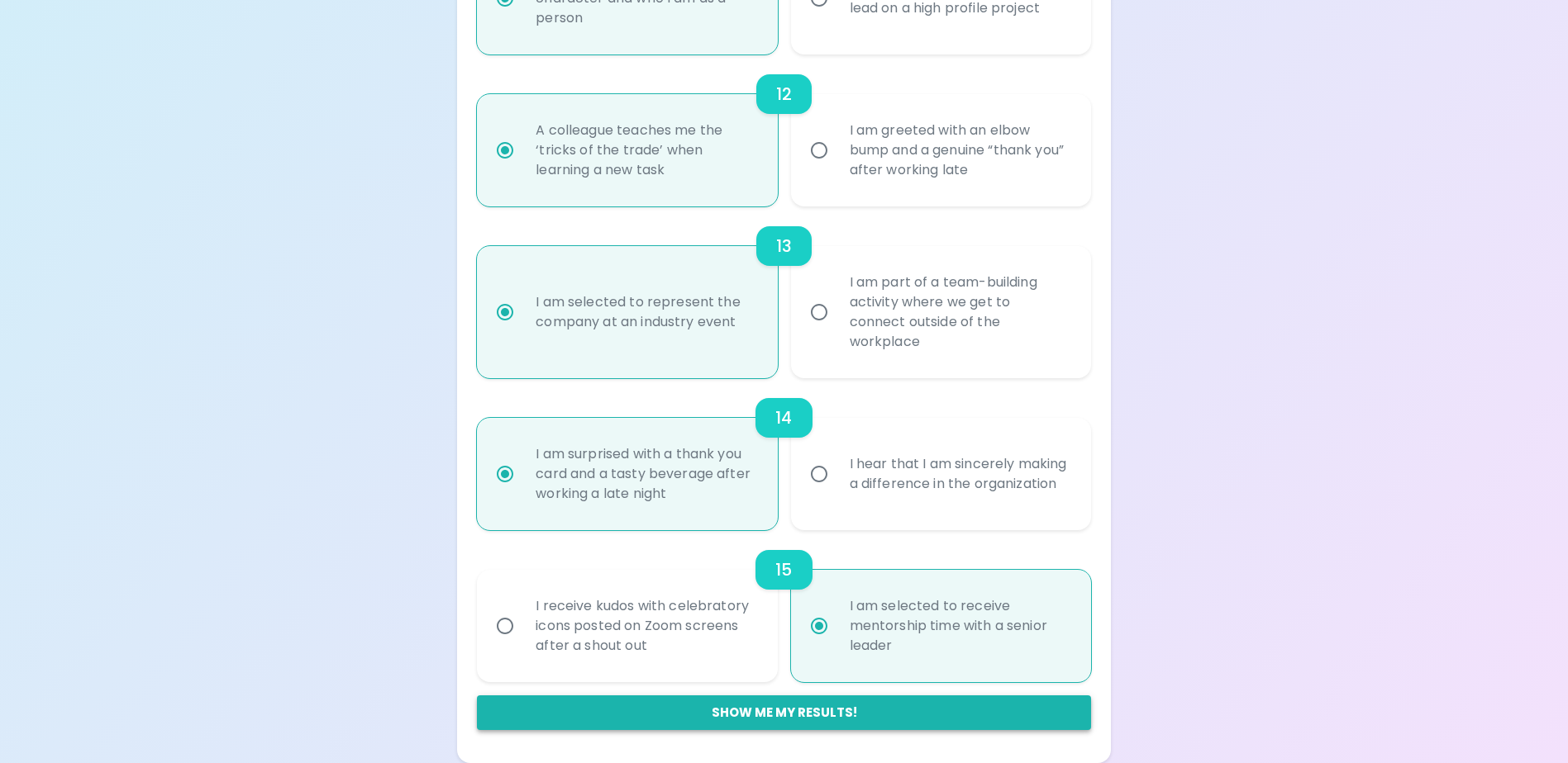
radio input "true"
click at [789, 705] on button "Show me my results!" at bounding box center [784, 713] width 613 height 35
radio input "false"
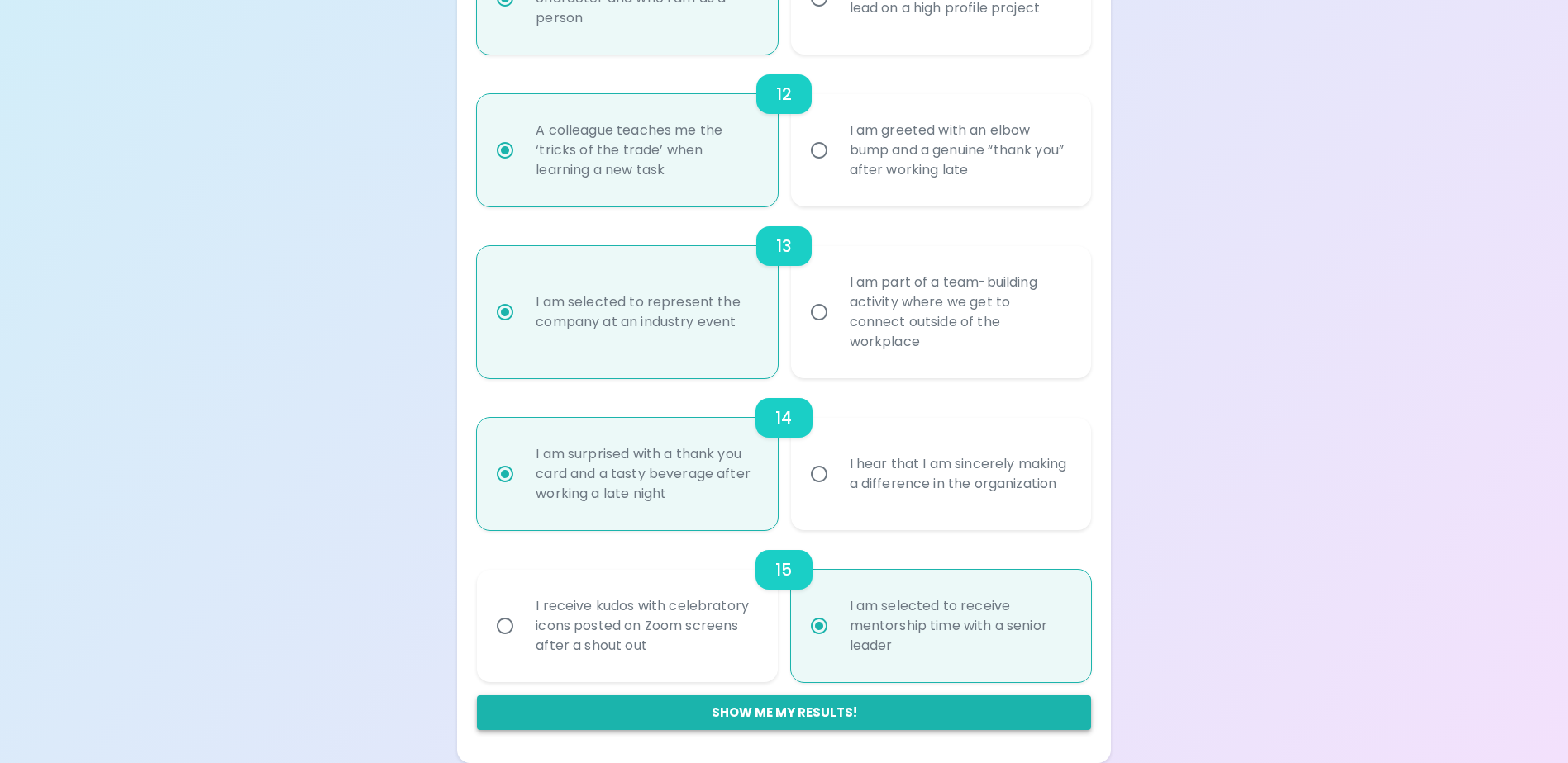
radio input "false"
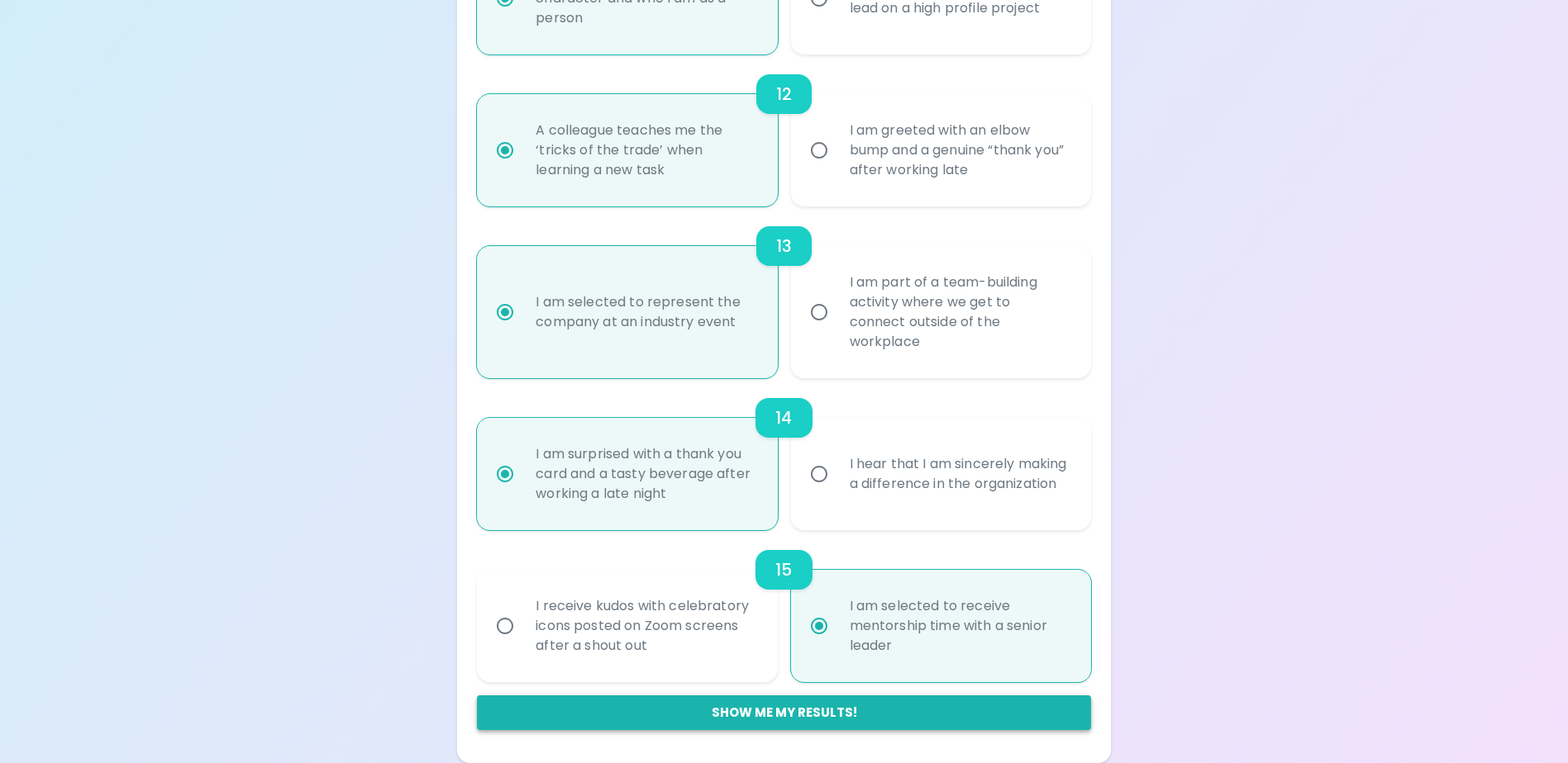
radio input "false"
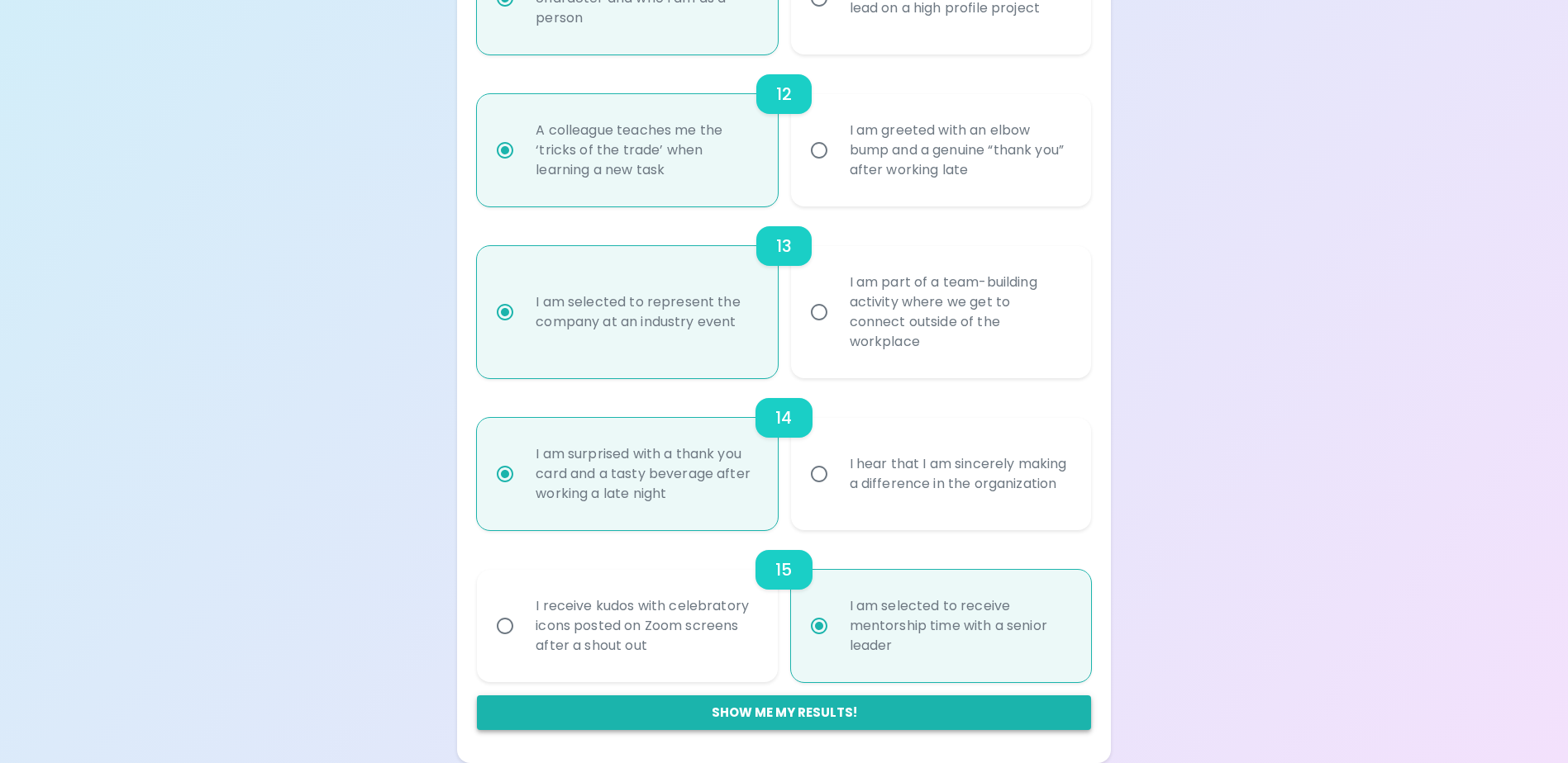
radio input "false"
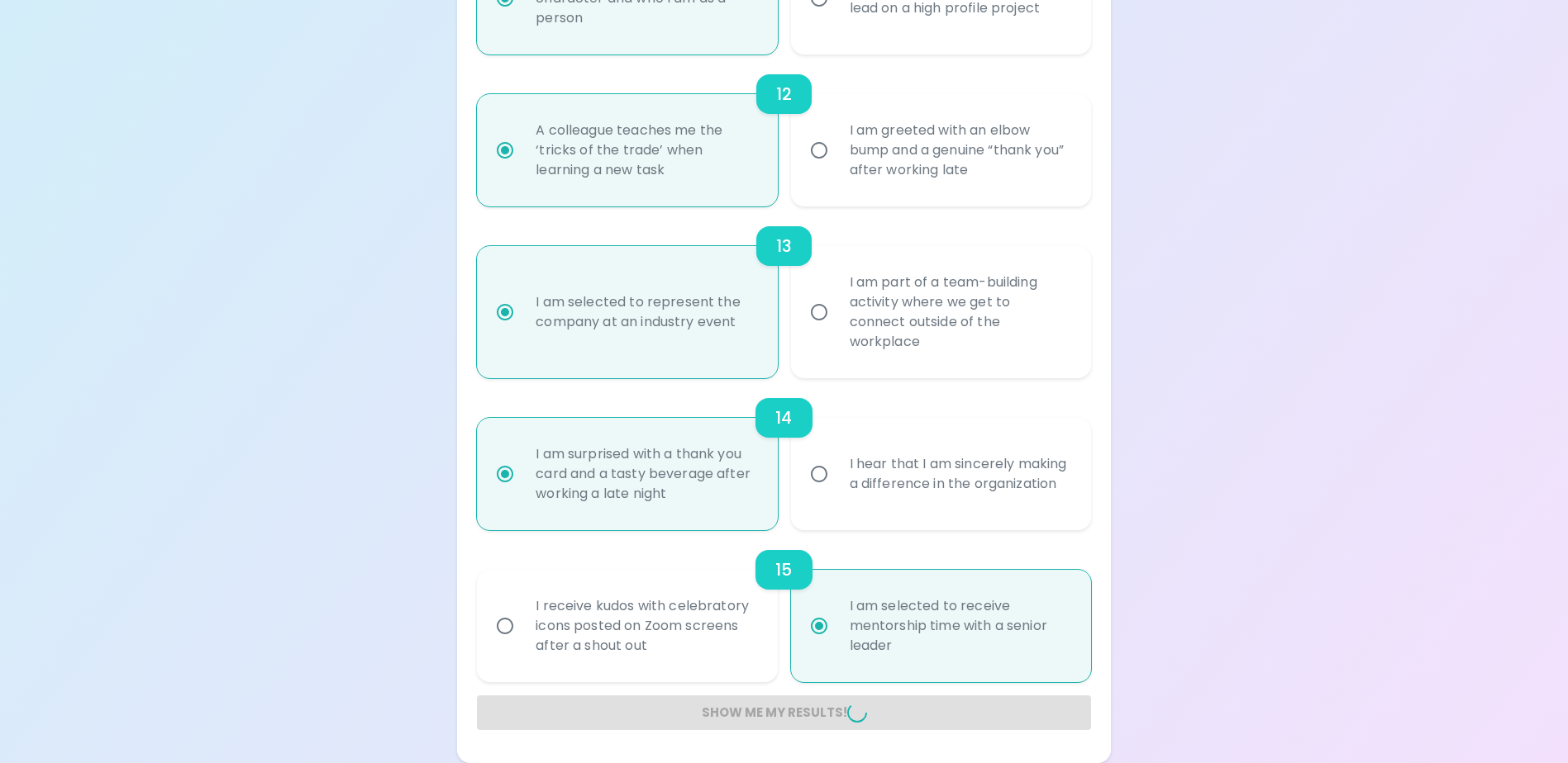
radio input "false"
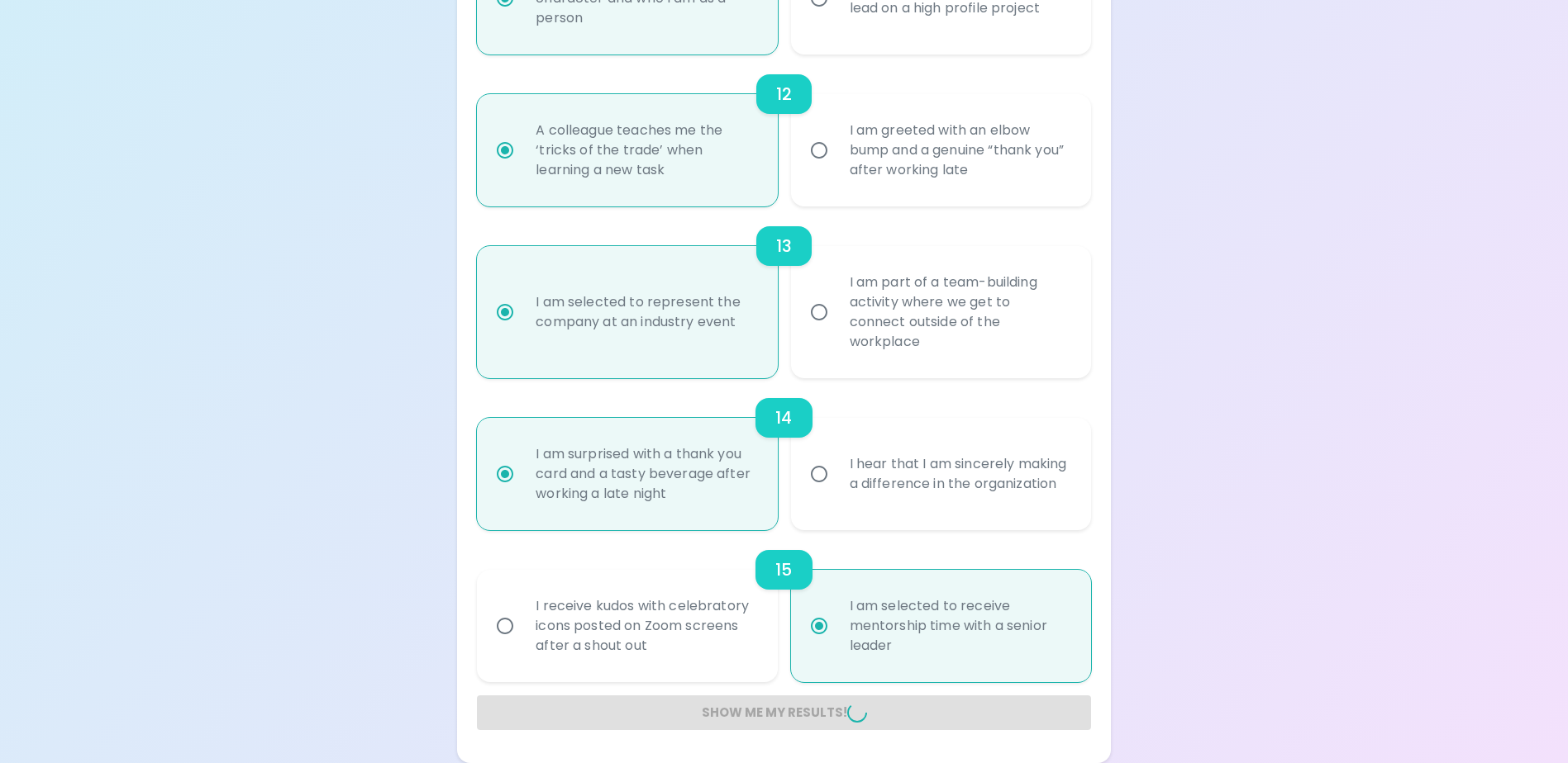
radio input "false"
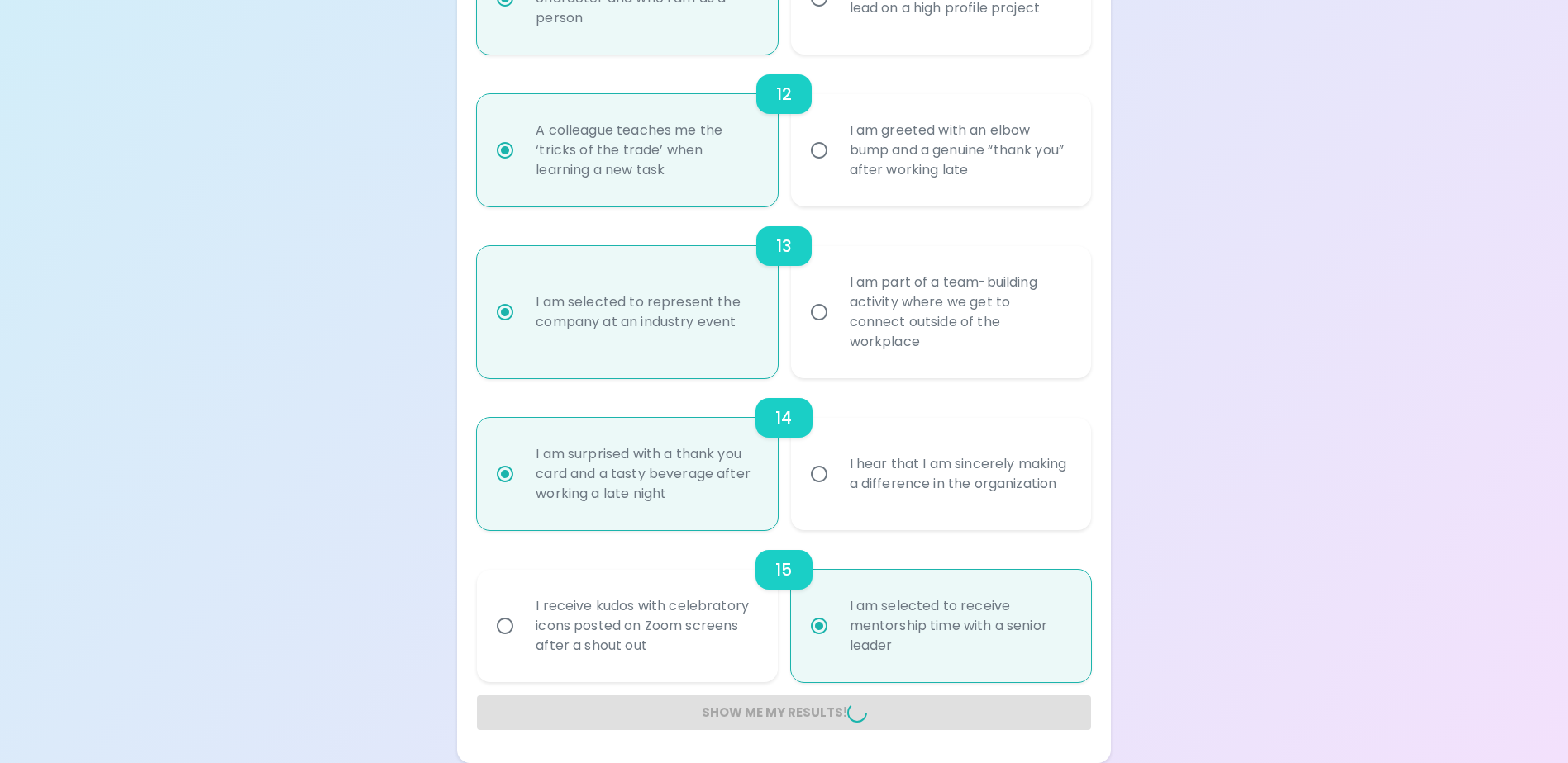
radio input "false"
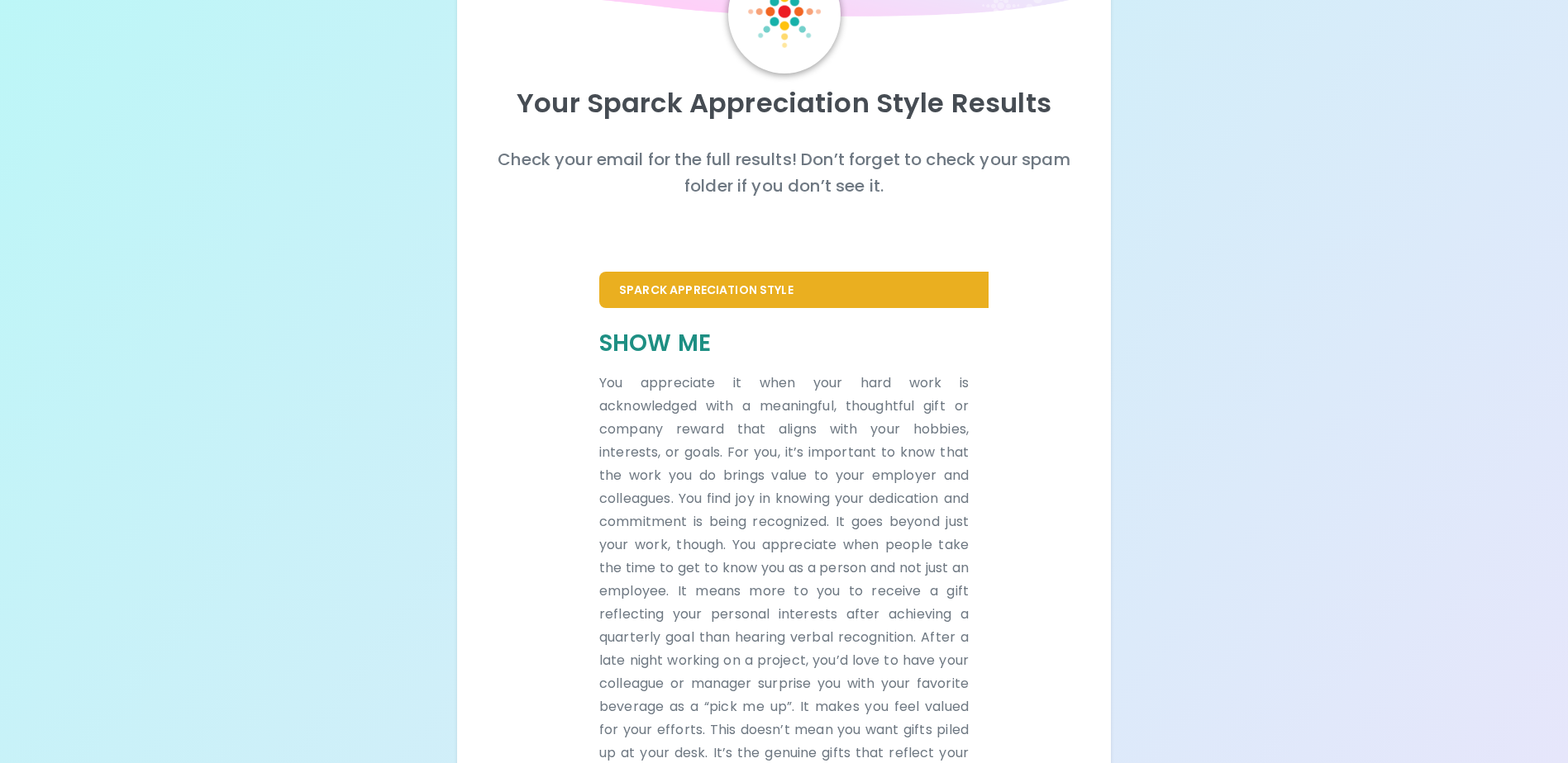
scroll to position [0, 0]
